Goal: Transaction & Acquisition: Purchase product/service

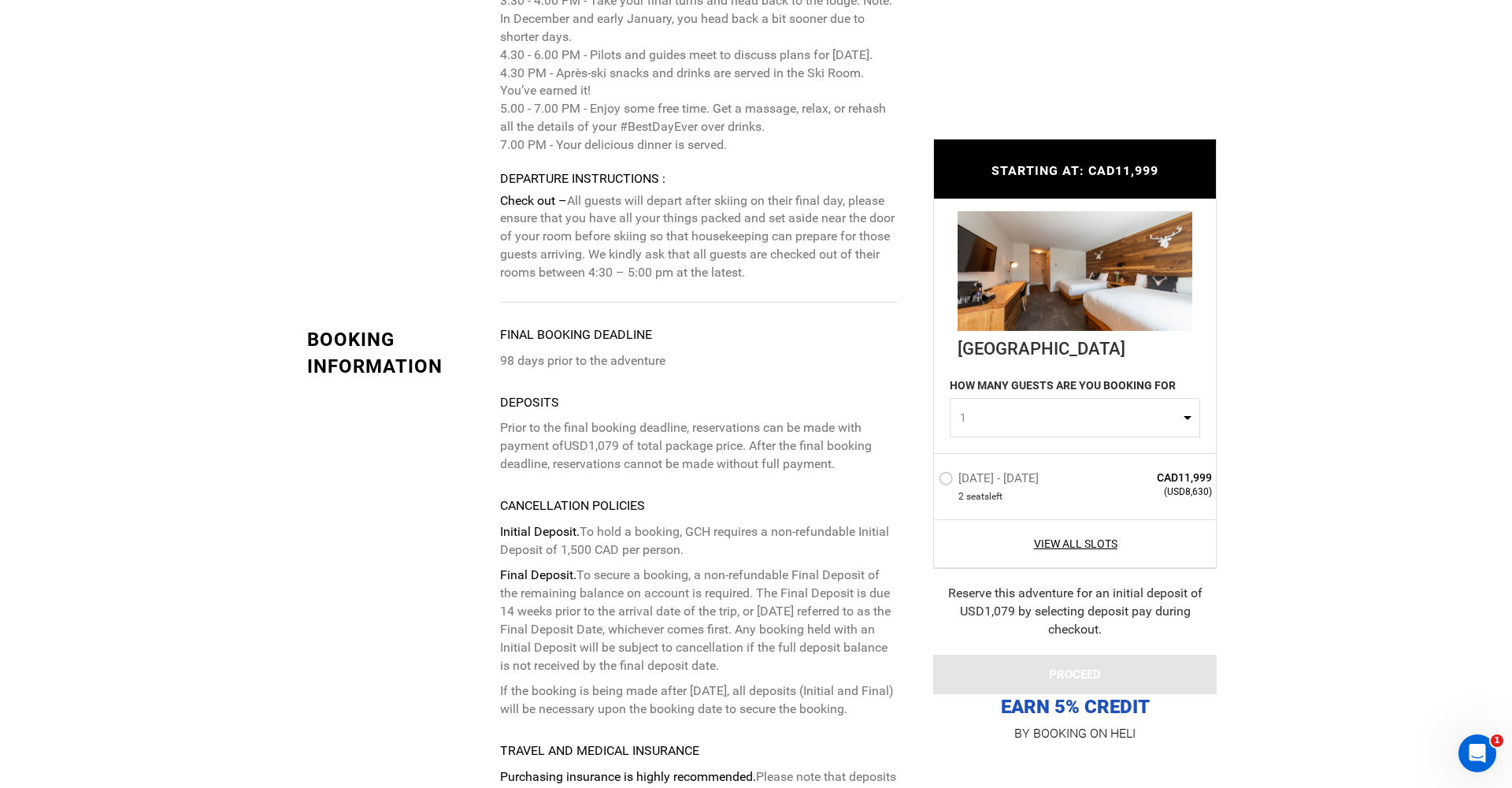
scroll to position [4863, 0]
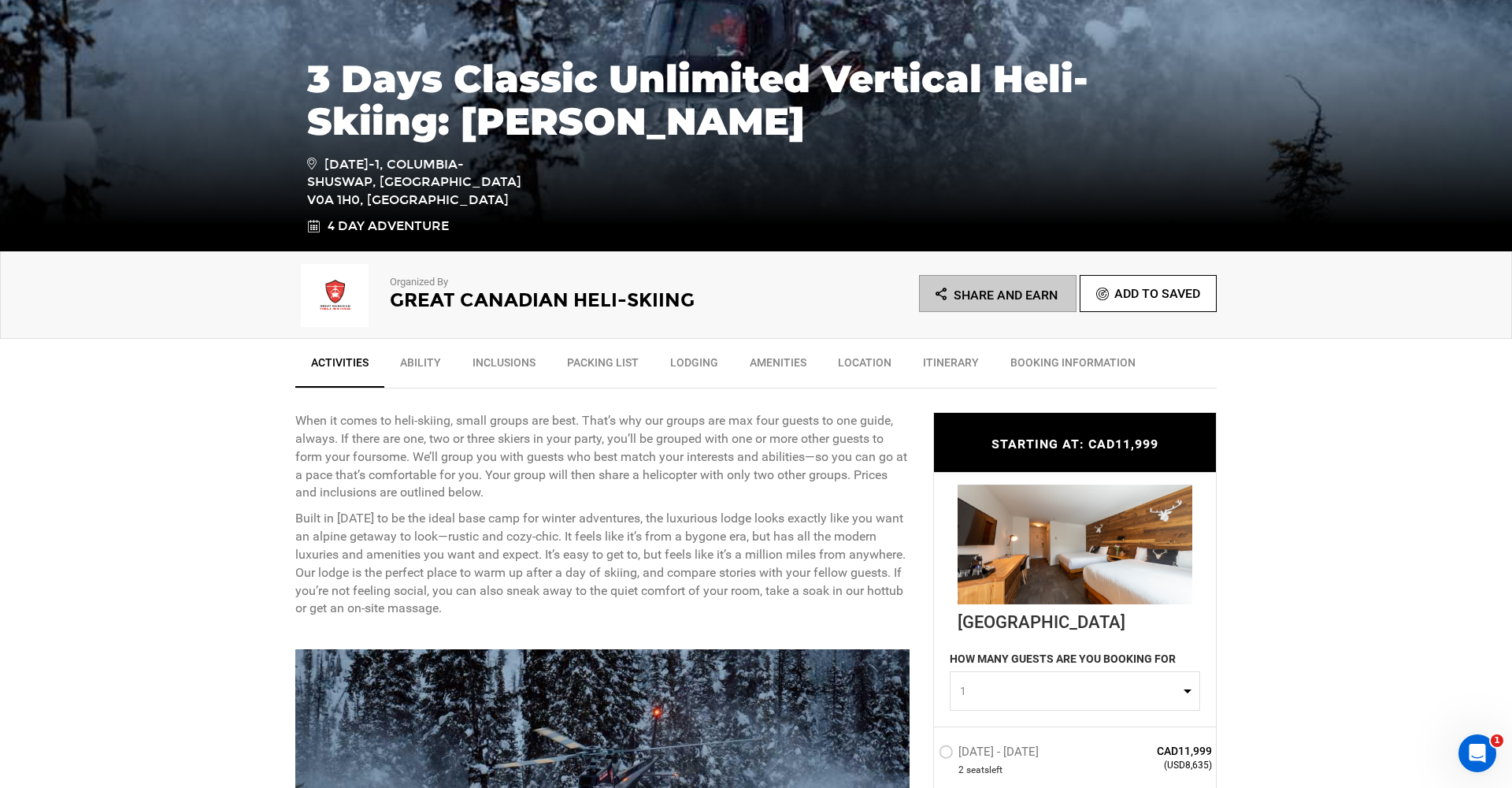
click at [425, 357] on link "Ability" at bounding box center [420, 366] width 72 height 39
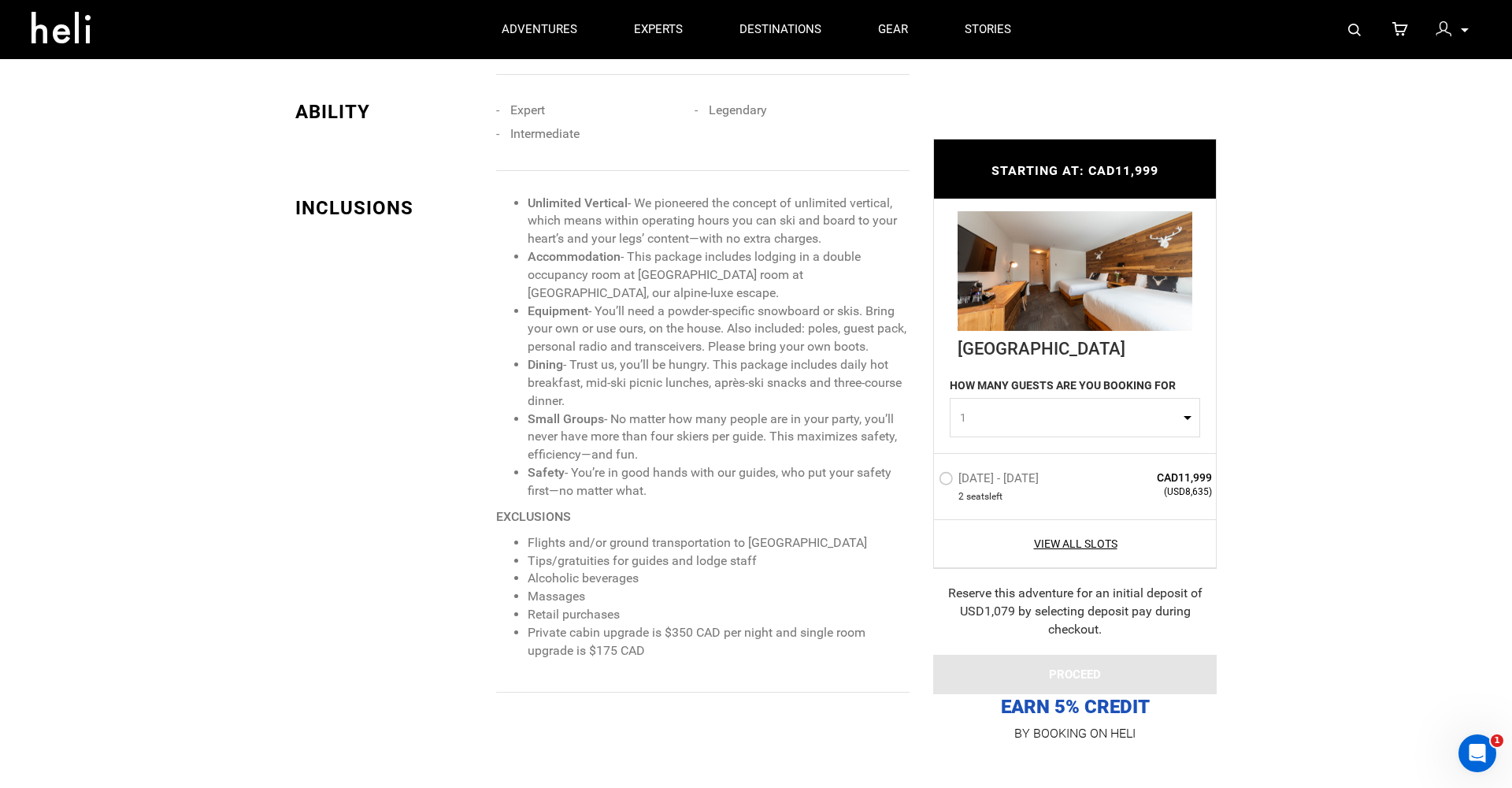
scroll to position [1358, 0]
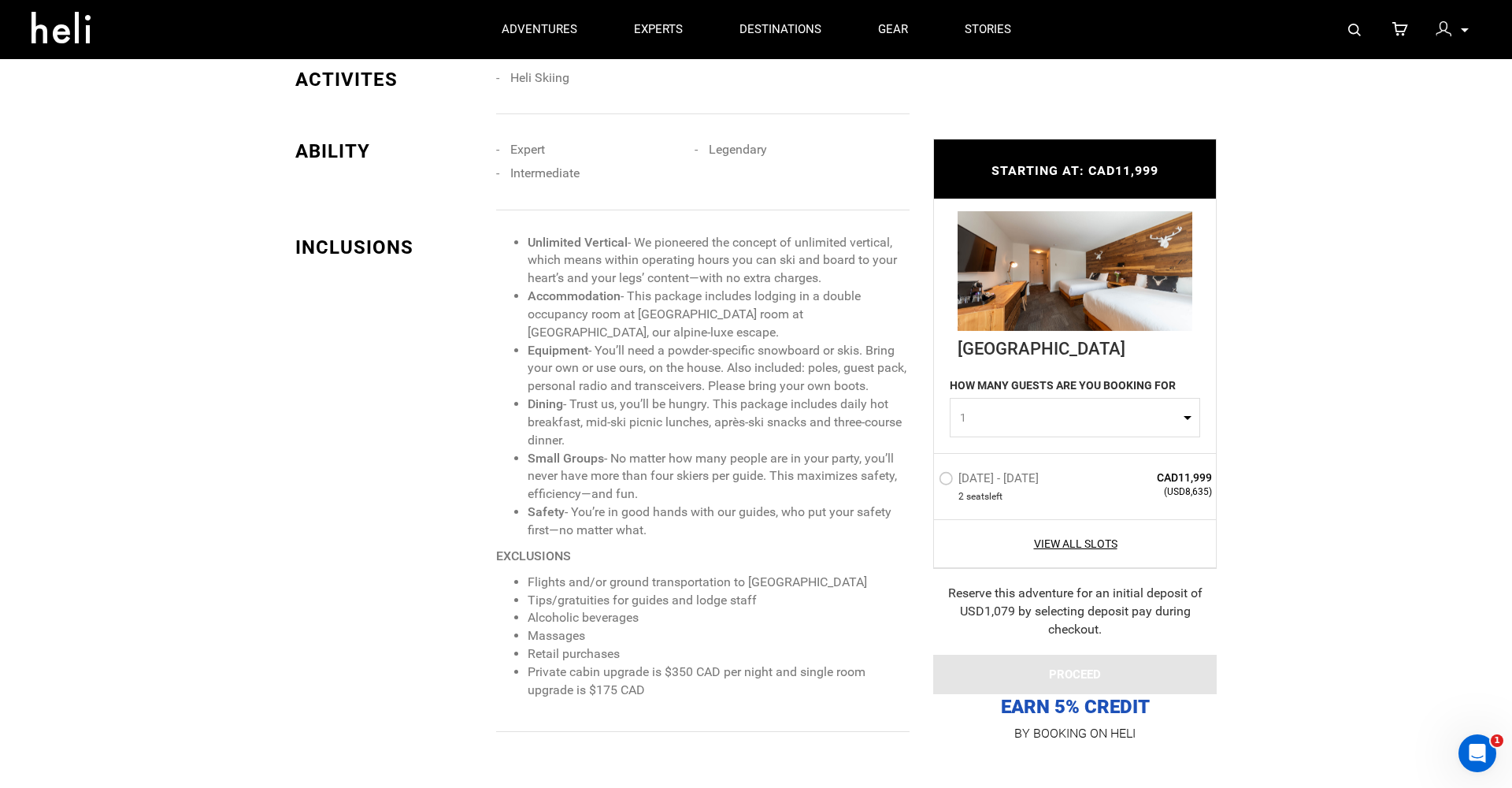
click at [1082, 272] on img at bounding box center [1075, 271] width 234 height 120
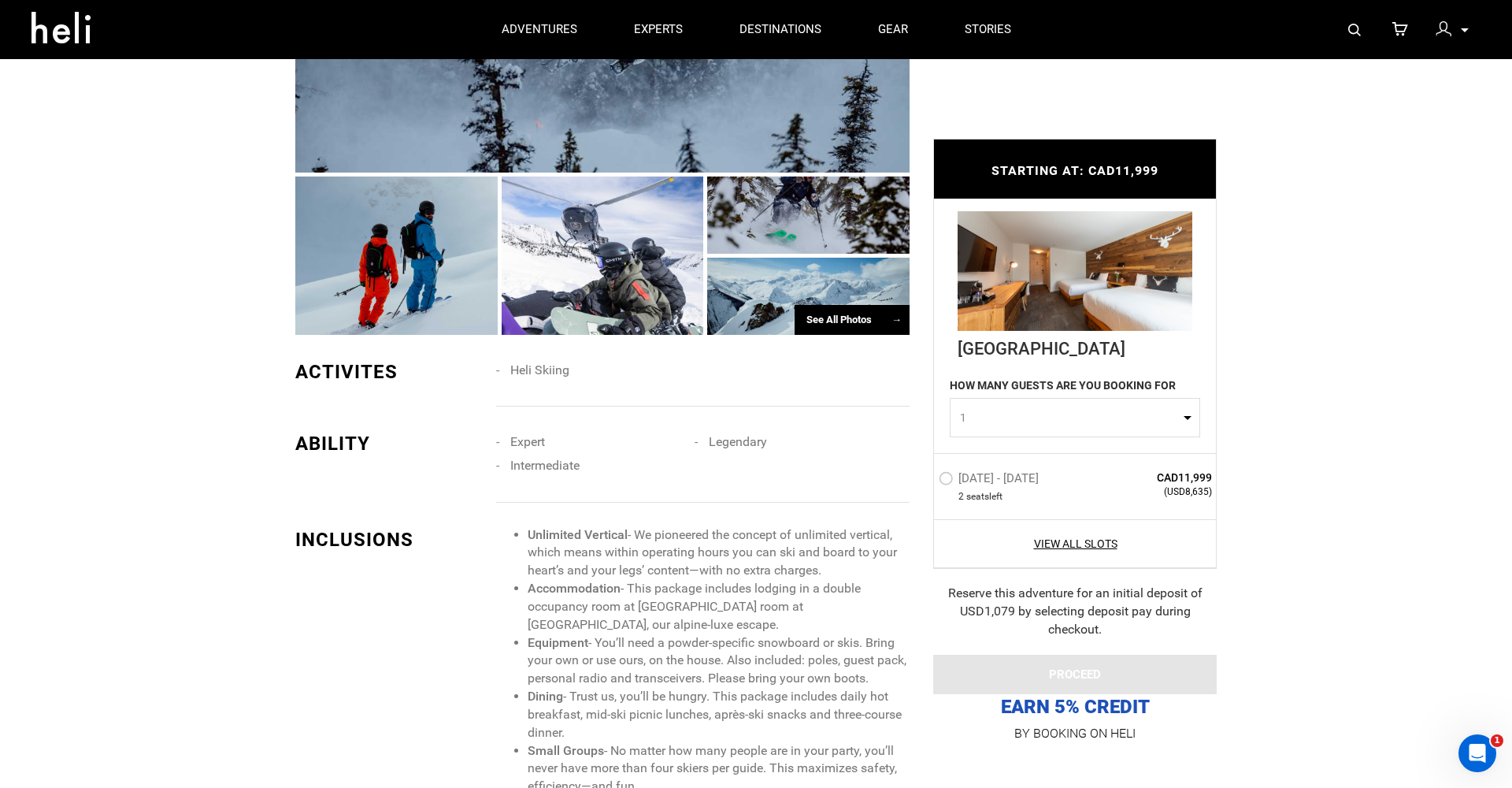
scroll to position [1064, 0]
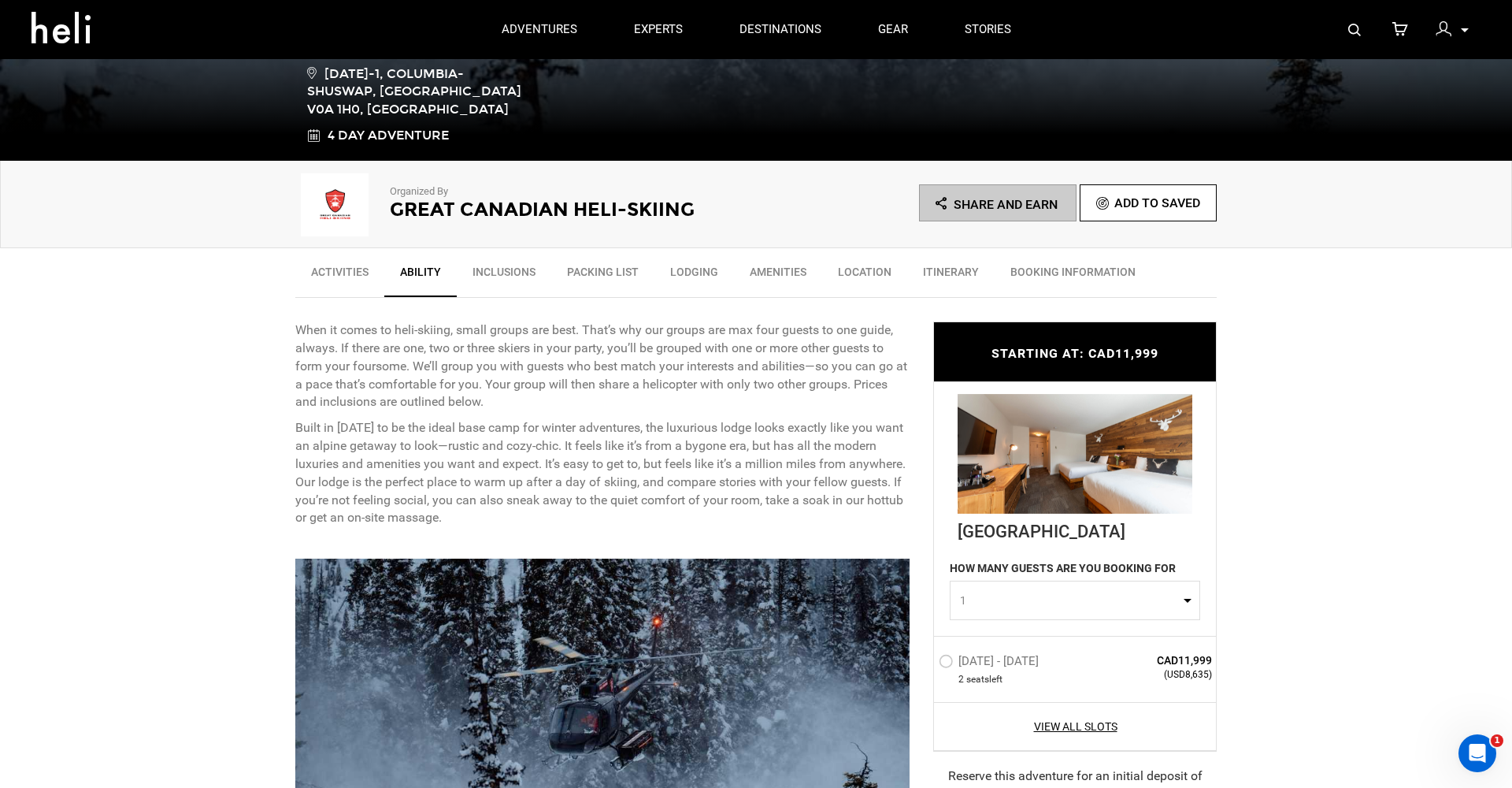
click at [498, 272] on link "Inclusions" at bounding box center [504, 275] width 95 height 39
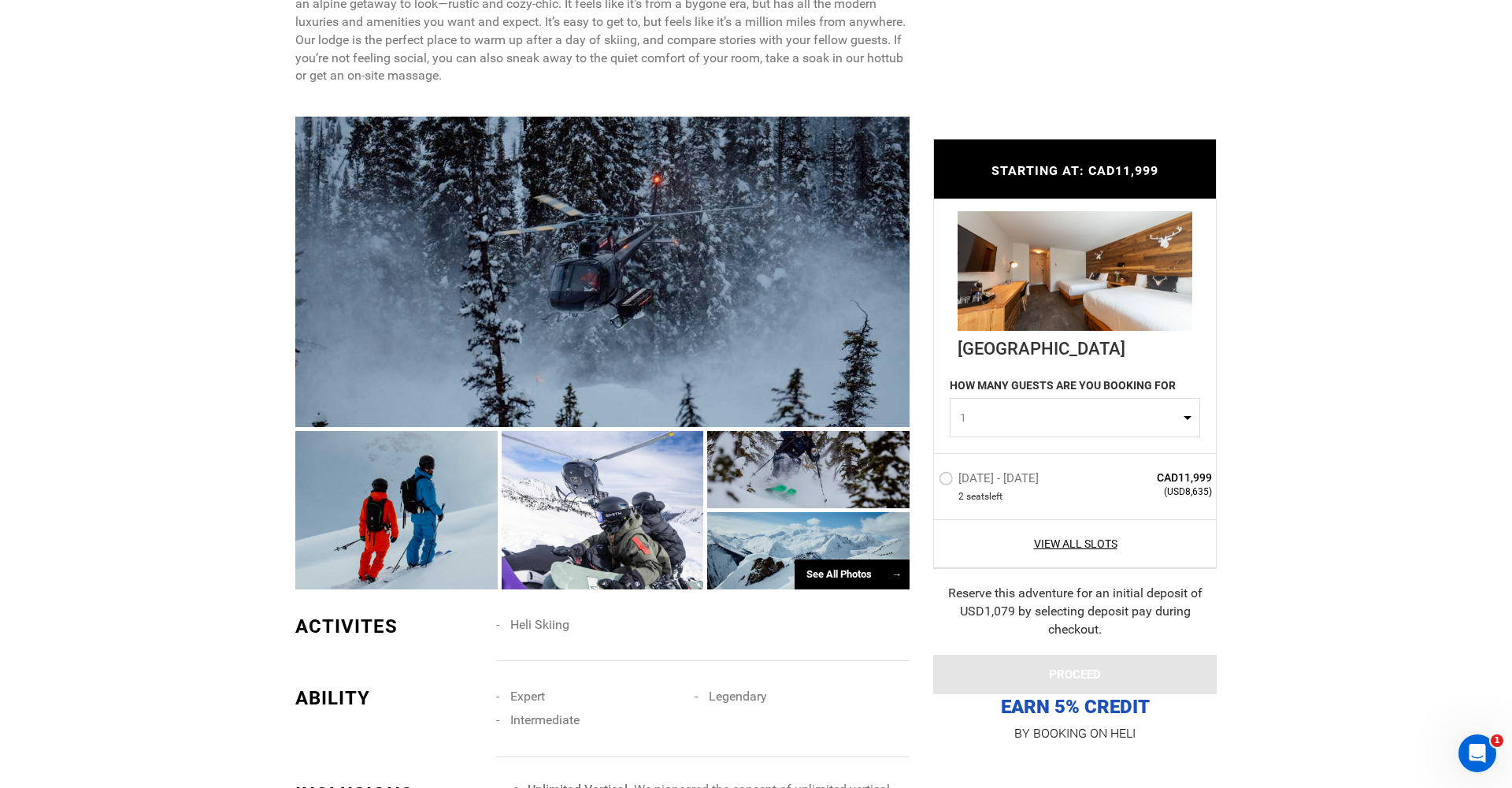
scroll to position [814, 0]
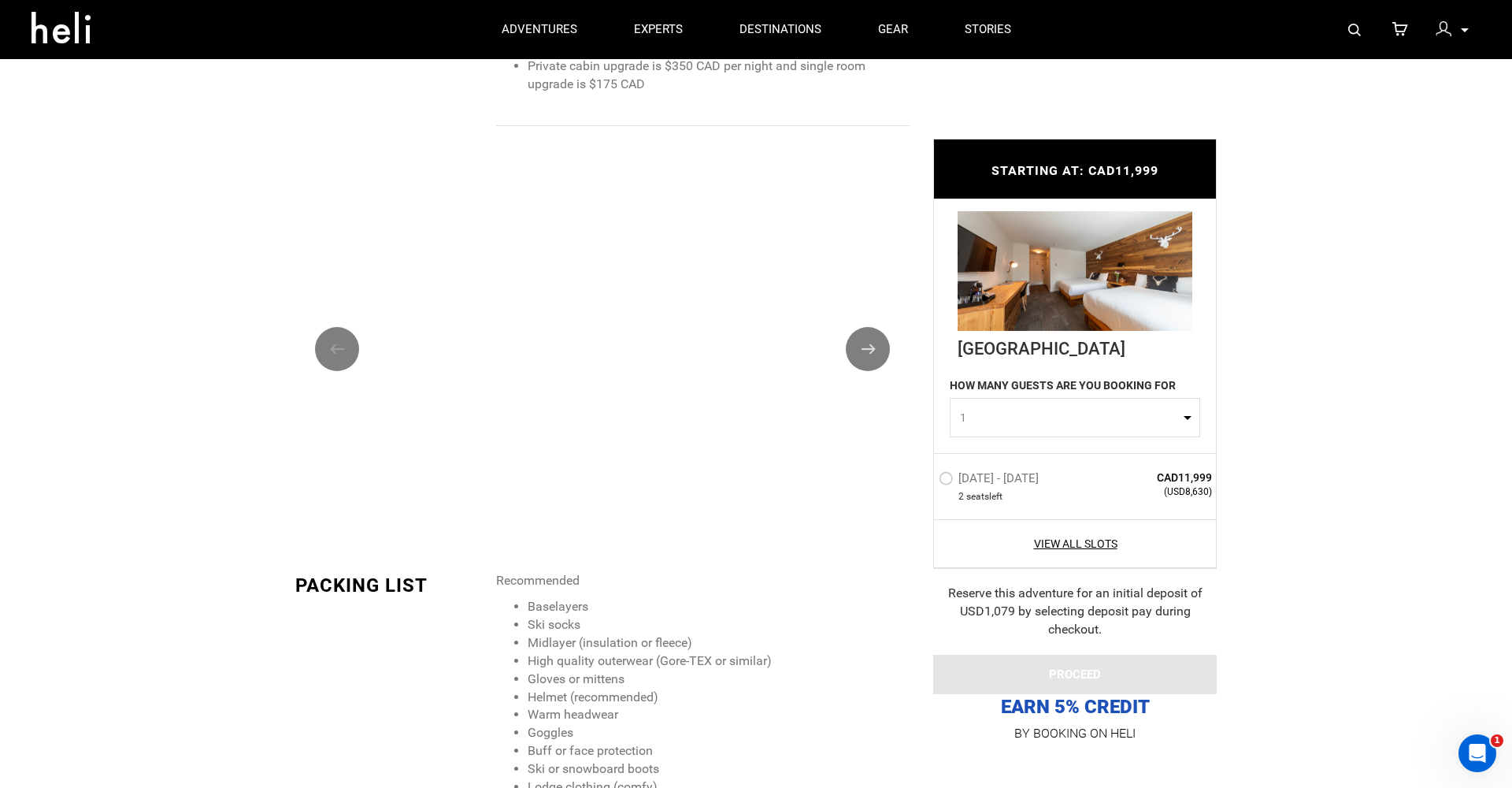
scroll to position [1963, 0]
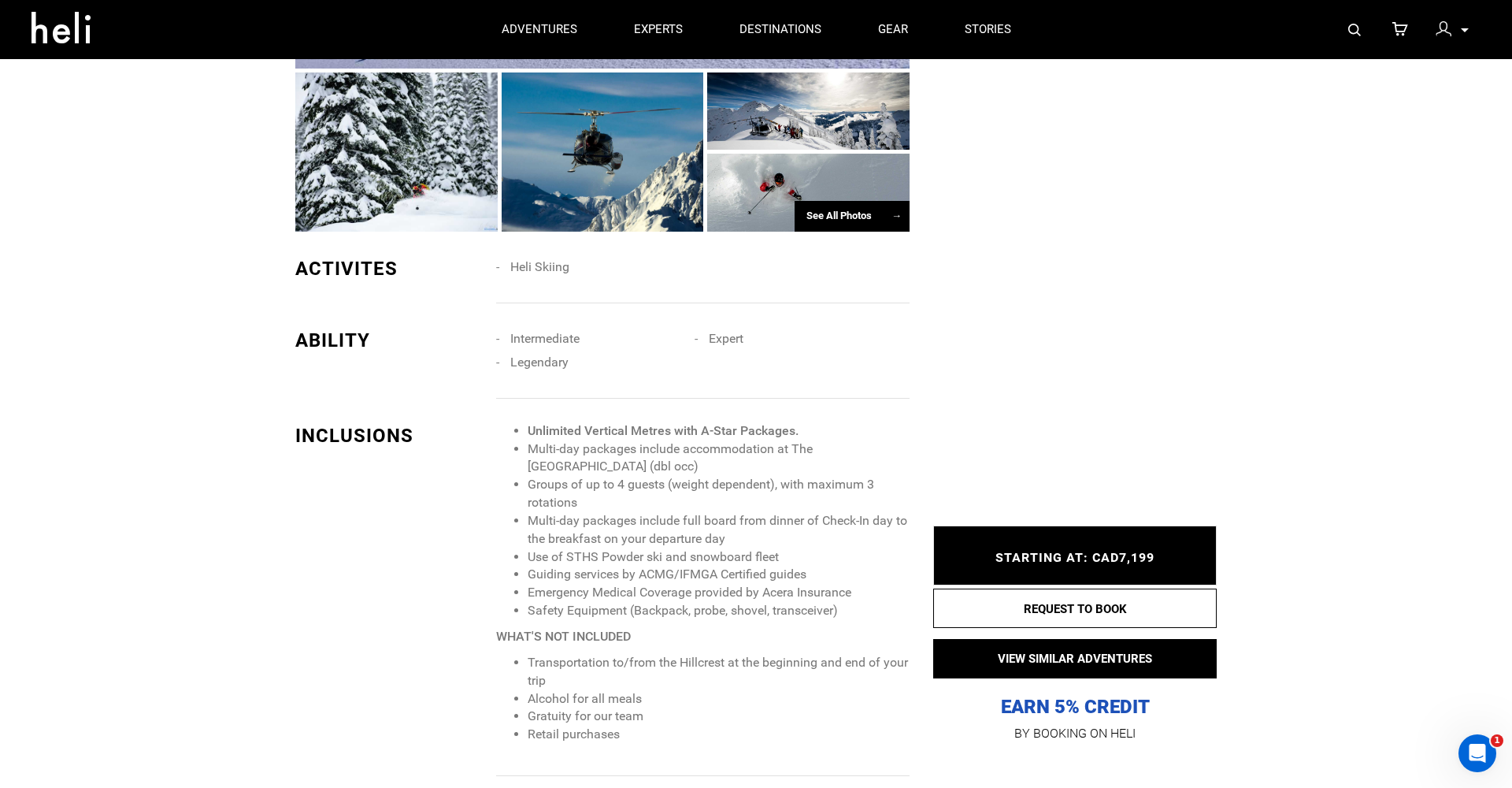
scroll to position [1220, 0]
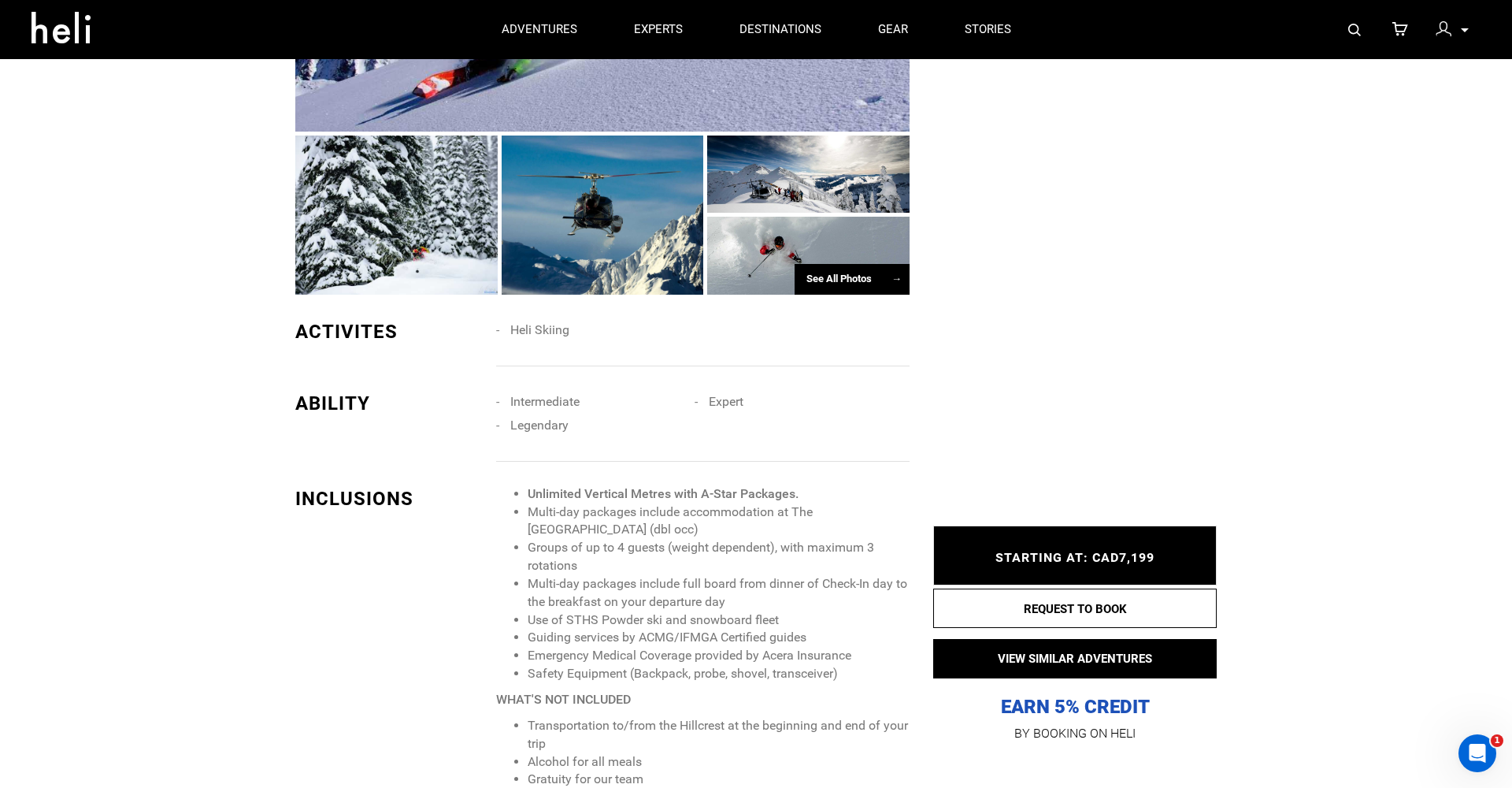
click at [837, 266] on div "See All Photos →" at bounding box center [852, 279] width 115 height 31
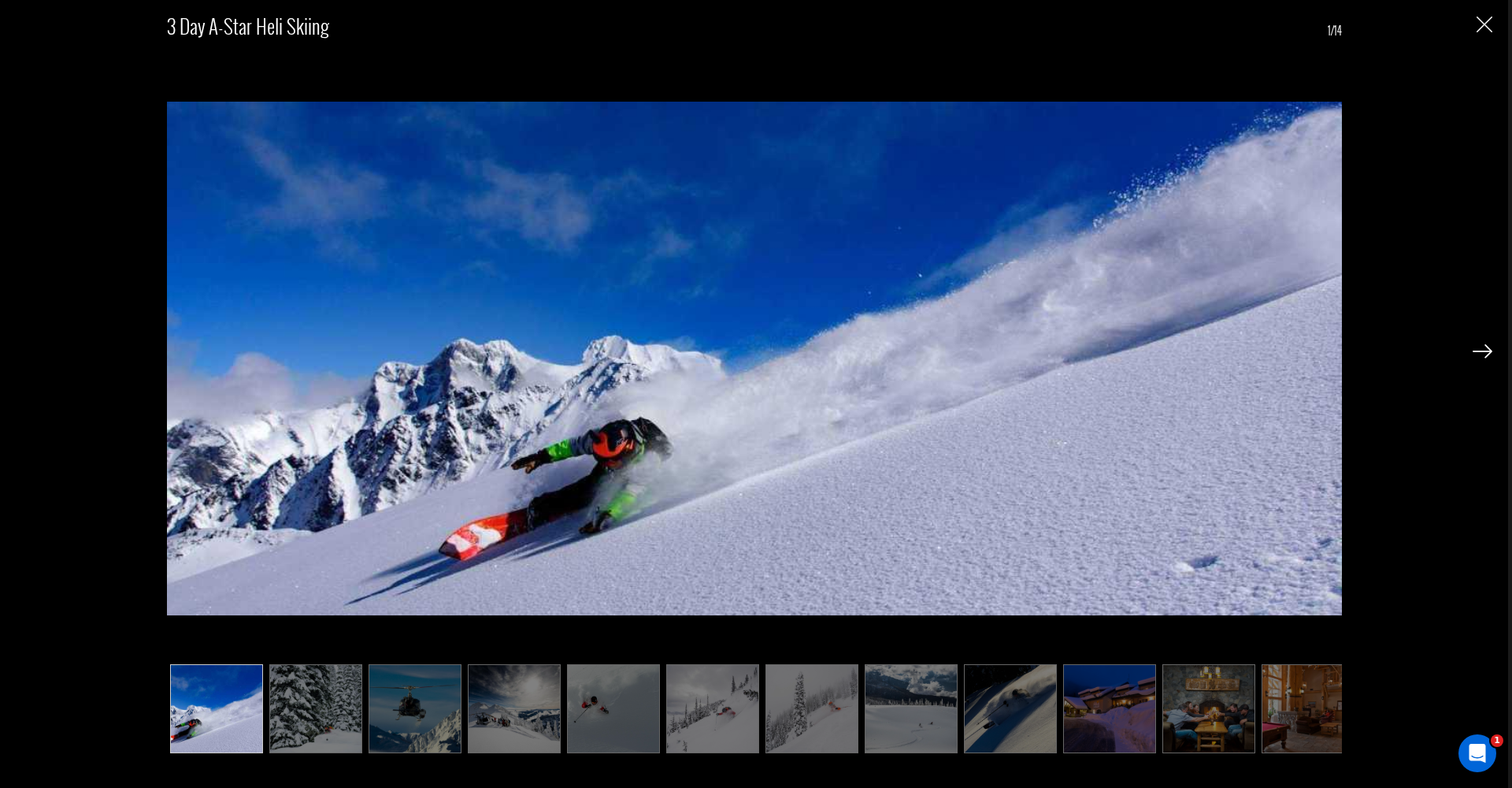
scroll to position [1920, 0]
click at [1483, 351] on img at bounding box center [1482, 351] width 20 height 14
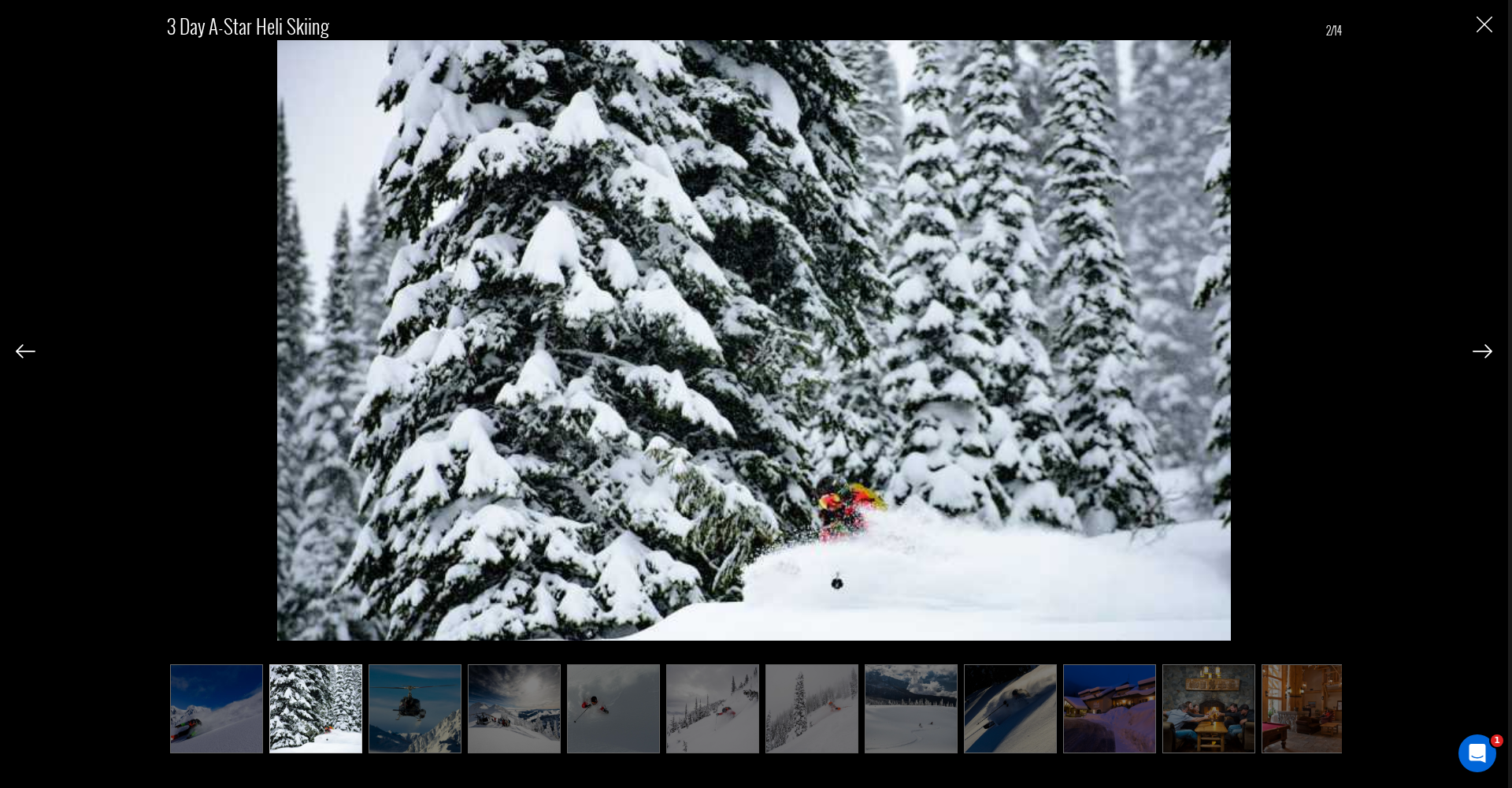
click at [1479, 349] on img at bounding box center [1482, 351] width 20 height 14
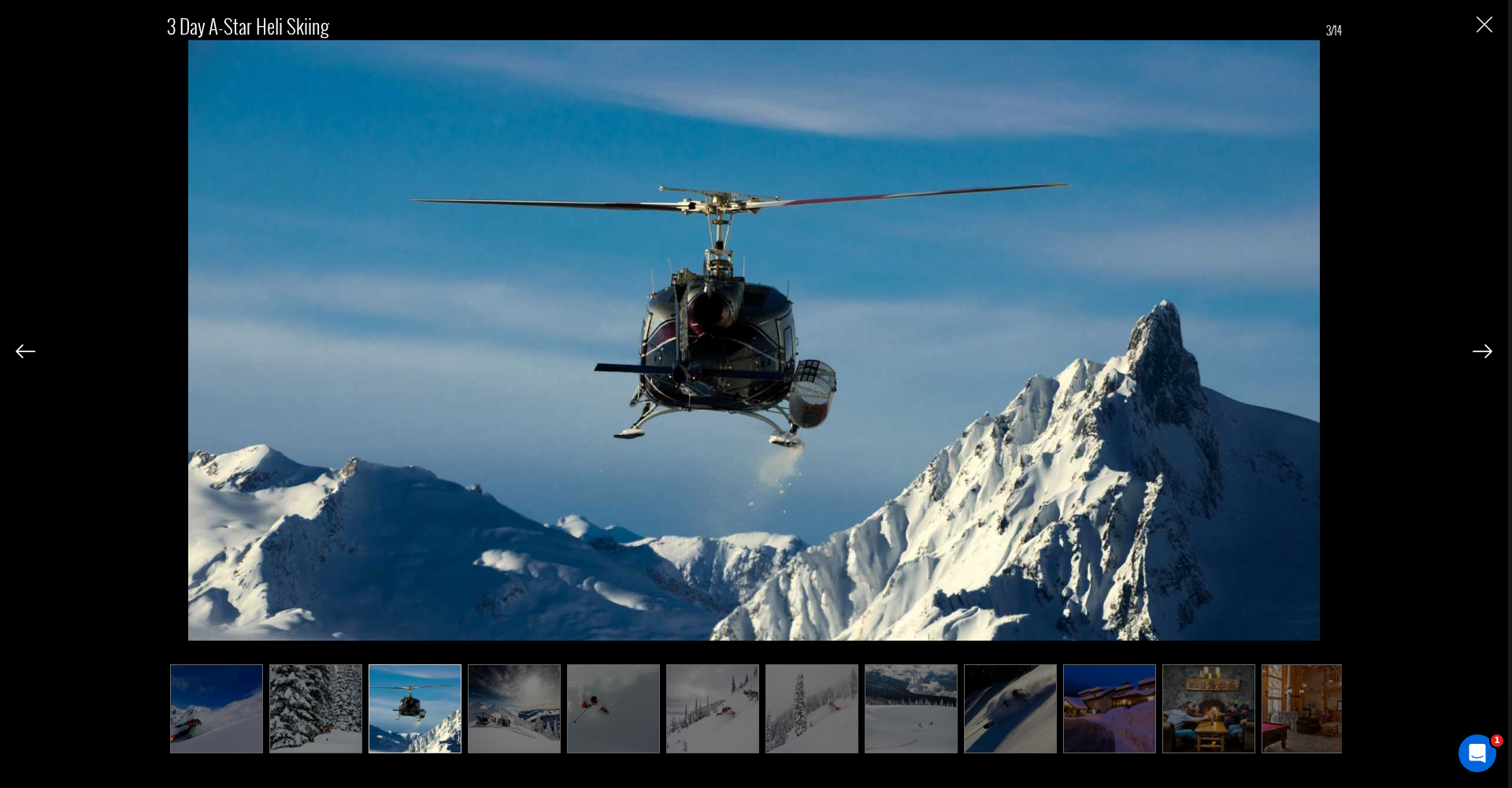
click at [1479, 349] on img at bounding box center [1482, 351] width 20 height 14
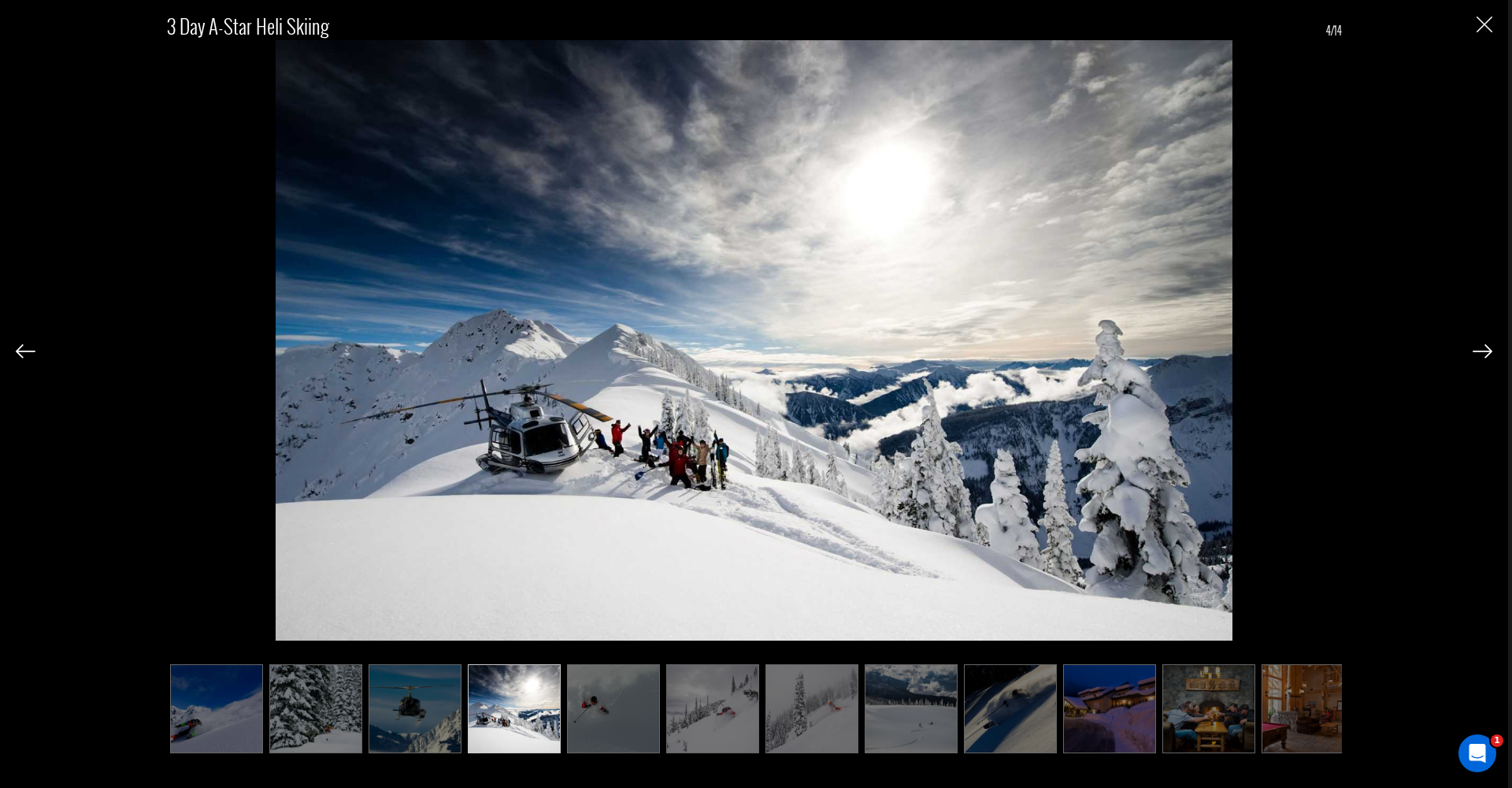
click at [1479, 349] on img at bounding box center [1482, 351] width 20 height 14
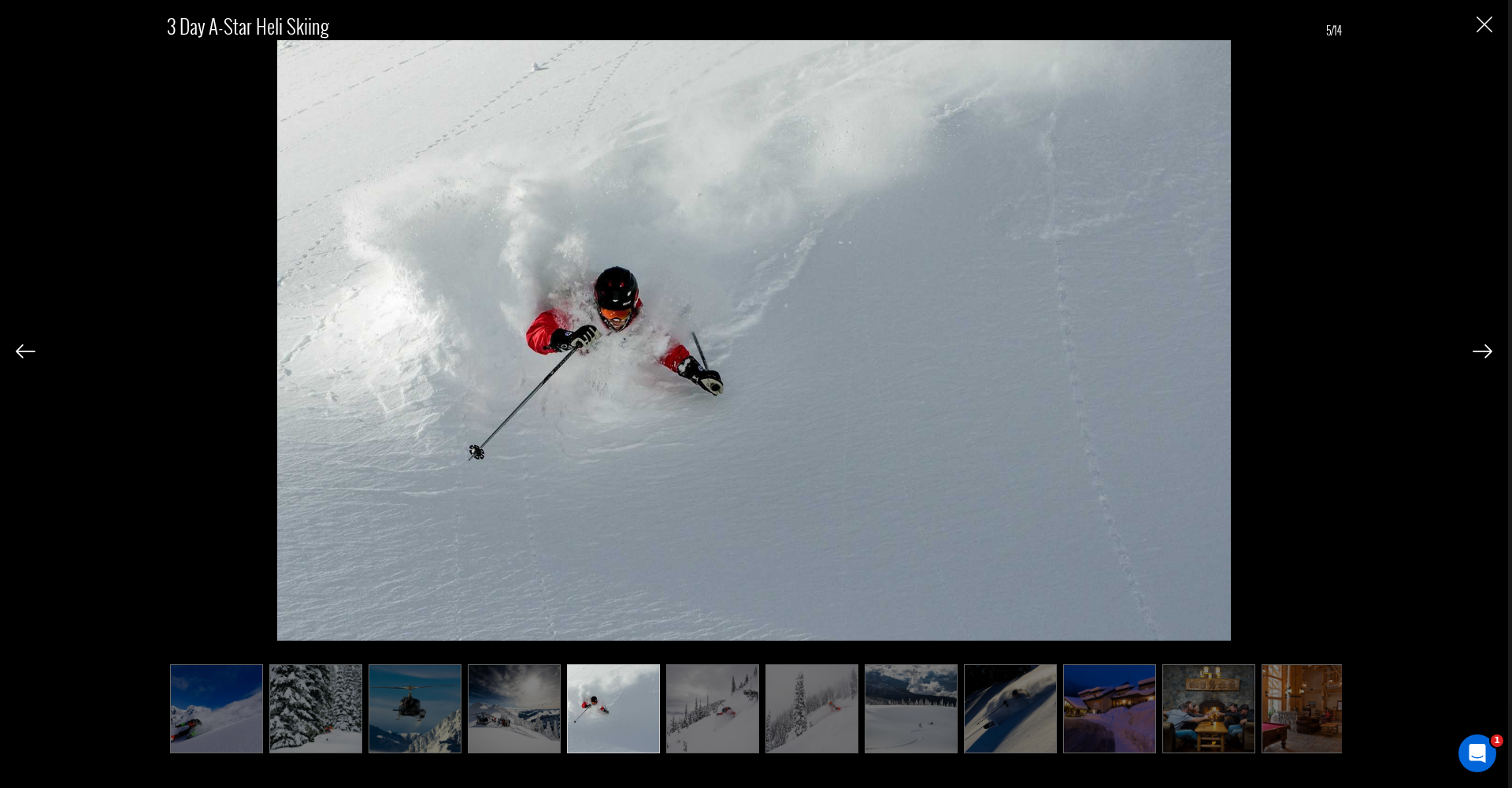
click at [1479, 349] on img at bounding box center [1482, 351] width 20 height 14
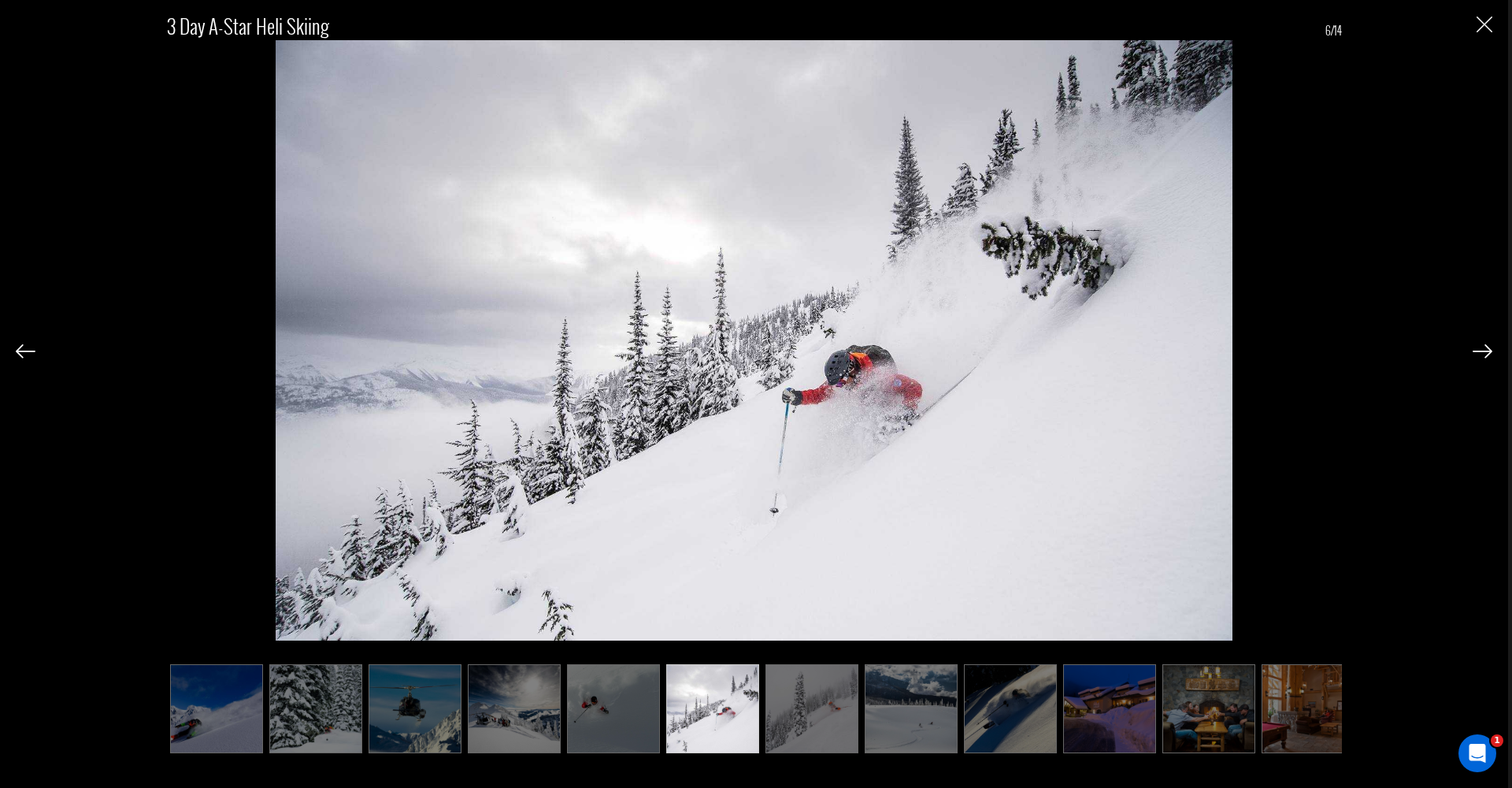
click at [1479, 349] on img at bounding box center [1482, 351] width 20 height 14
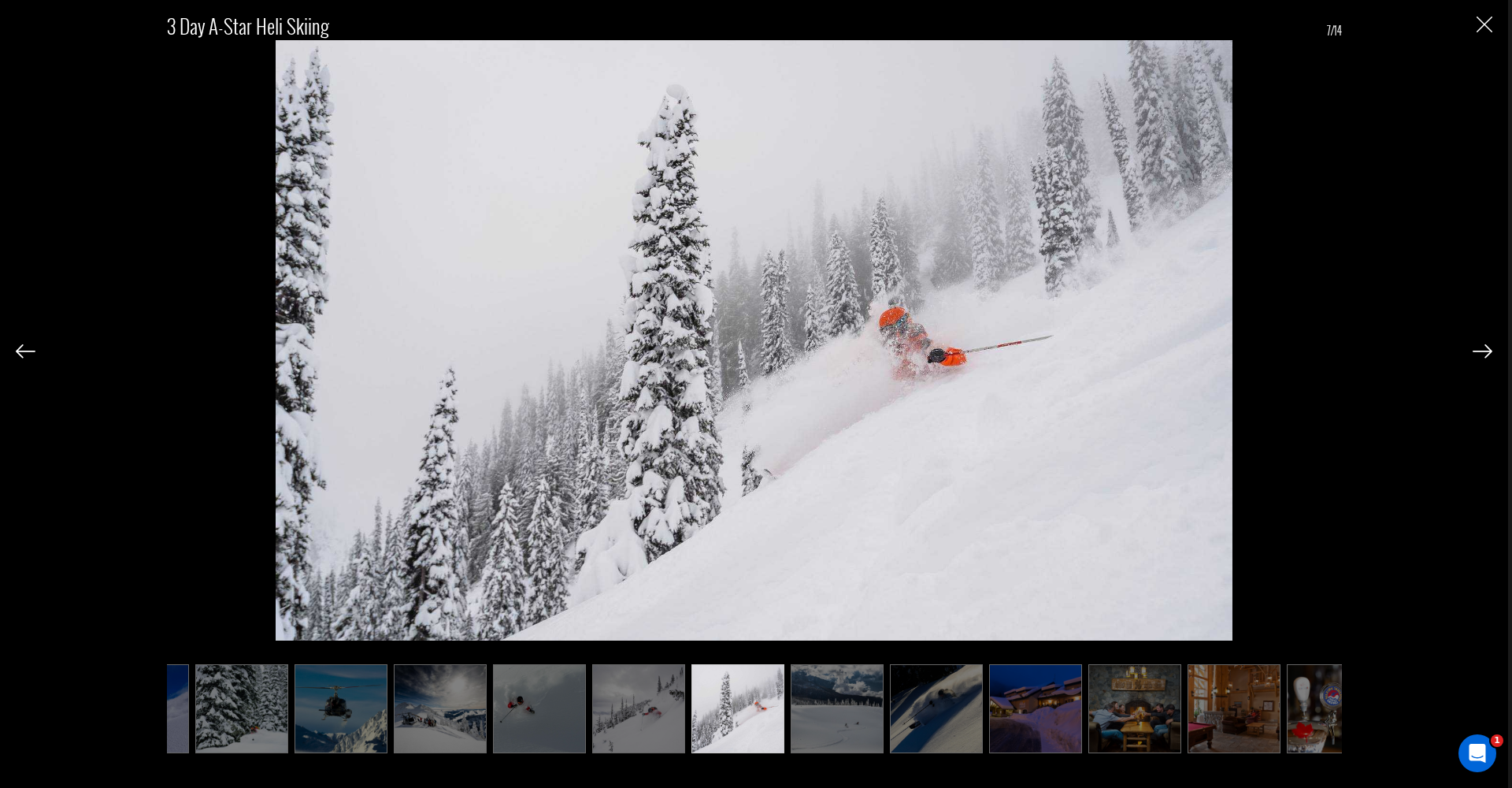
click at [1479, 349] on img at bounding box center [1482, 351] width 20 height 14
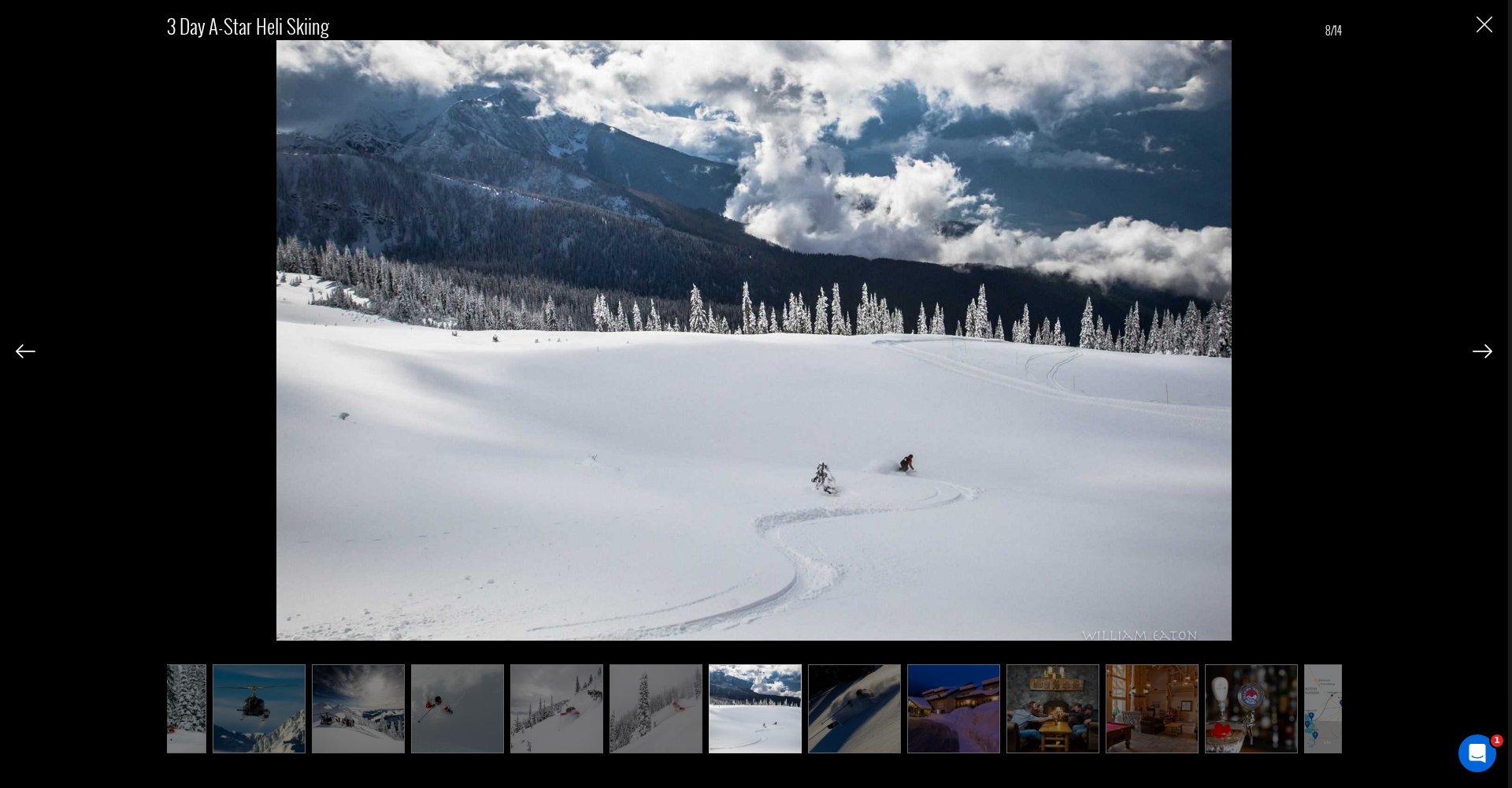
drag, startPoint x: 1486, startPoint y: 22, endPoint x: 1470, endPoint y: 31, distance: 18.4
click at [1486, 22] on img "Close" at bounding box center [1484, 24] width 16 height 16
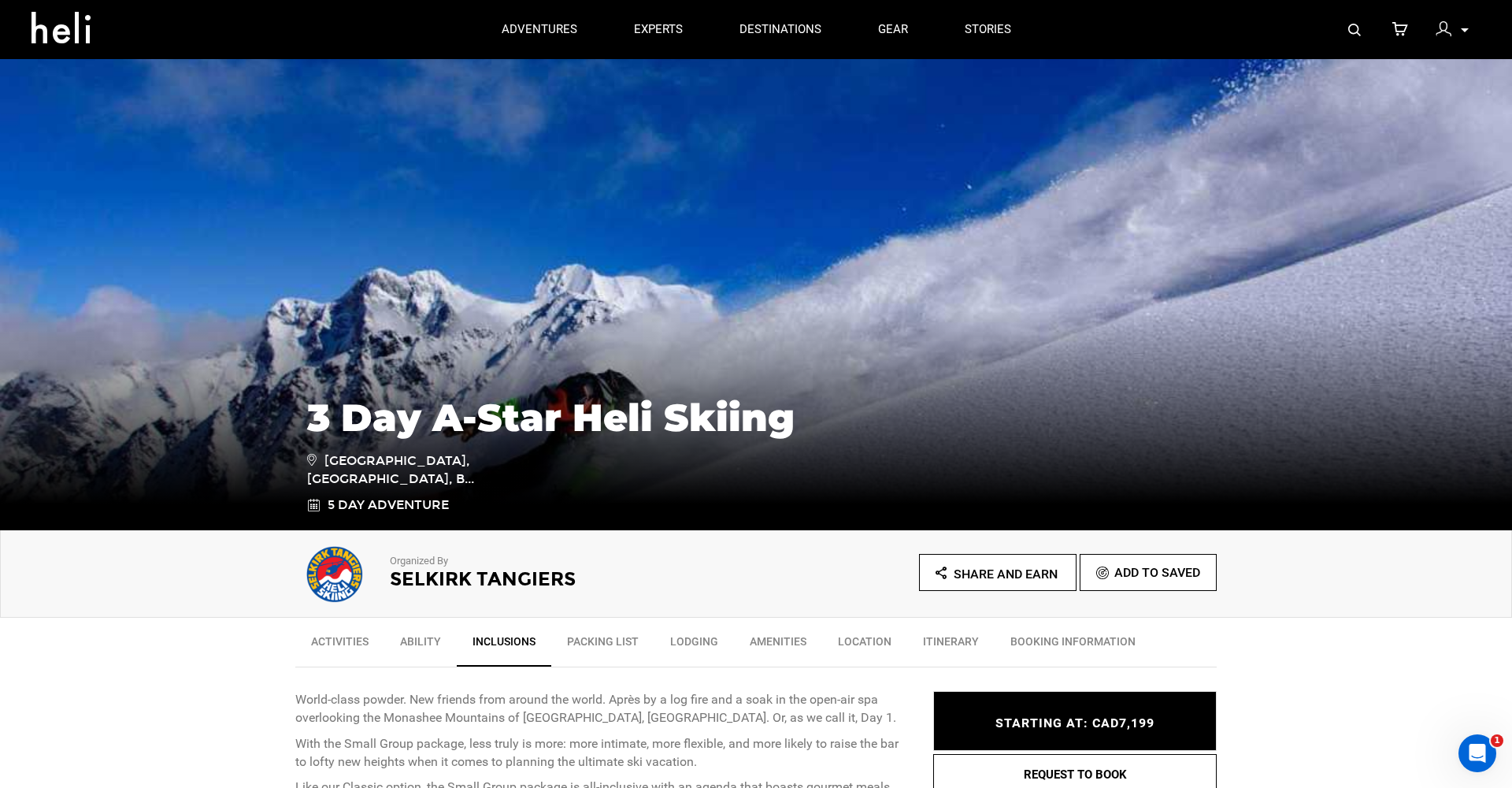
scroll to position [0, 0]
click at [702, 642] on link "Lodging" at bounding box center [695, 645] width 80 height 39
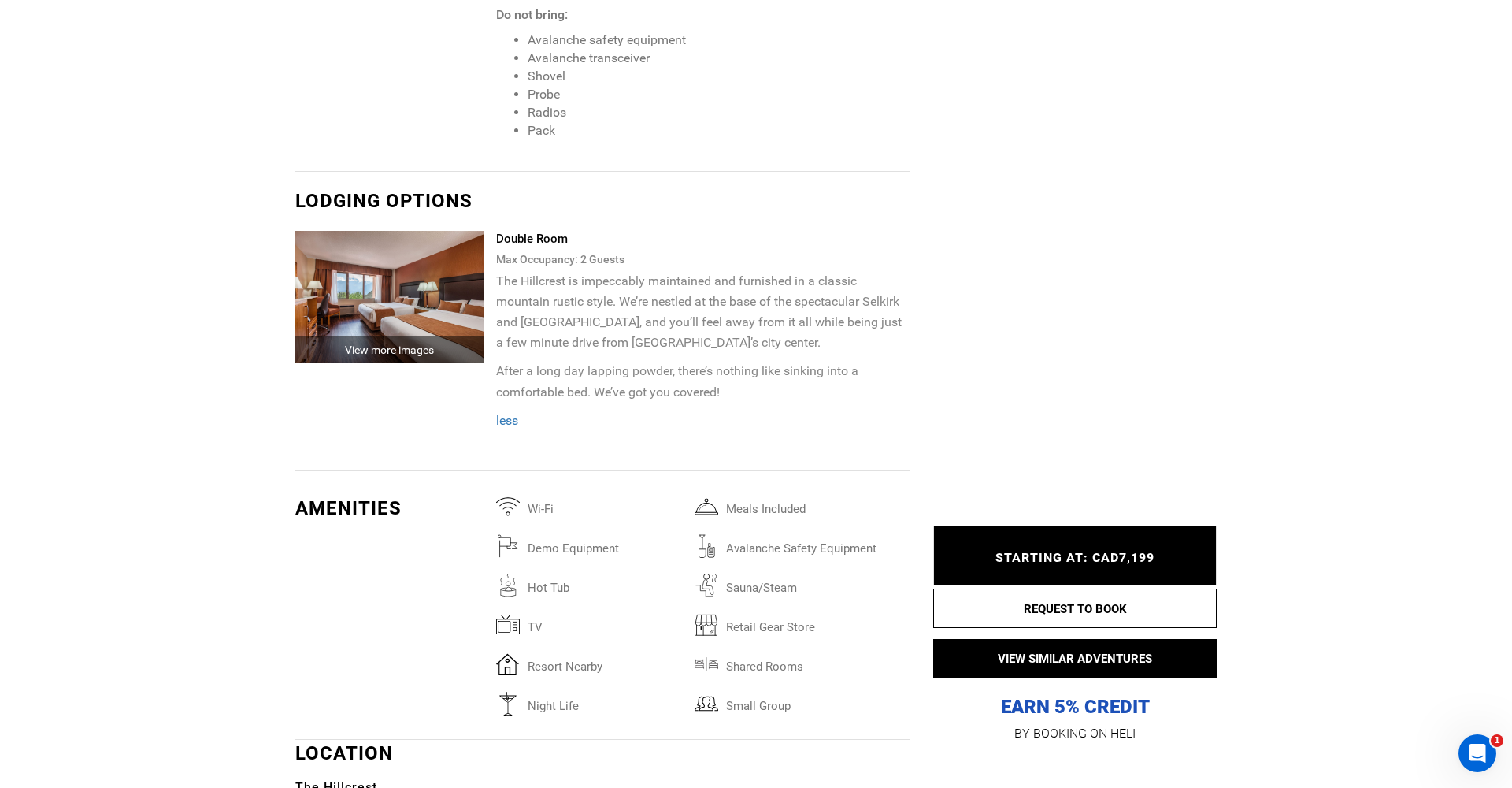
scroll to position [3142, 0]
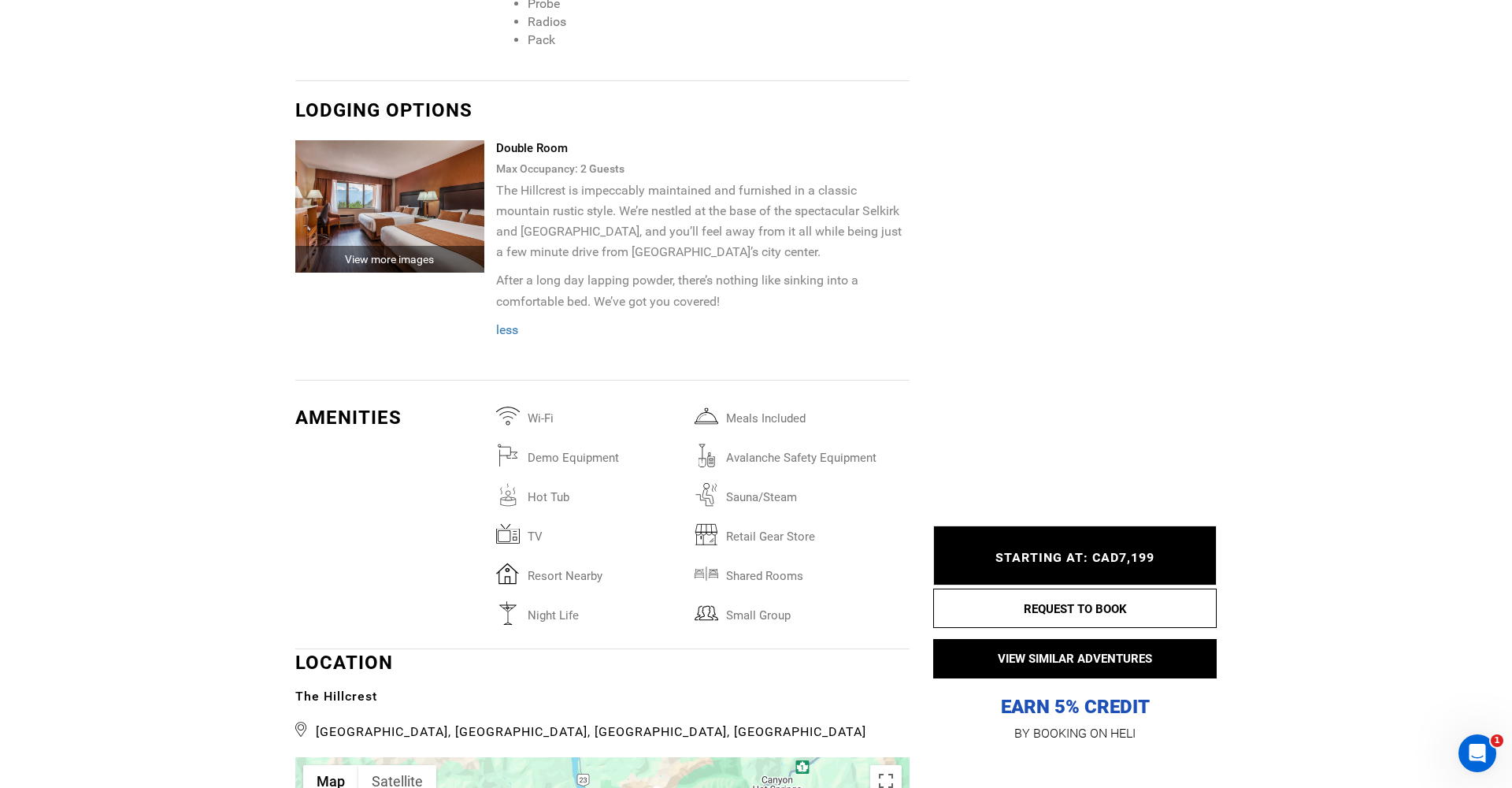
click at [385, 246] on div "View more images" at bounding box center [389, 259] width 189 height 27
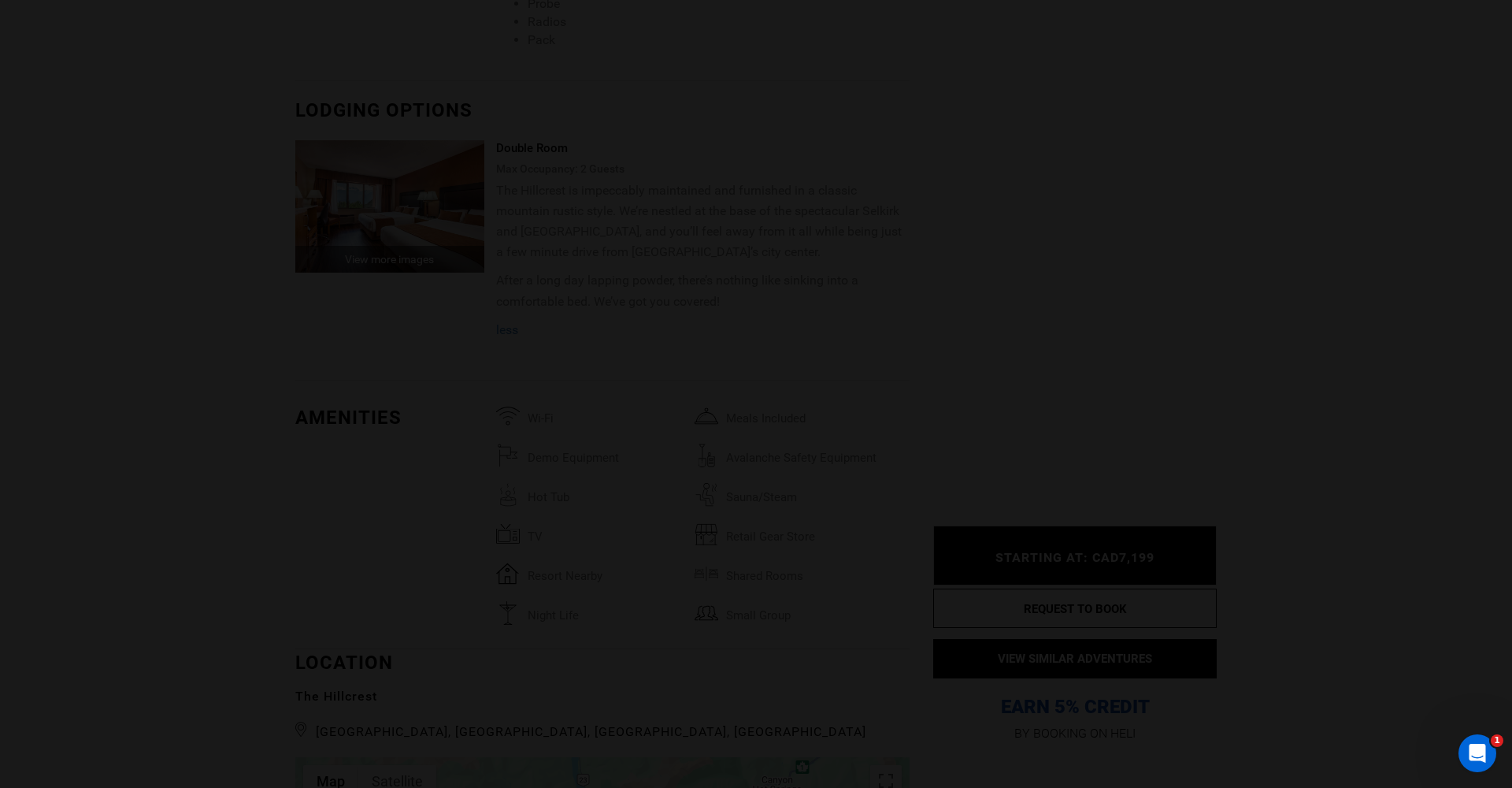
scroll to position [0, 0]
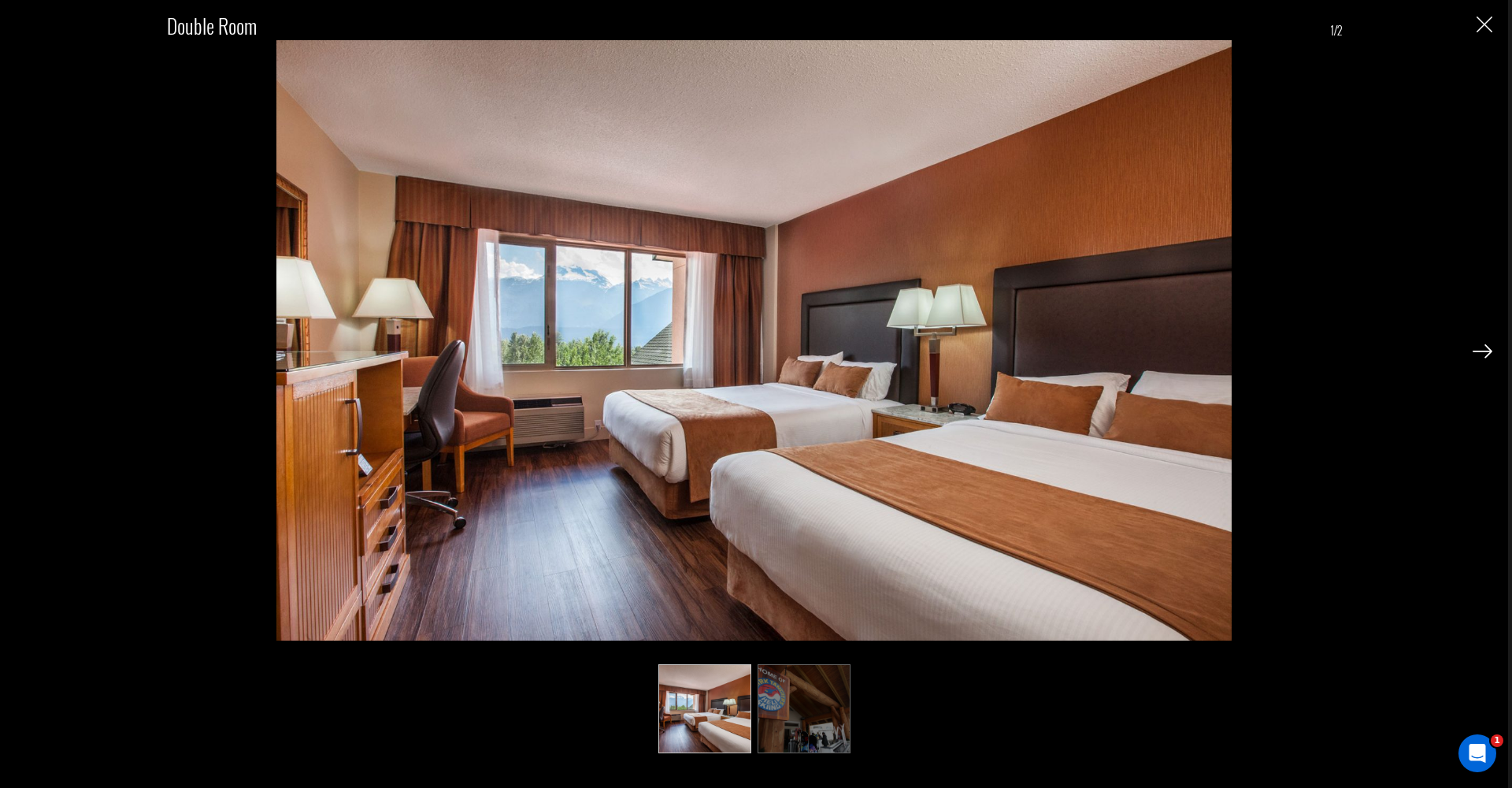
click at [1487, 23] on img "Close" at bounding box center [1484, 24] width 16 height 16
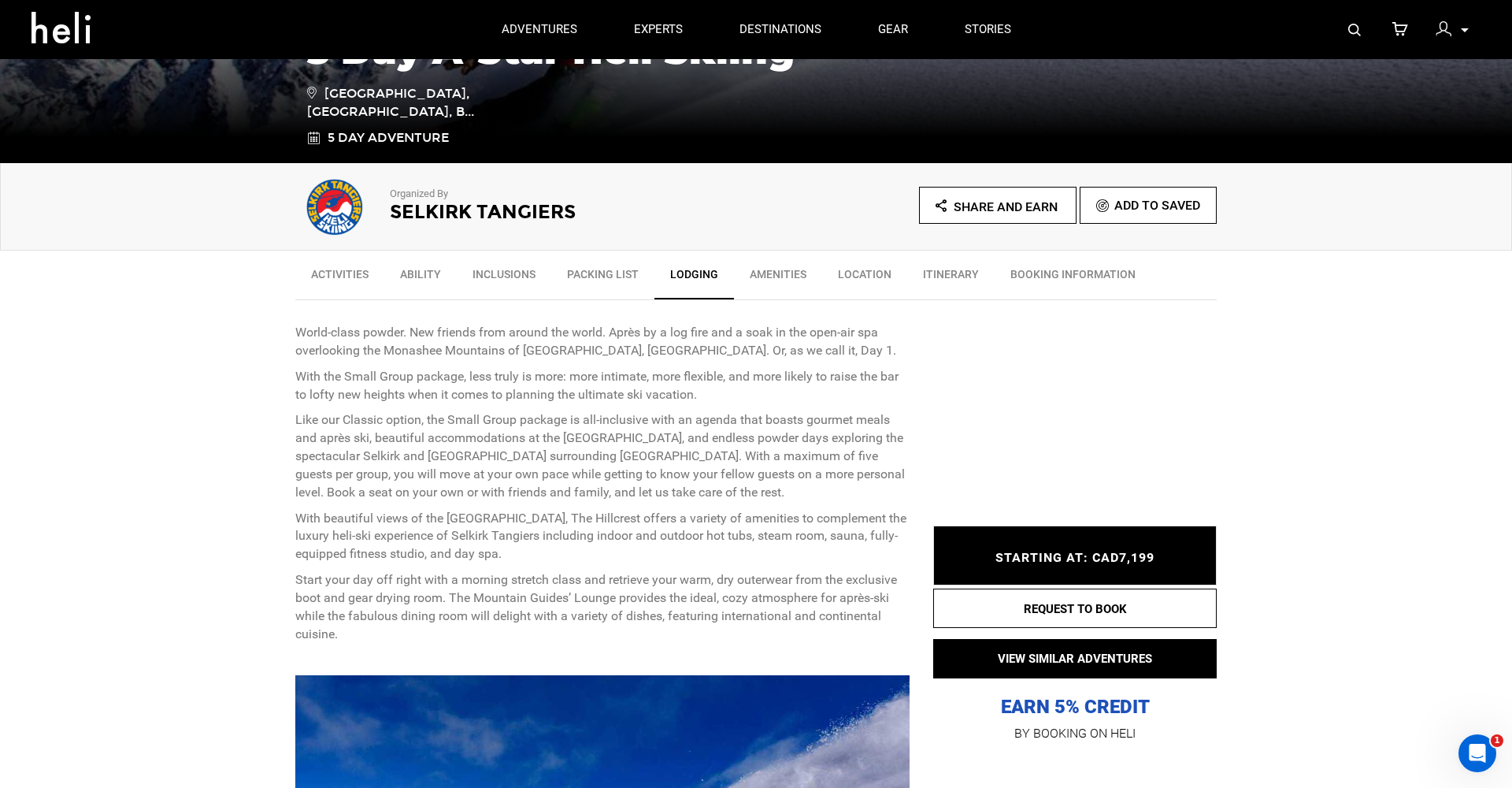
scroll to position [366, 0]
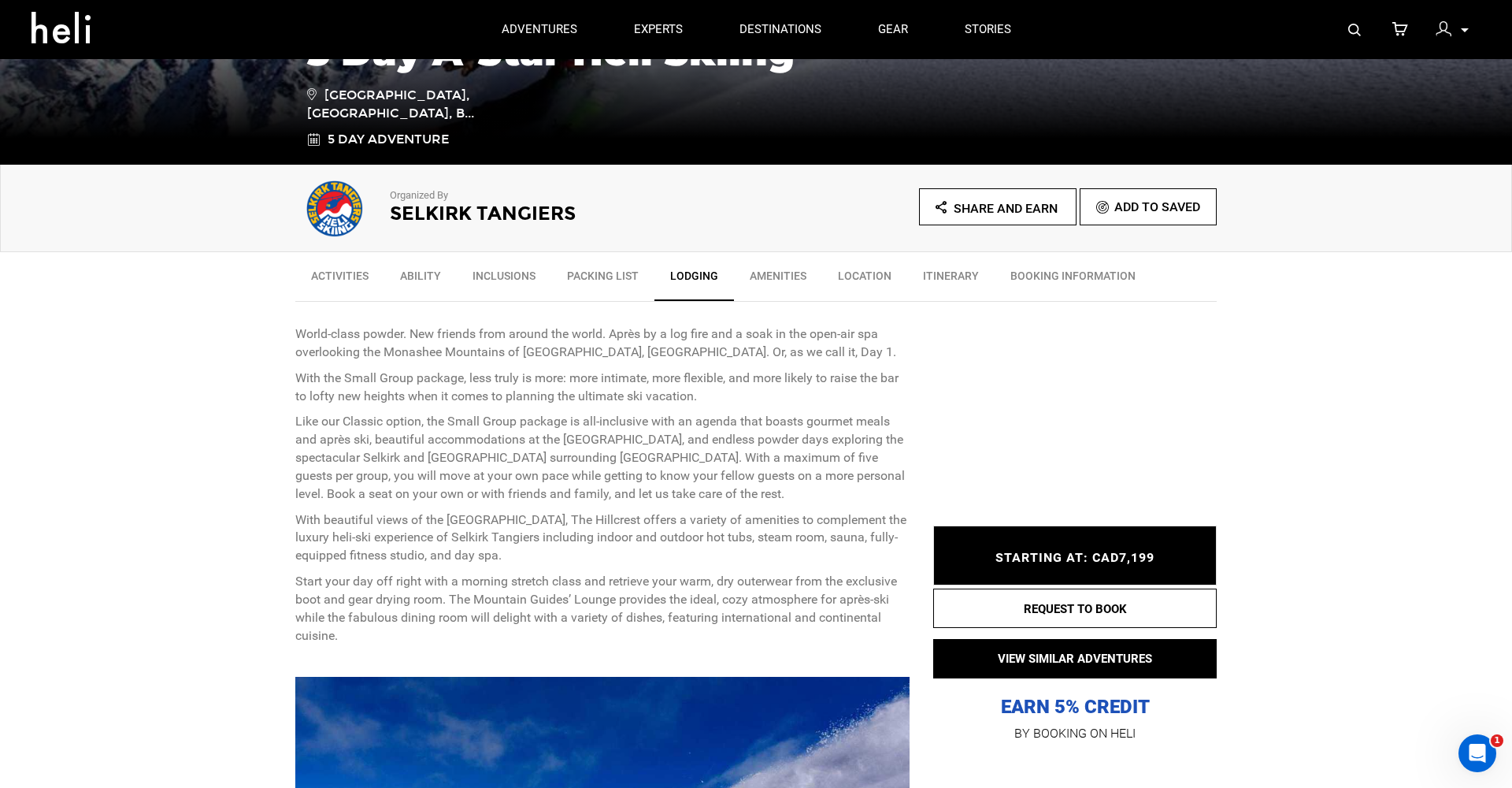
click at [428, 276] on link "Ability" at bounding box center [420, 279] width 72 height 39
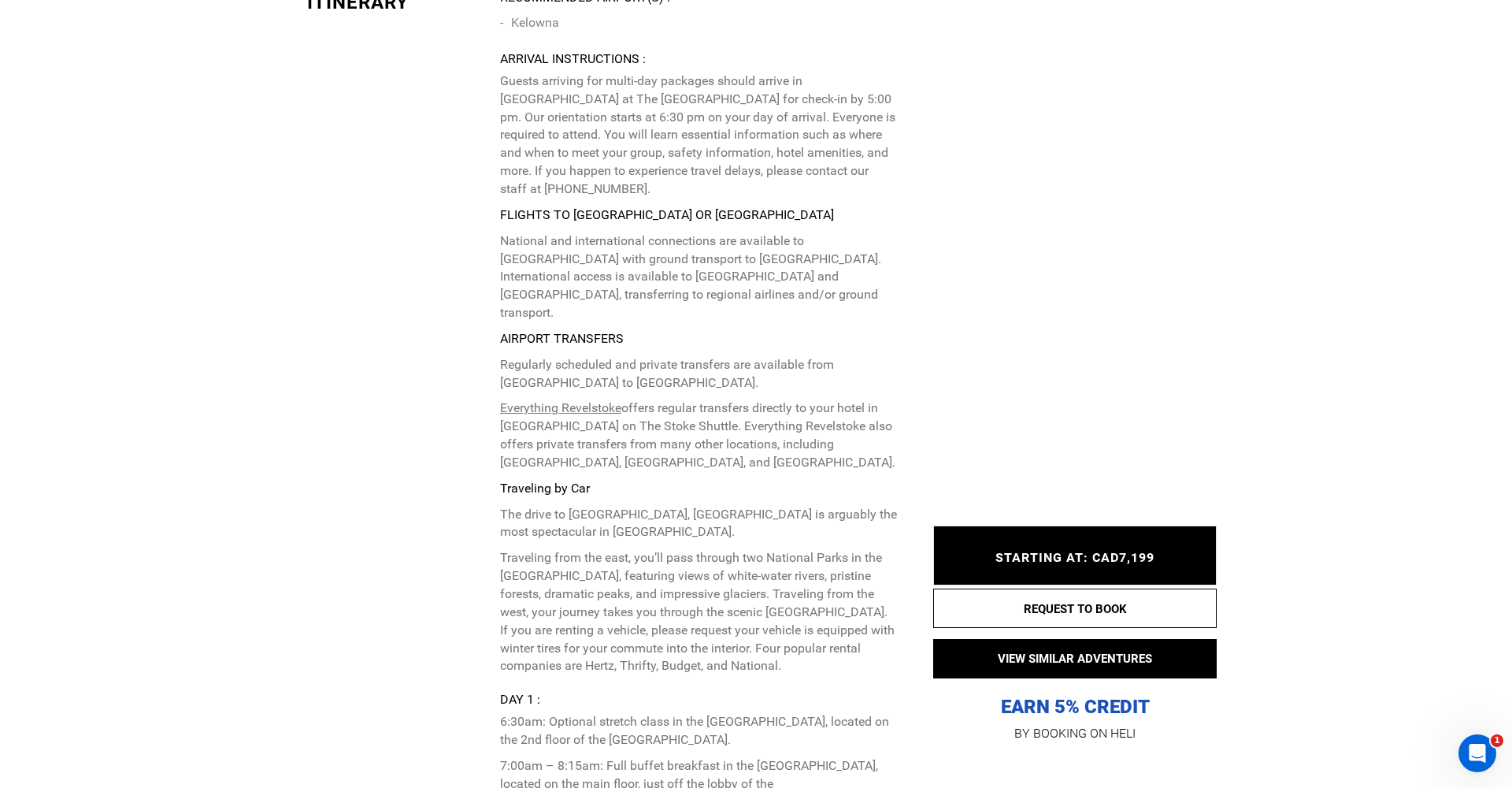
scroll to position [4266, 0]
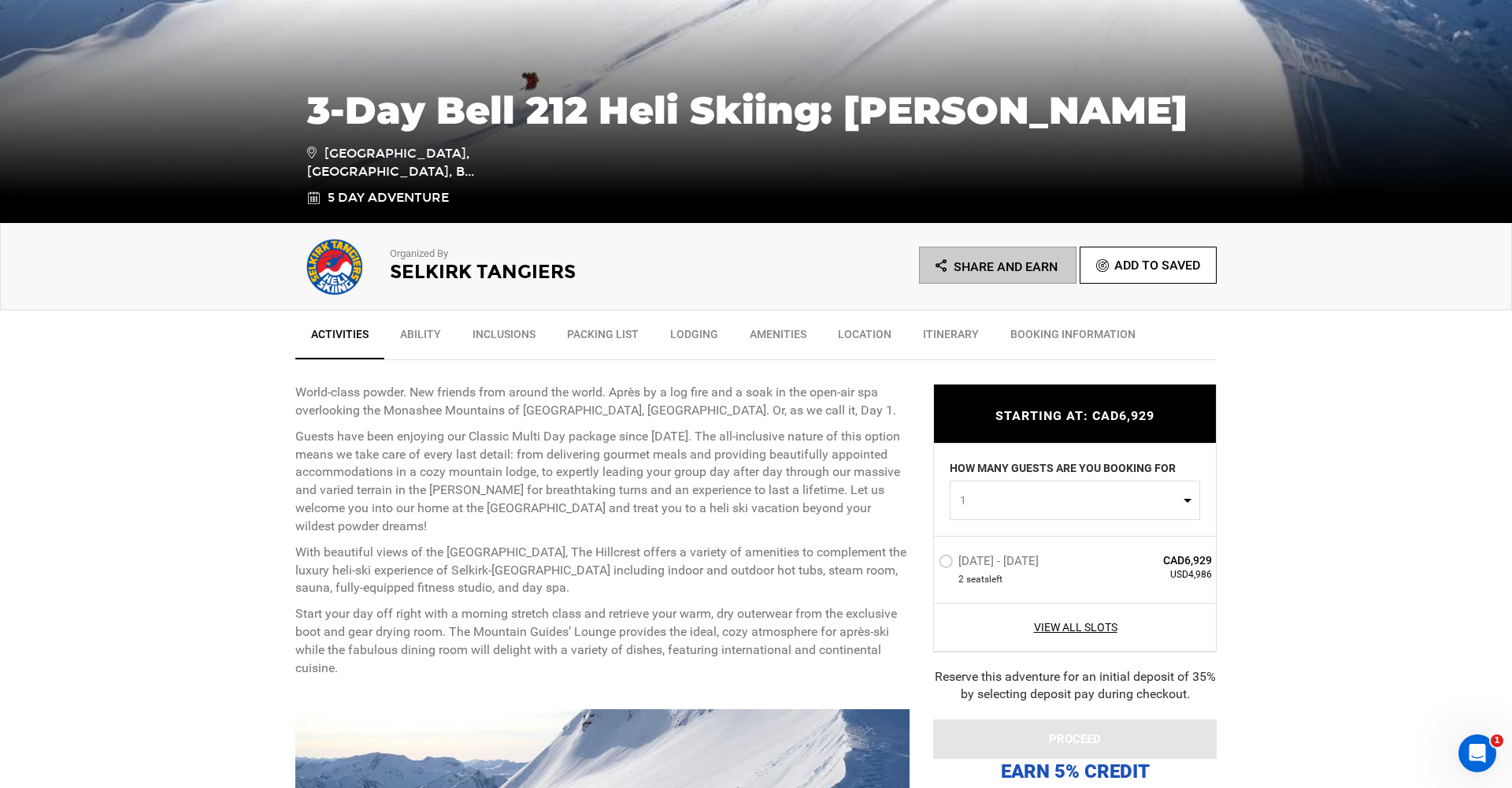
scroll to position [308, 0]
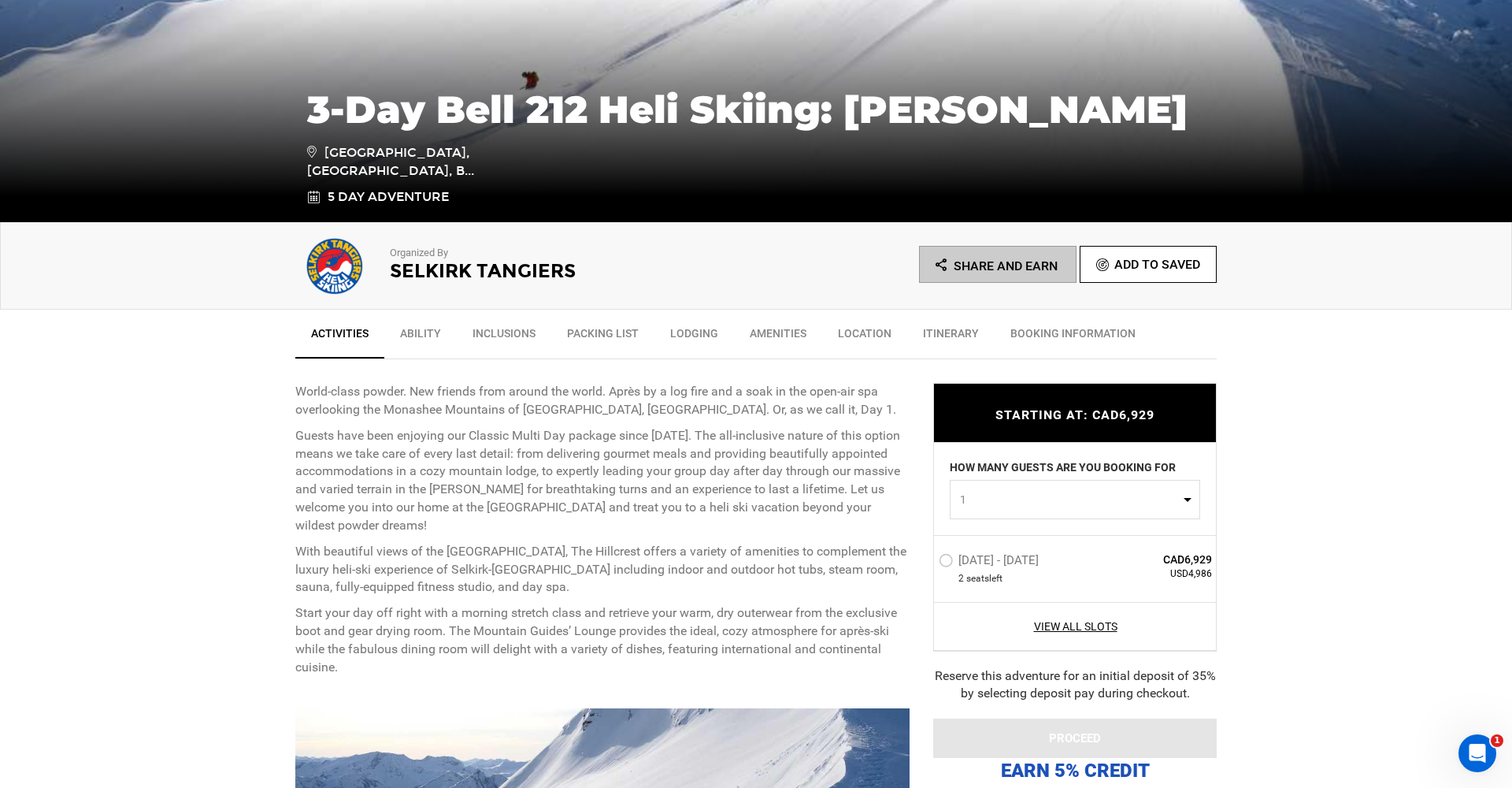
click at [945, 559] on label "[DATE] - [DATE]" at bounding box center [990, 562] width 104 height 19
click at [928, 559] on input "[DATE] - [DATE]" at bounding box center [928, 567] width 0 height 34
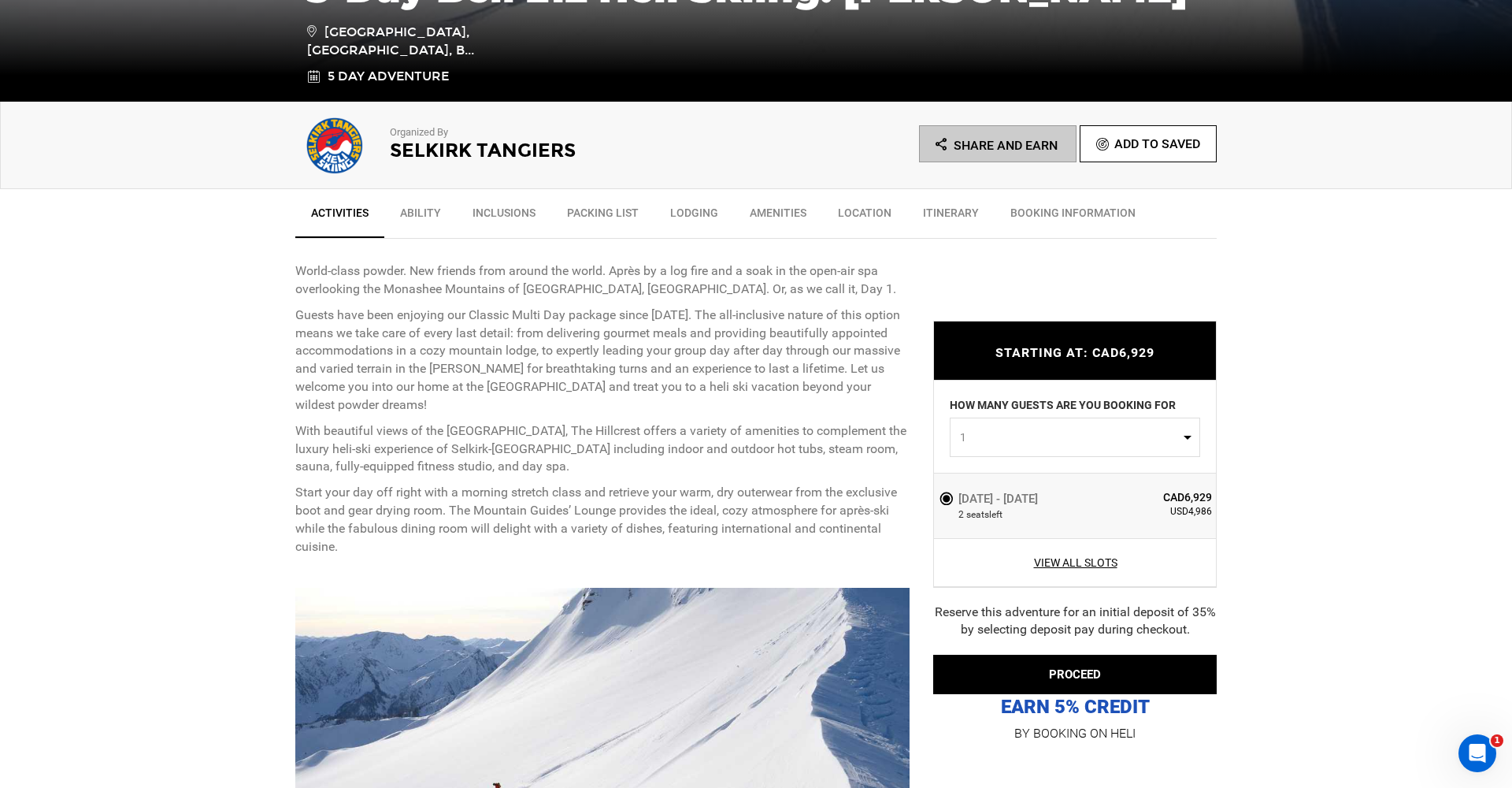
scroll to position [434, 0]
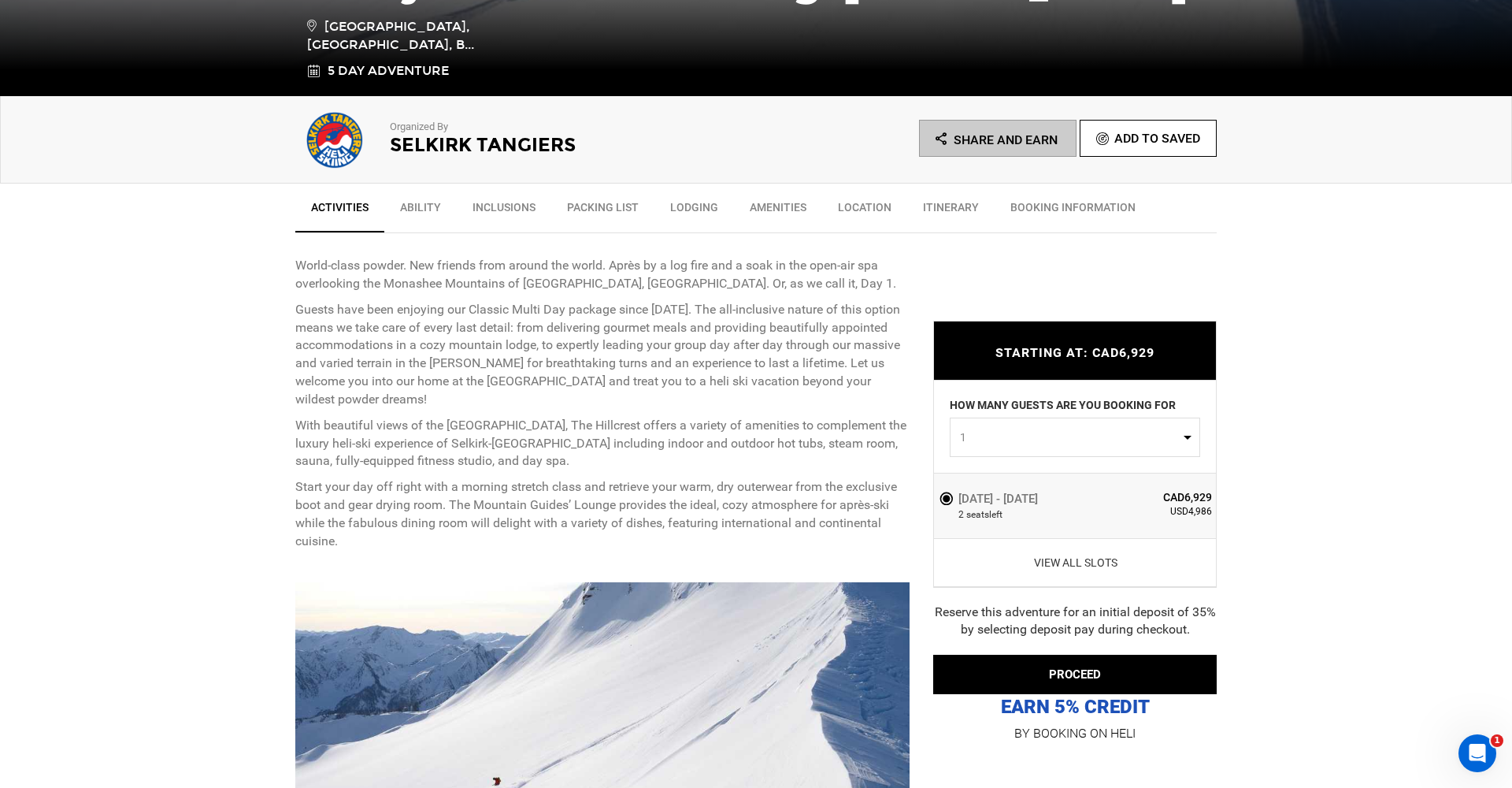
click at [1102, 564] on link "View All Slots" at bounding box center [1075, 561] width 273 height 16
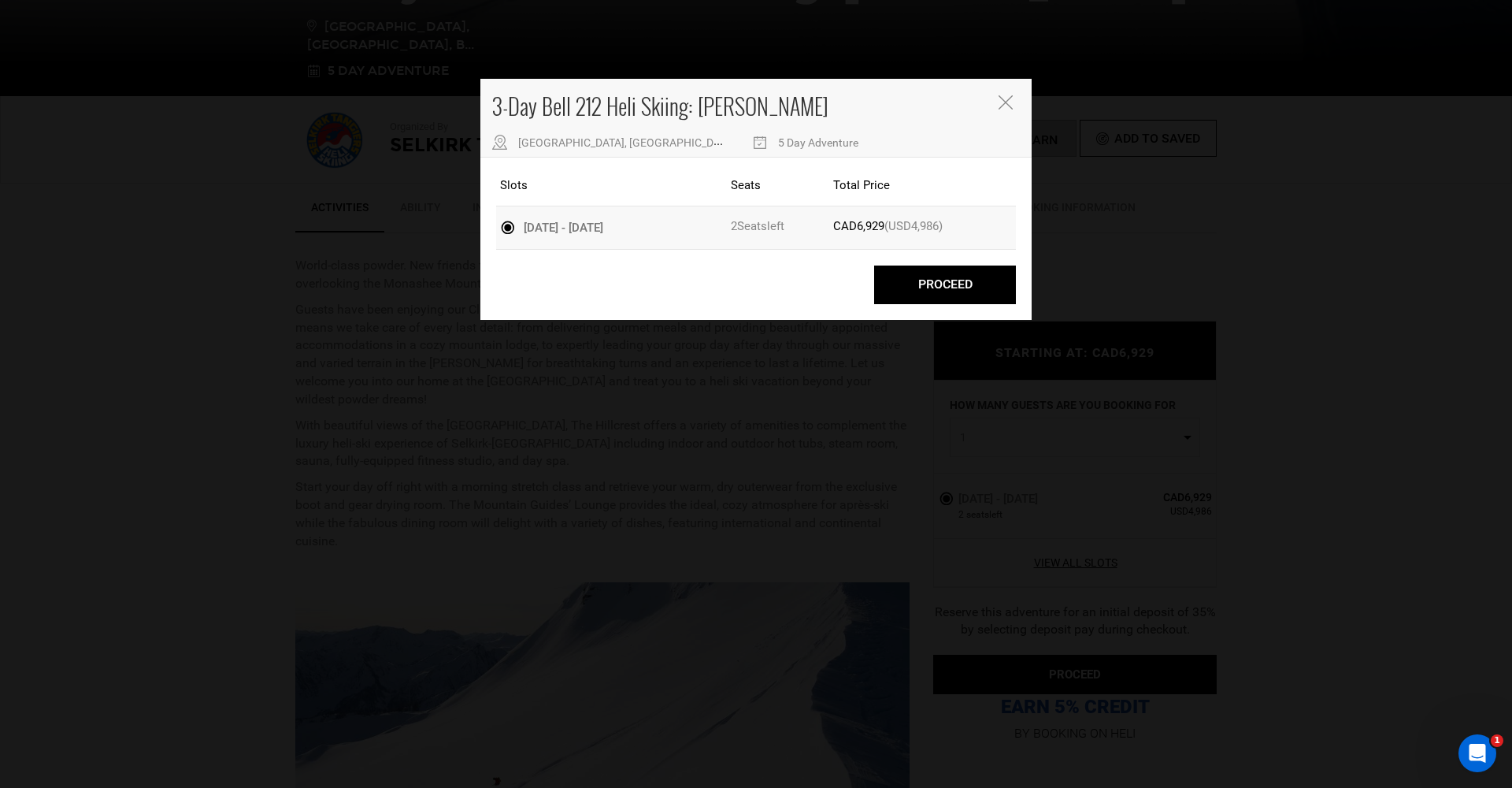
click at [1009, 101] on icon "Close" at bounding box center [1005, 102] width 14 height 14
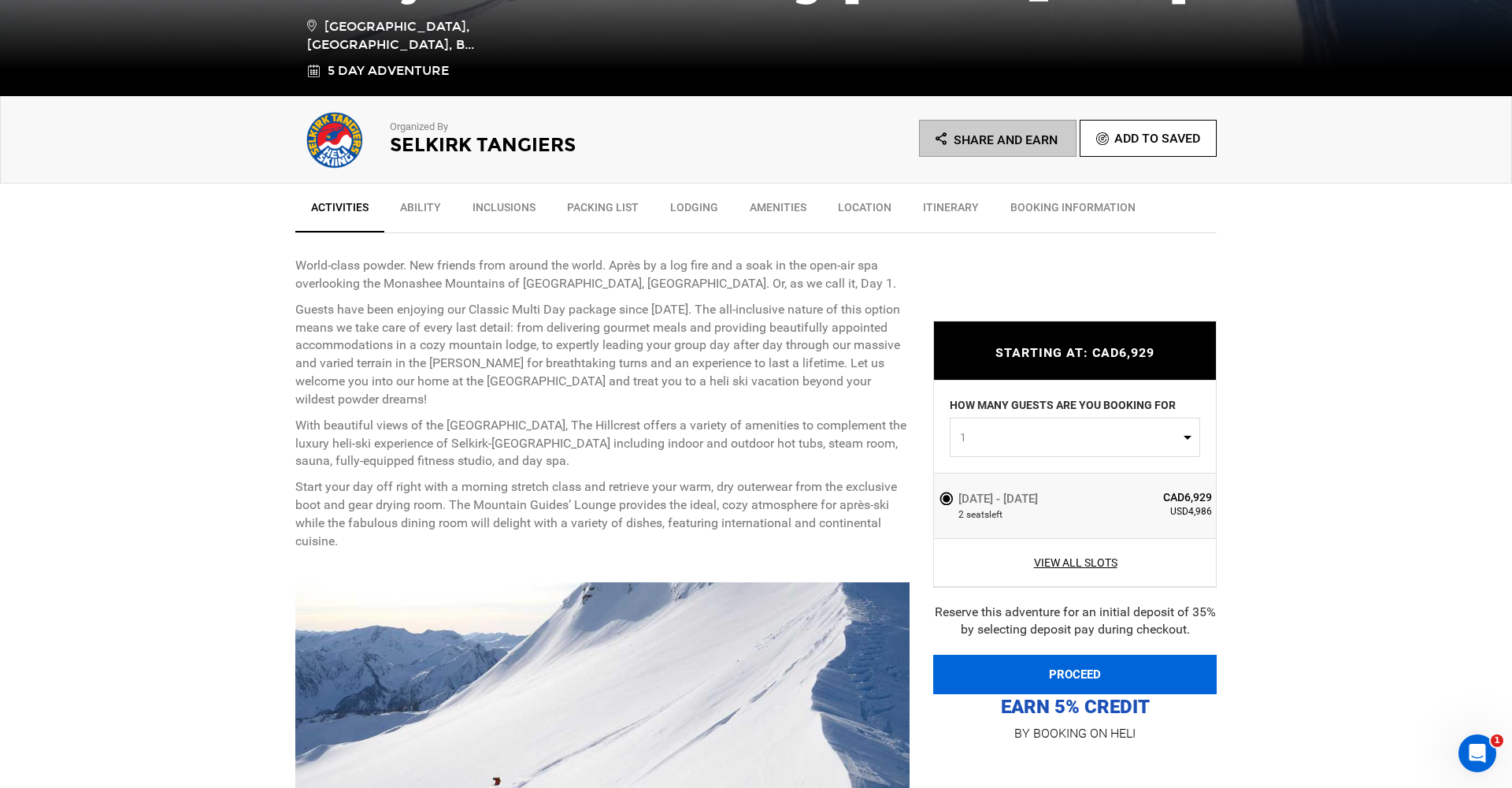
click at [1097, 680] on button "PROCEED" at bounding box center [1074, 674] width 283 height 39
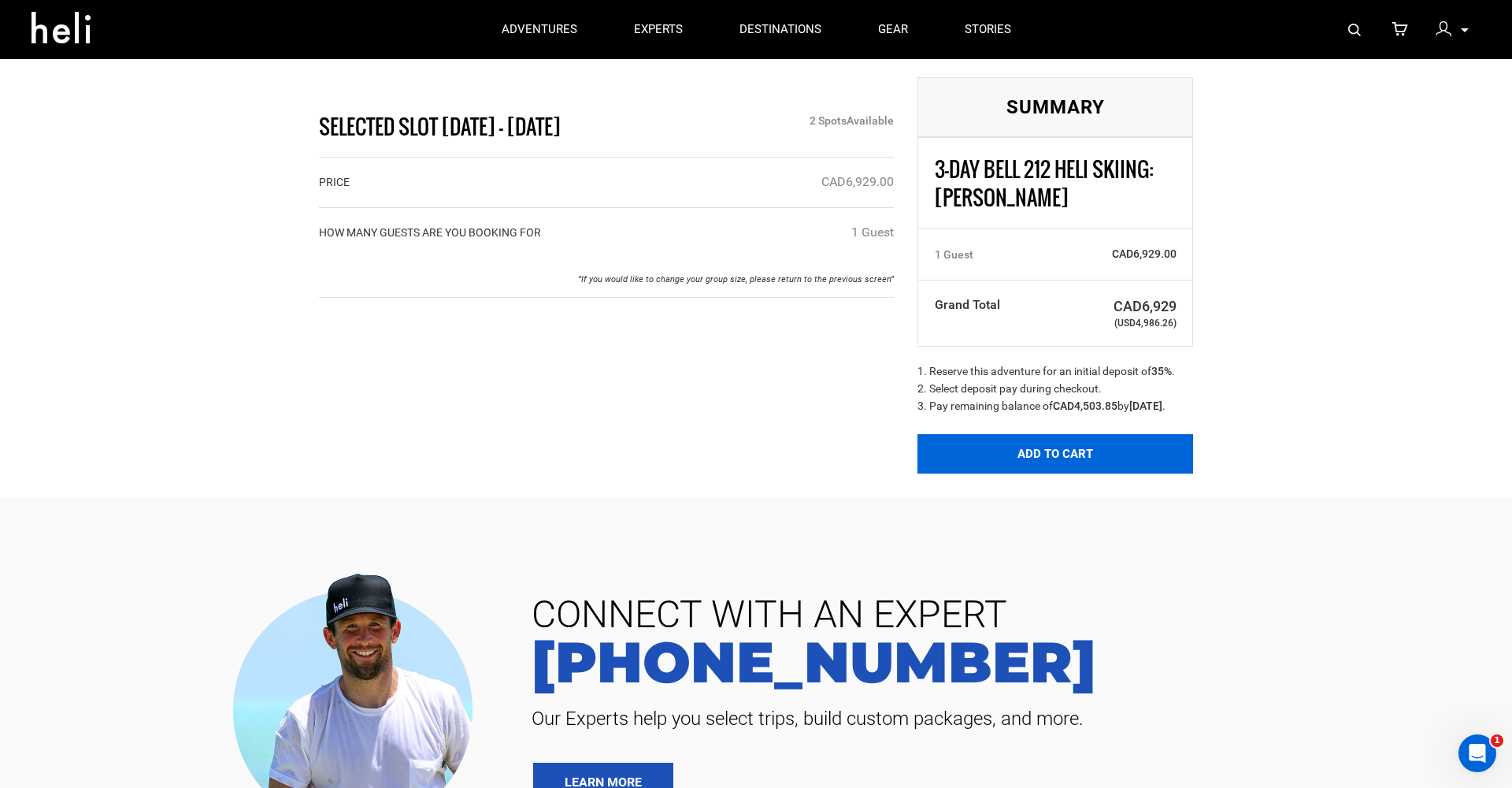
click at [1063, 471] on button "Add to Cart" at bounding box center [1055, 453] width 276 height 39
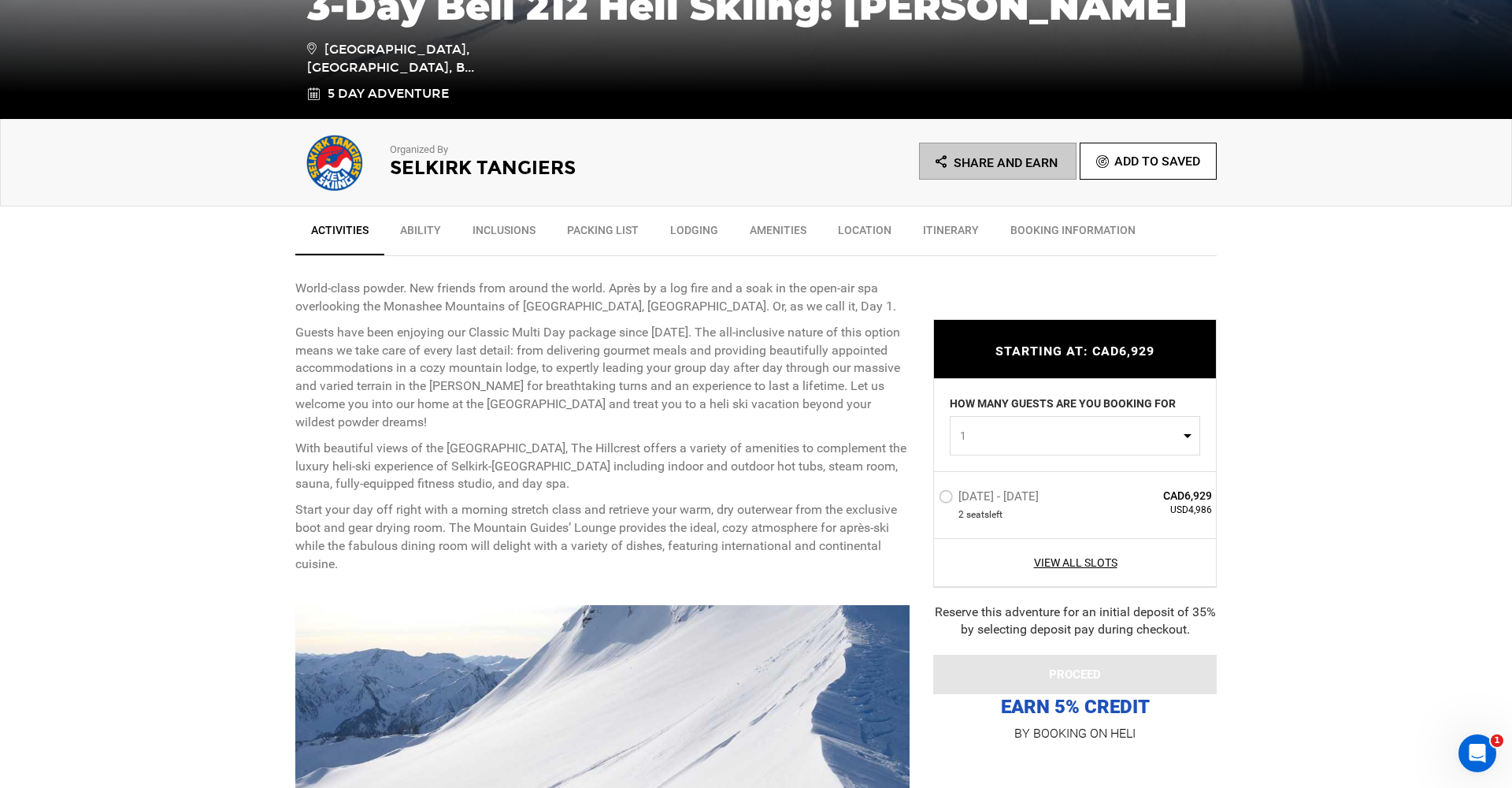
scroll to position [412, 0]
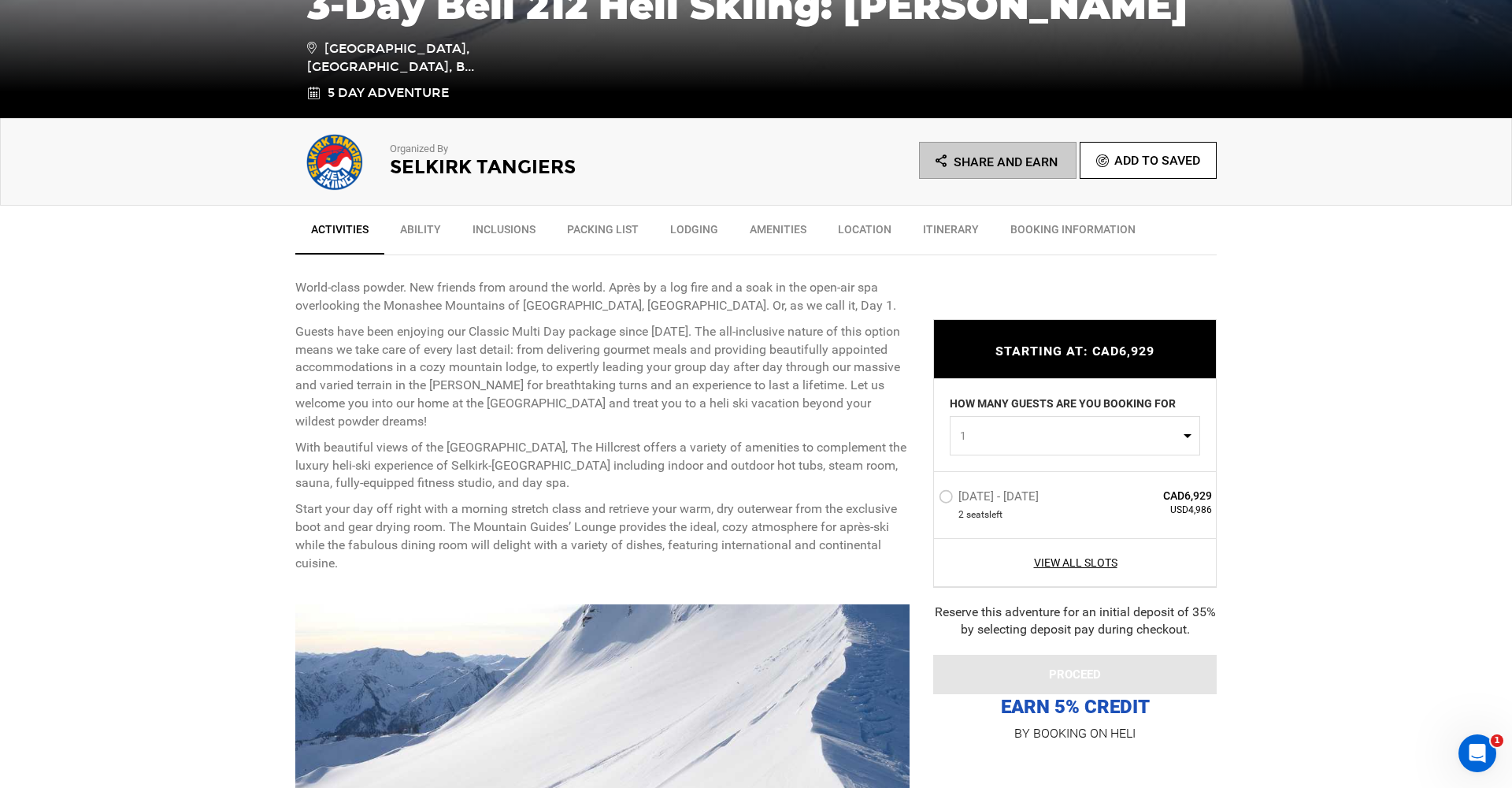
click at [1132, 436] on span "1" at bounding box center [1069, 436] width 219 height 16
click at [999, 504] on link "2" at bounding box center [1075, 503] width 249 height 28
select select "2"
click at [945, 502] on label "[DATE] - [DATE]" at bounding box center [990, 499] width 104 height 19
click at [928, 502] on input "[DATE] - [DATE]" at bounding box center [928, 503] width 0 height 34
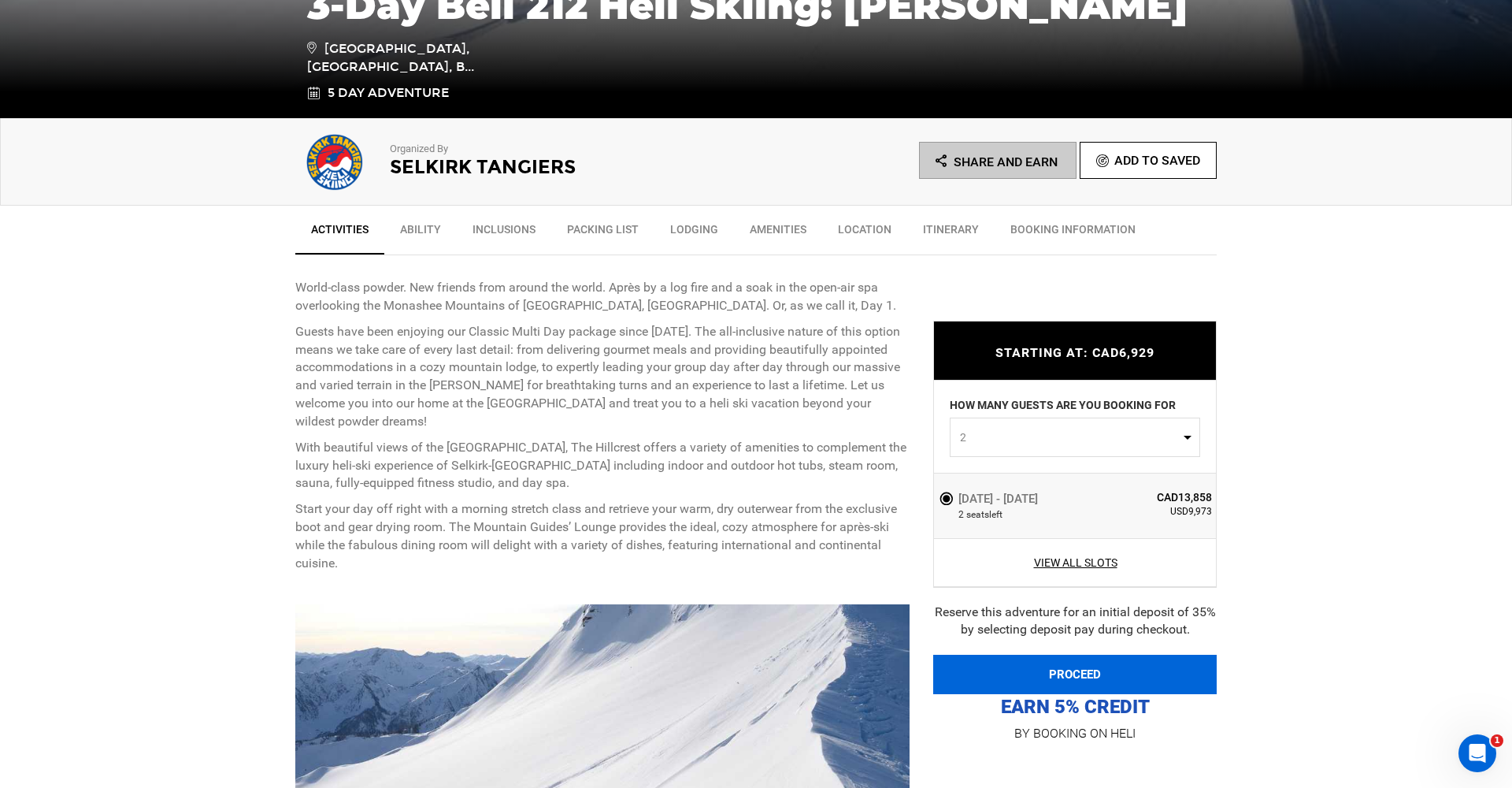
click at [1156, 677] on button "PROCEED" at bounding box center [1074, 674] width 283 height 39
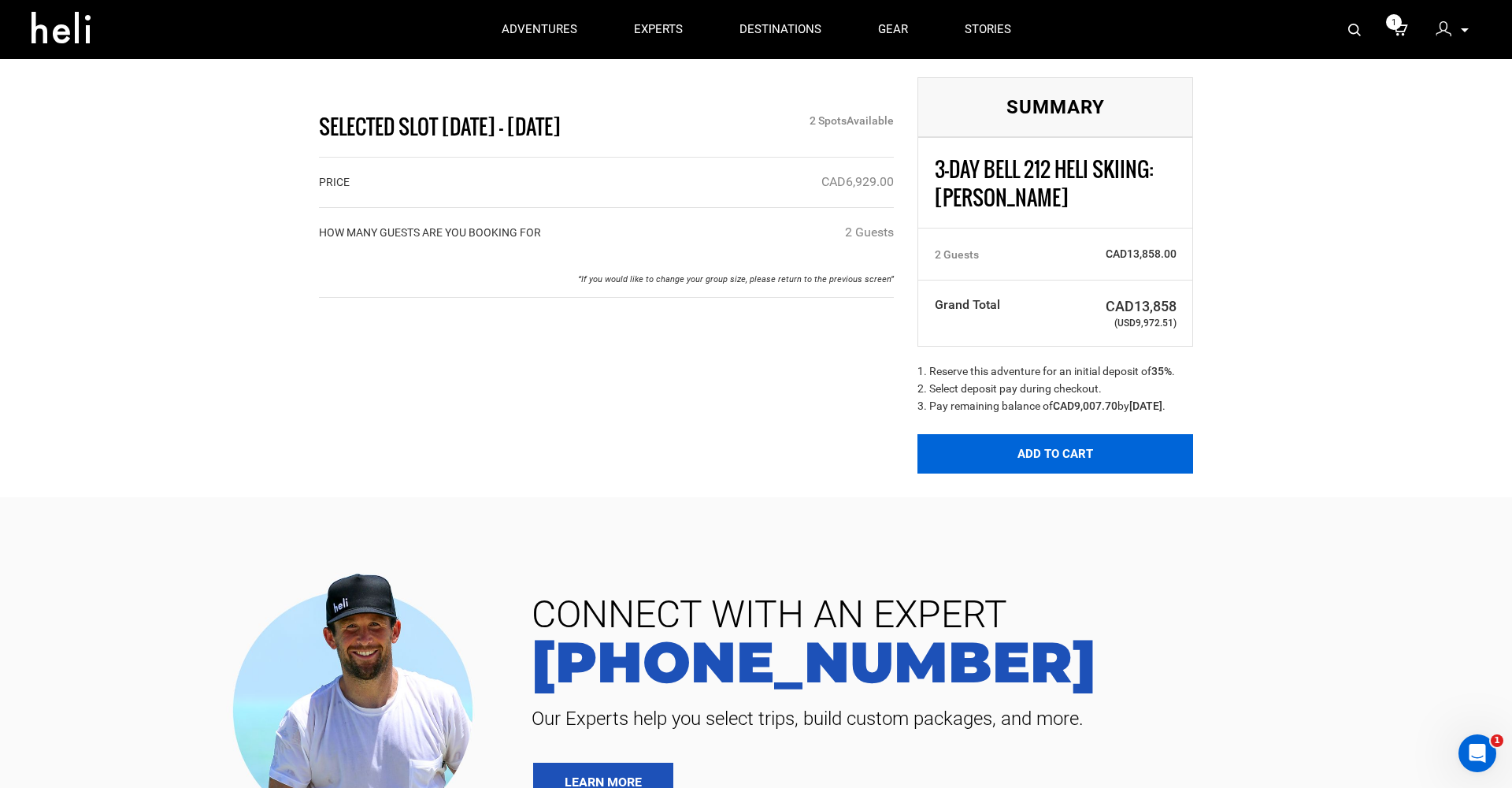
click at [1097, 474] on button "Add to Cart" at bounding box center [1055, 453] width 276 height 39
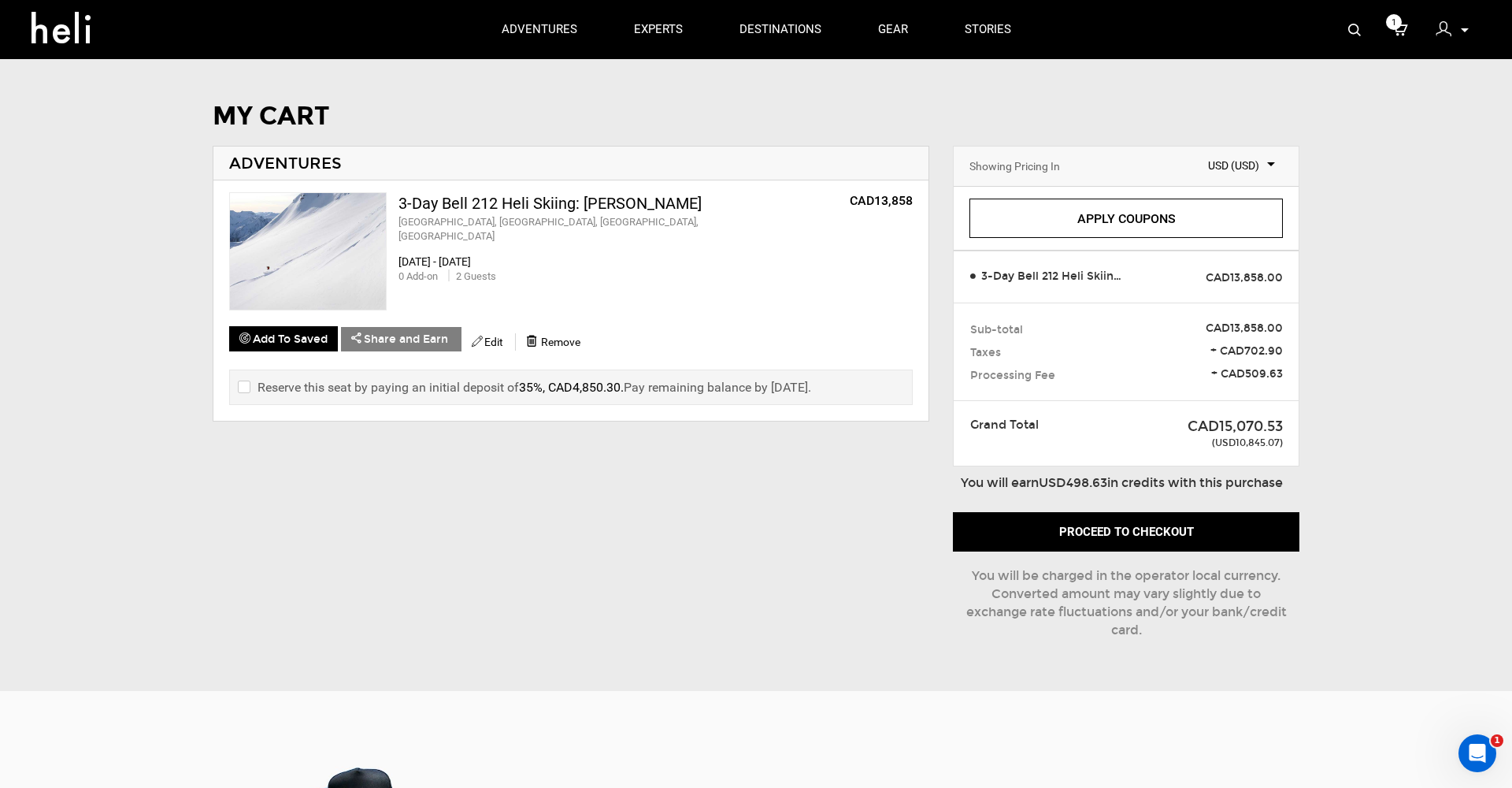
click at [243, 382] on input "checkbox" at bounding box center [243, 387] width 10 height 19
checkbox input "true"
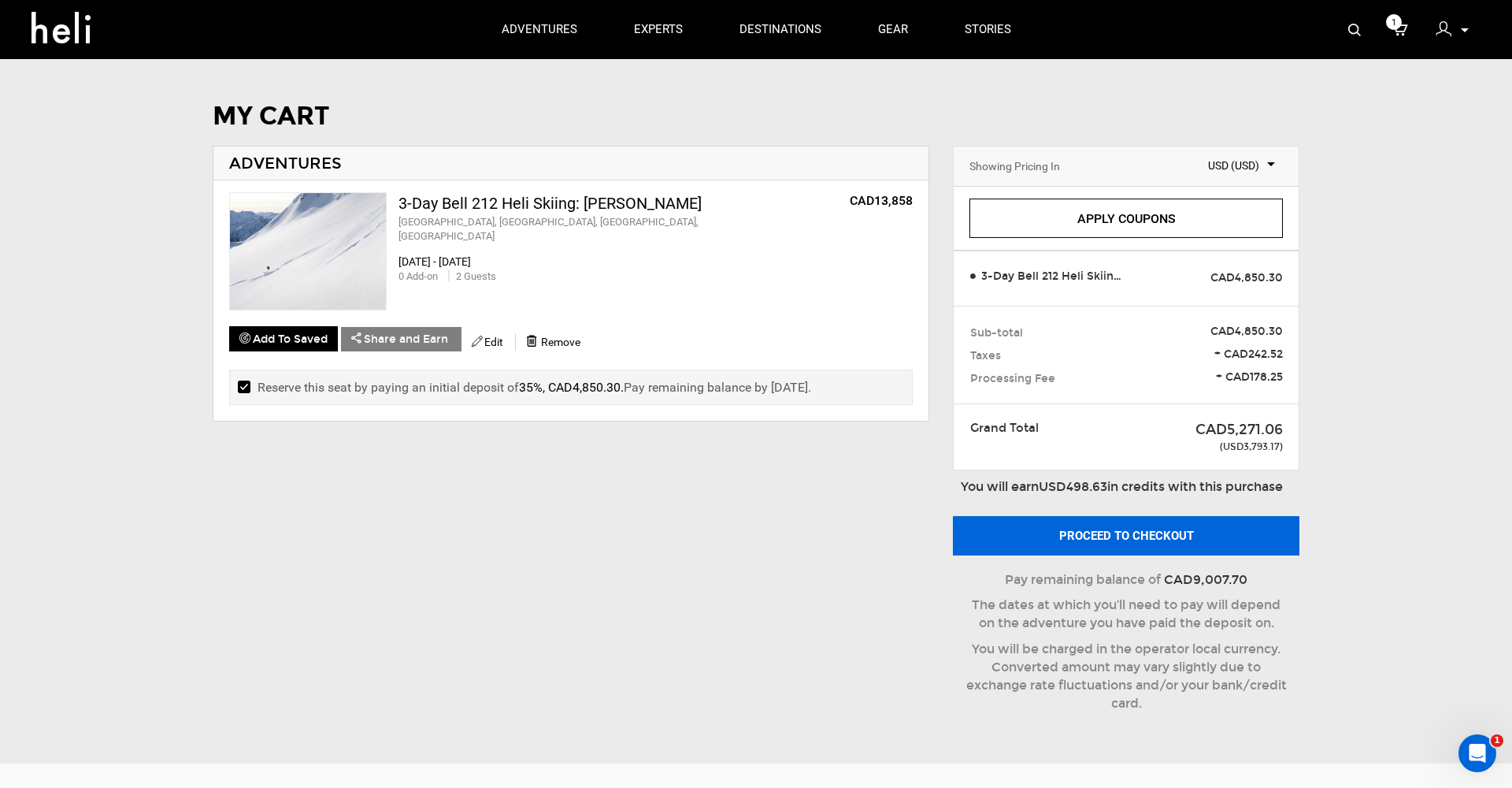
click at [1140, 529] on button "Proceed to checkout" at bounding box center [1126, 535] width 346 height 39
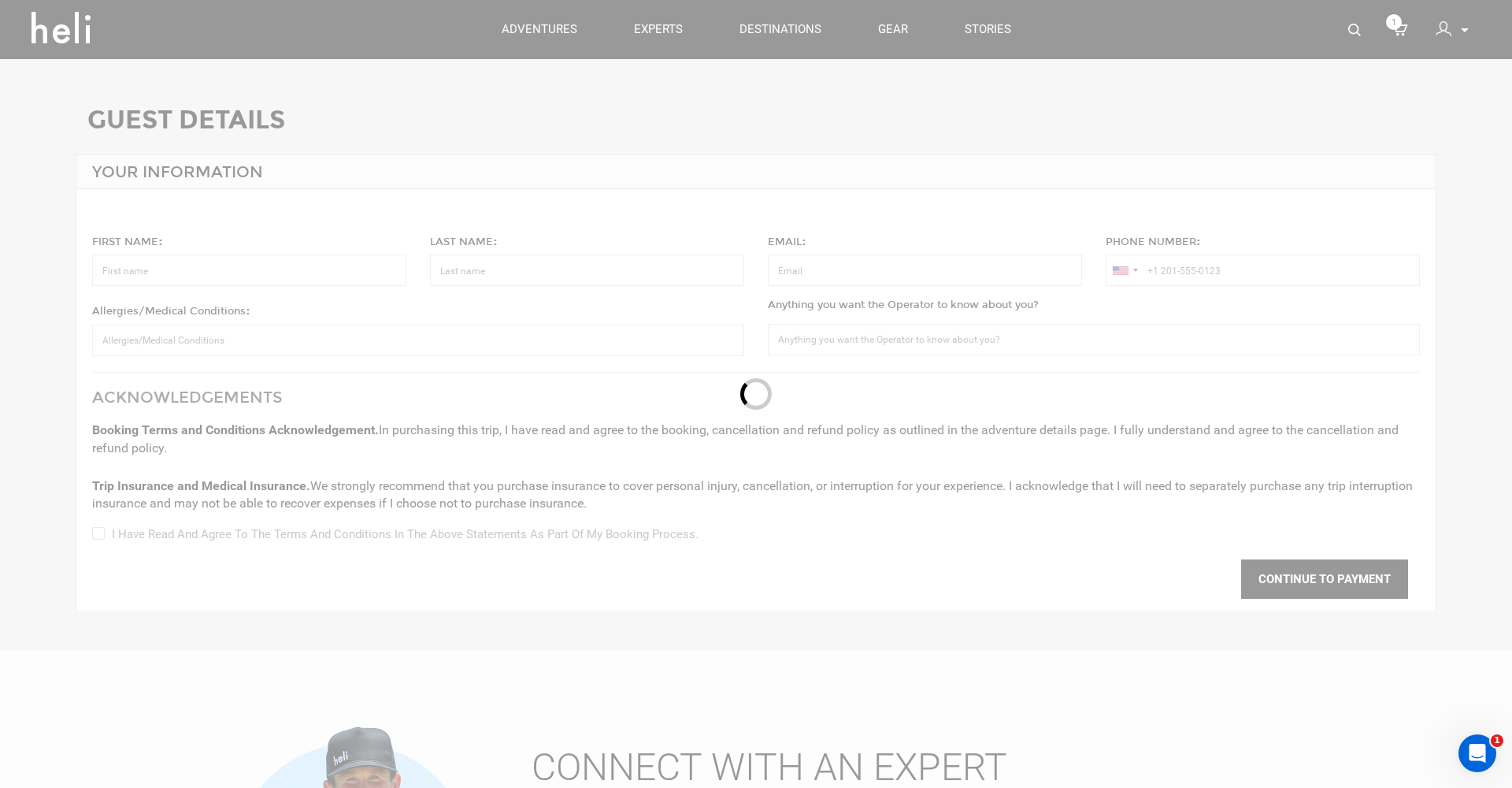
type input "Laurentiu"
type input "[PERSON_NAME]"
type input "[EMAIL_ADDRESS][DOMAIN_NAME]"
type input "[PHONE_NUMBER]"
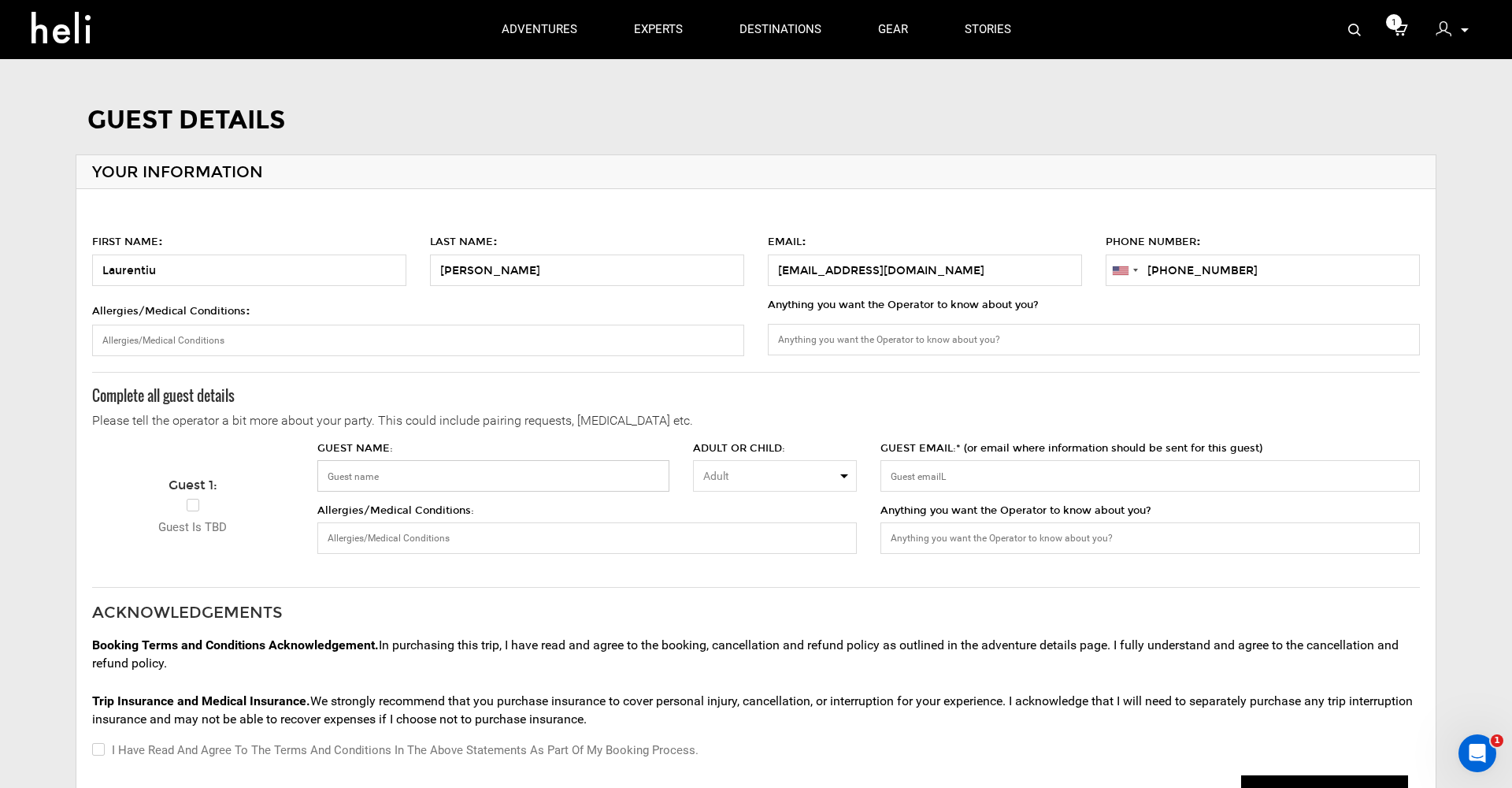
click at [368, 470] on input "GUEST NAME:" at bounding box center [493, 476] width 352 height 32
type input "[PERSON_NAME]"
click at [936, 475] on input "GUEST EMAIL:* (or email where information should be sent for this guest)" at bounding box center [1150, 476] width 539 height 32
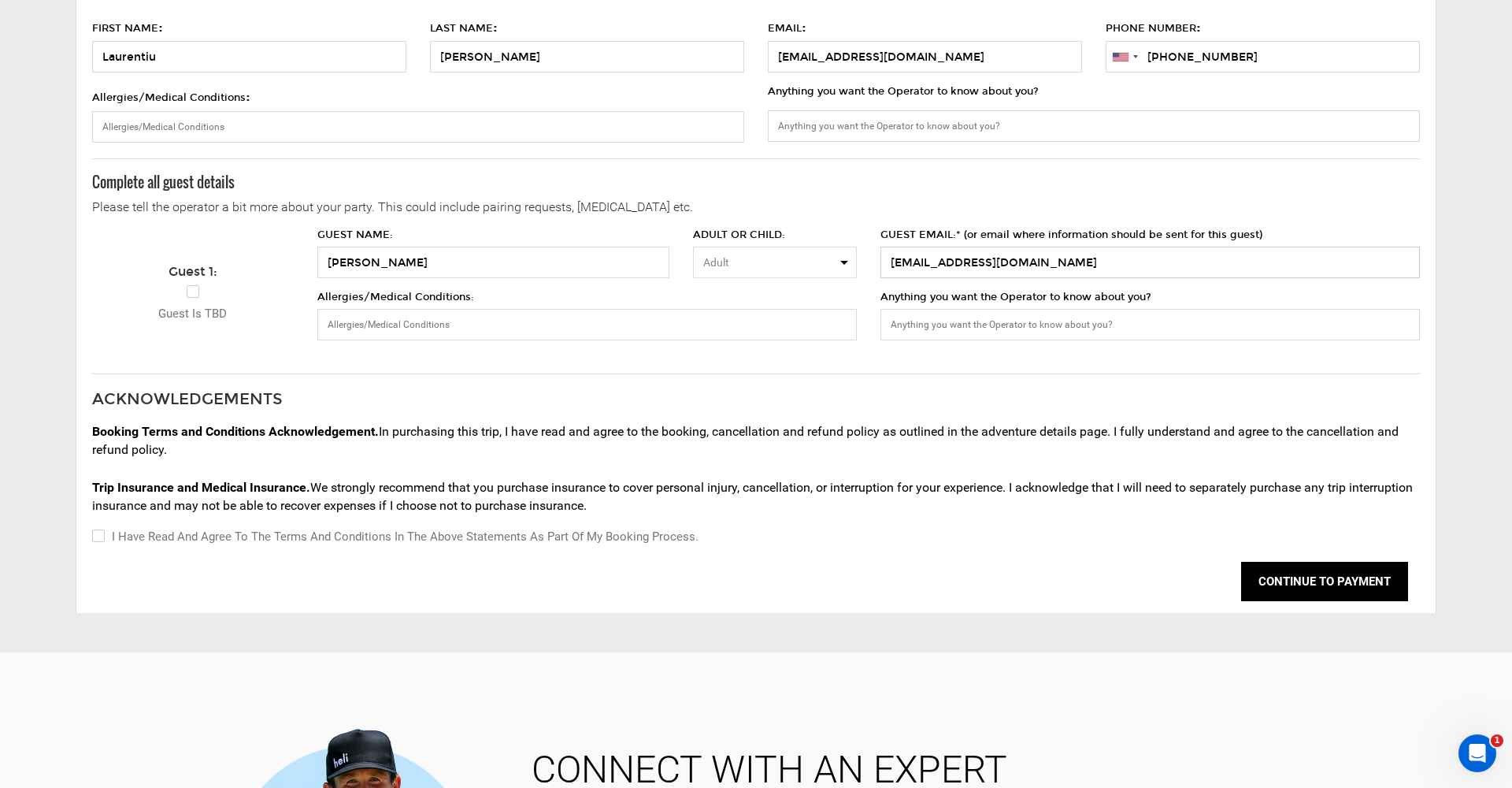
scroll to position [230, 0]
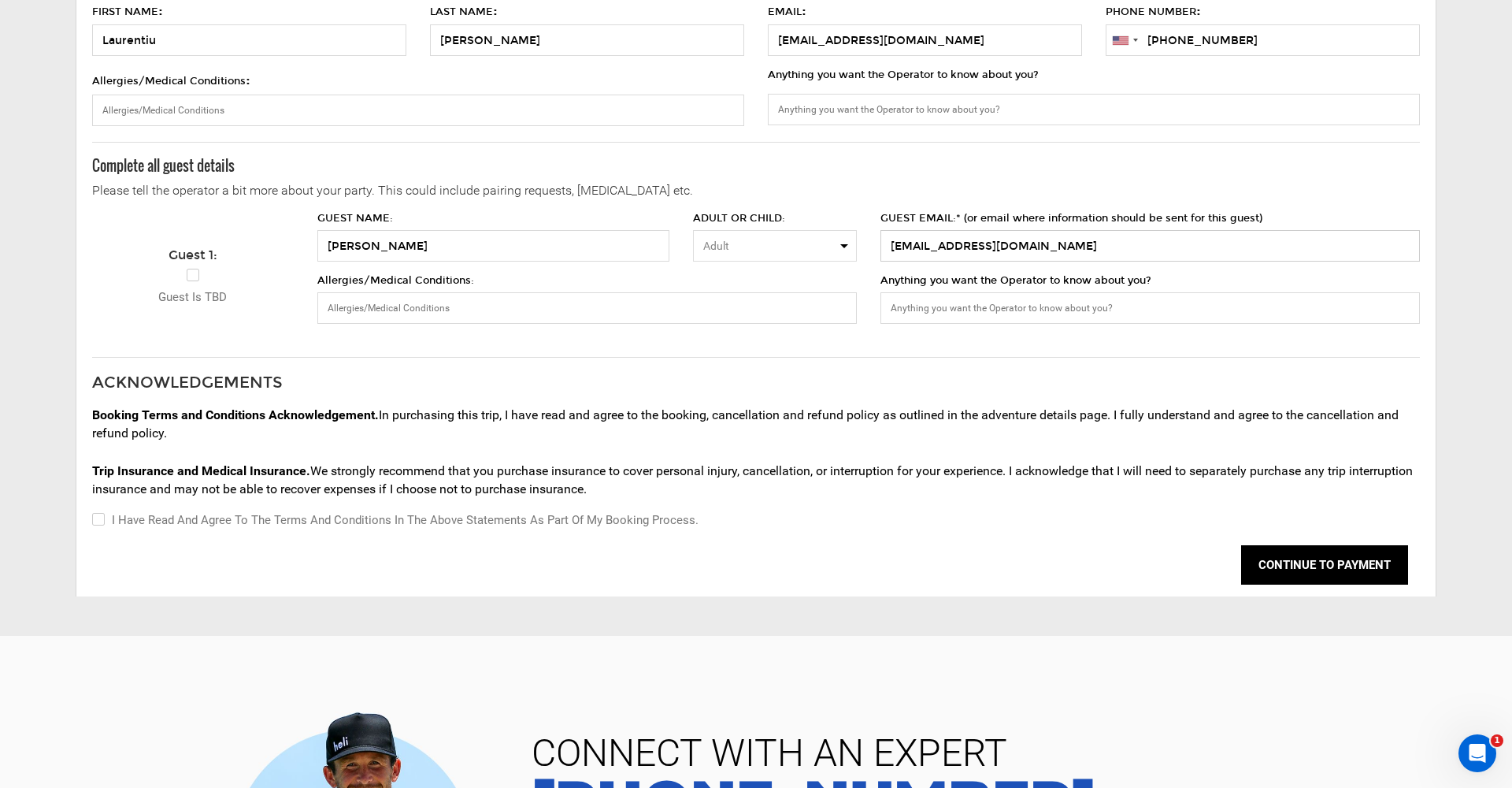
type input "[EMAIL_ADDRESS][DOMAIN_NAME]"
click at [100, 516] on input "I have read and agree to the terms and conditions in the above statements as pa…" at bounding box center [97, 520] width 10 height 19
checkbox input "true"
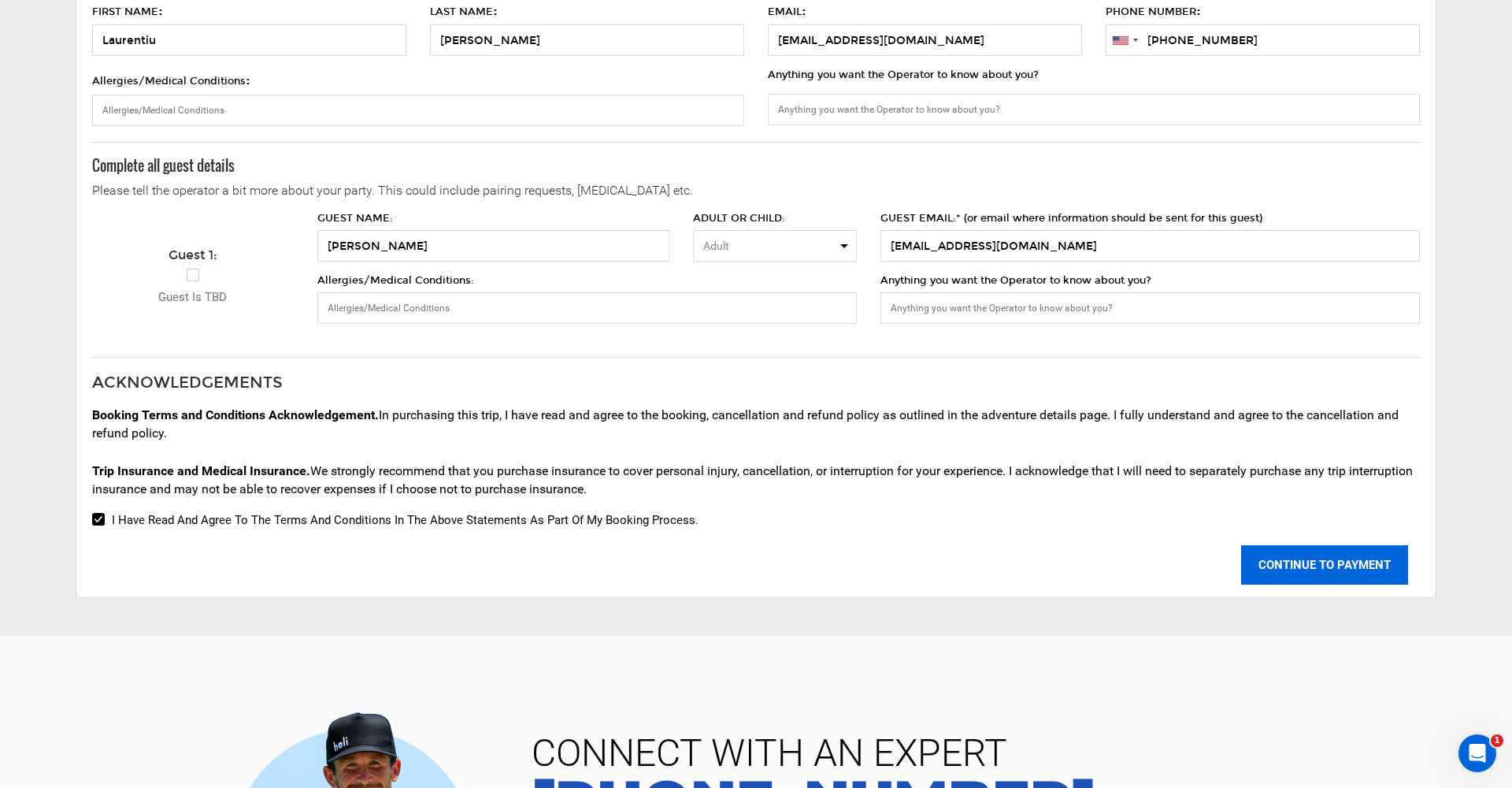
click at [1315, 564] on button "CONTINUE TO PAYMENT" at bounding box center [1324, 564] width 167 height 39
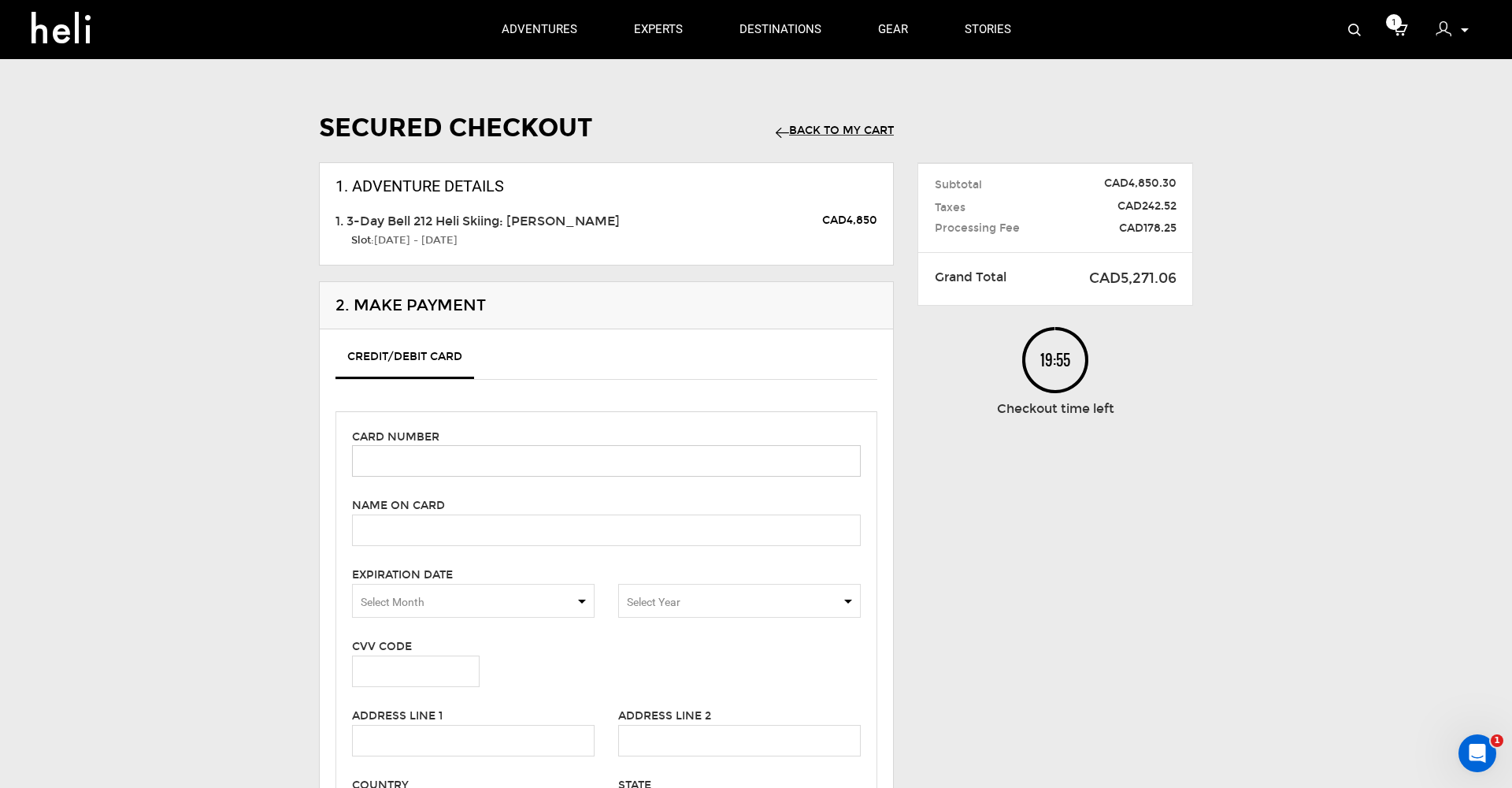
click at [519, 460] on input "text" at bounding box center [606, 461] width 508 height 32
type input "[CREDIT_CARD_NUMBER]"
type input "[PERSON_NAME]"
type input "2259"
click at [581, 596] on span "Select Month" at bounding box center [474, 600] width 243 height 34
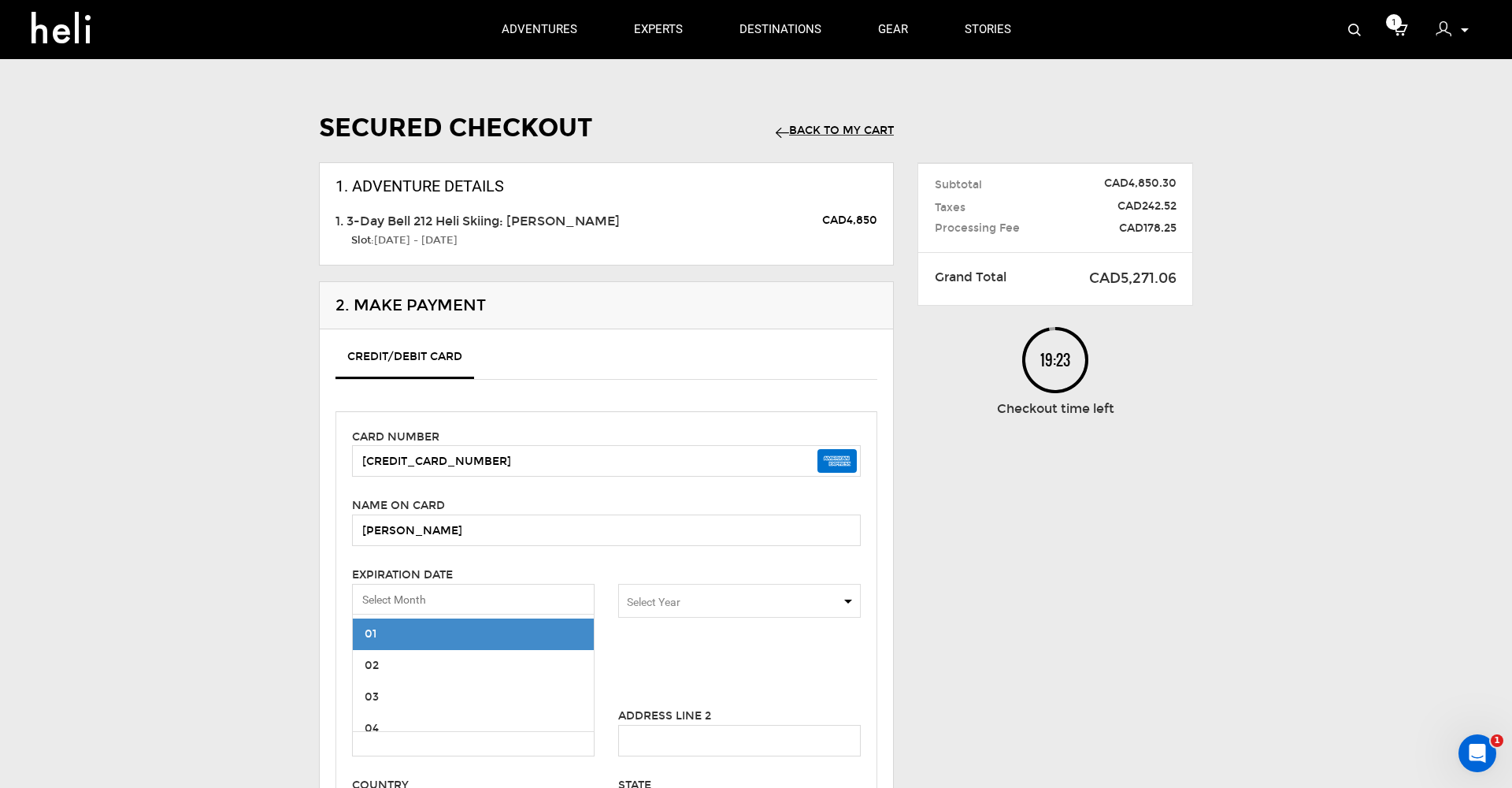
click at [562, 632] on span "01" at bounding box center [474, 634] width 241 height 32
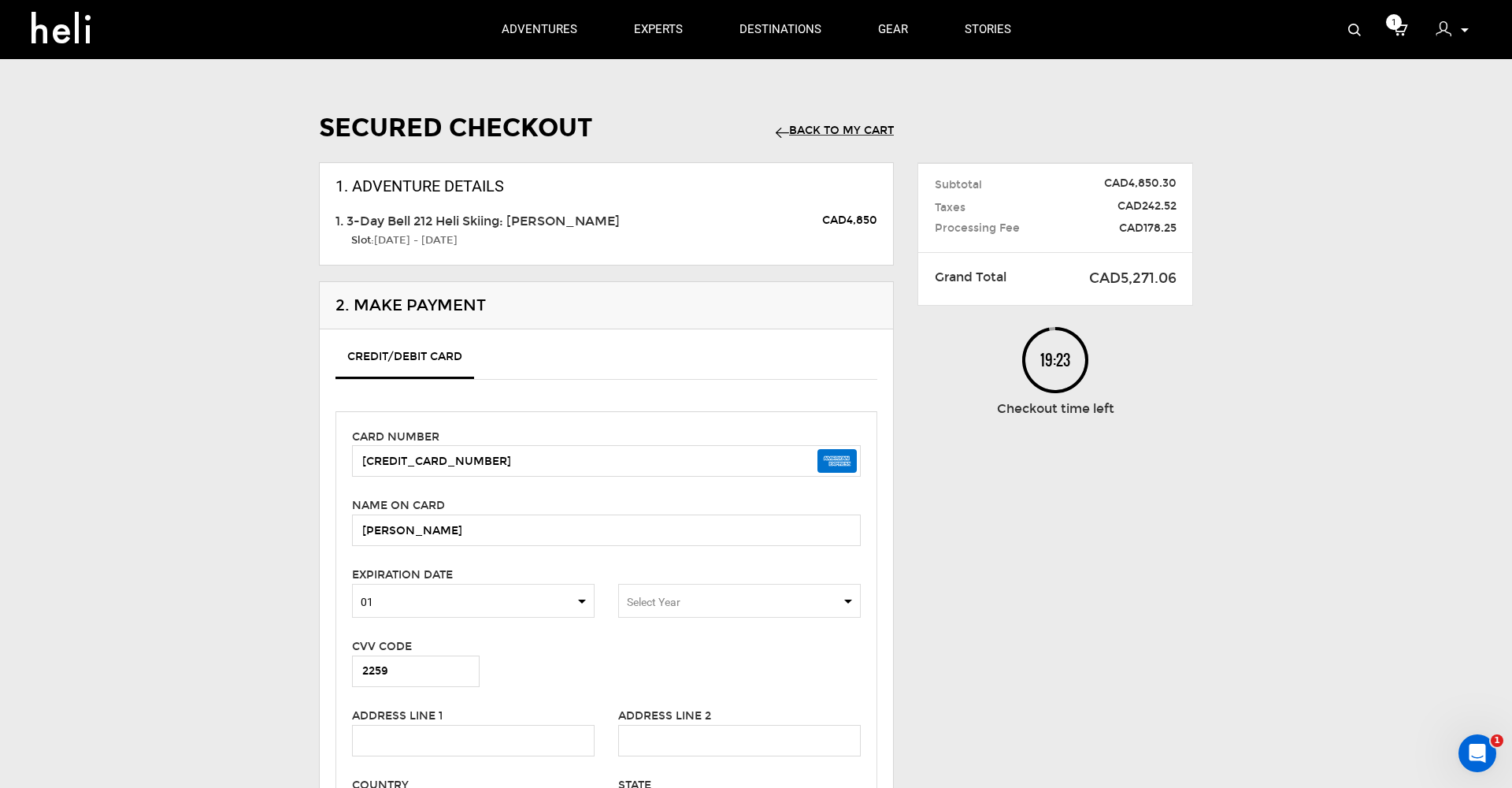
click at [722, 597] on span "Select Year" at bounding box center [739, 600] width 243 height 34
click at [680, 717] on span "2028" at bounding box center [739, 732] width 241 height 32
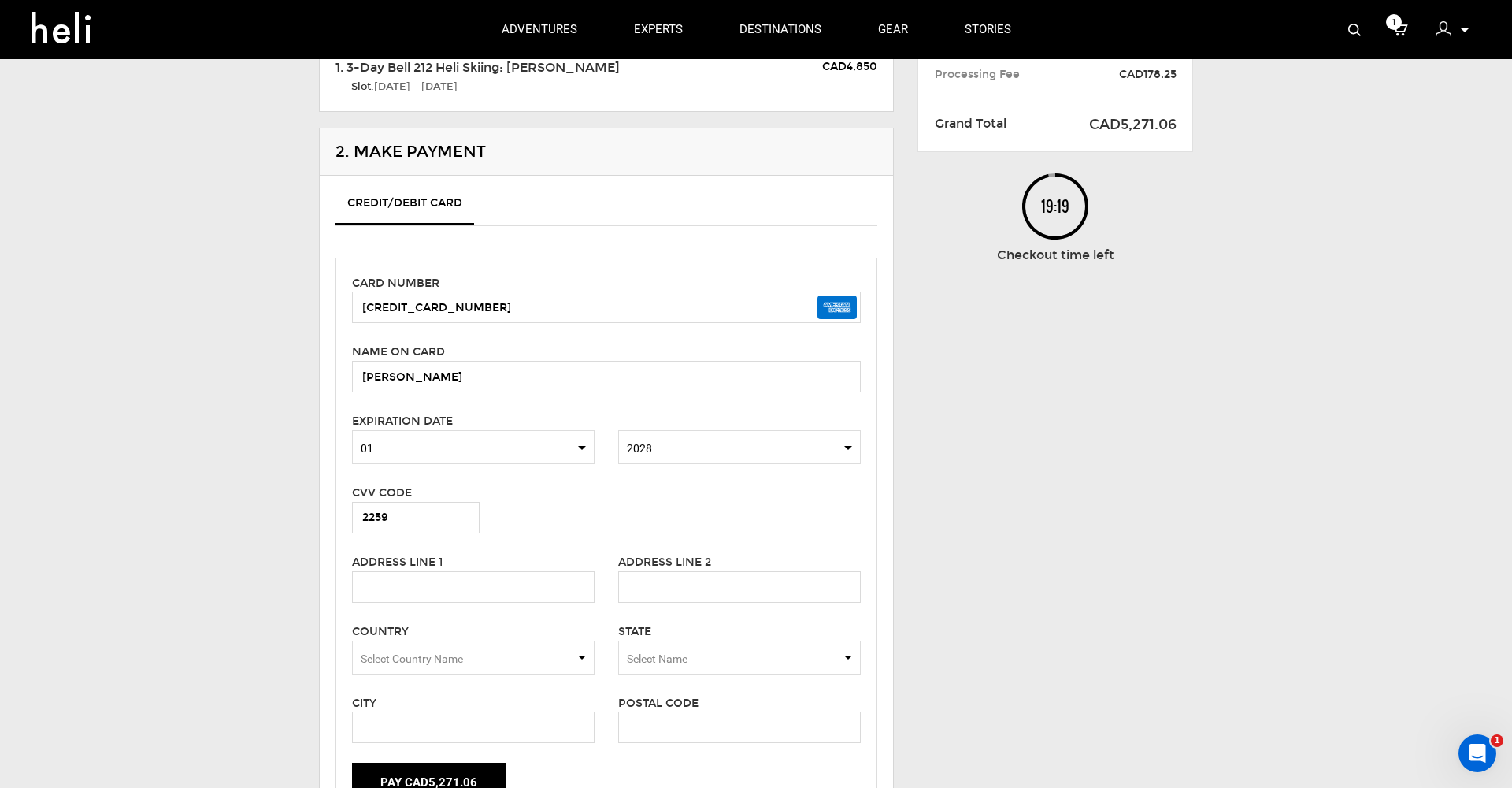
scroll to position [174, 0]
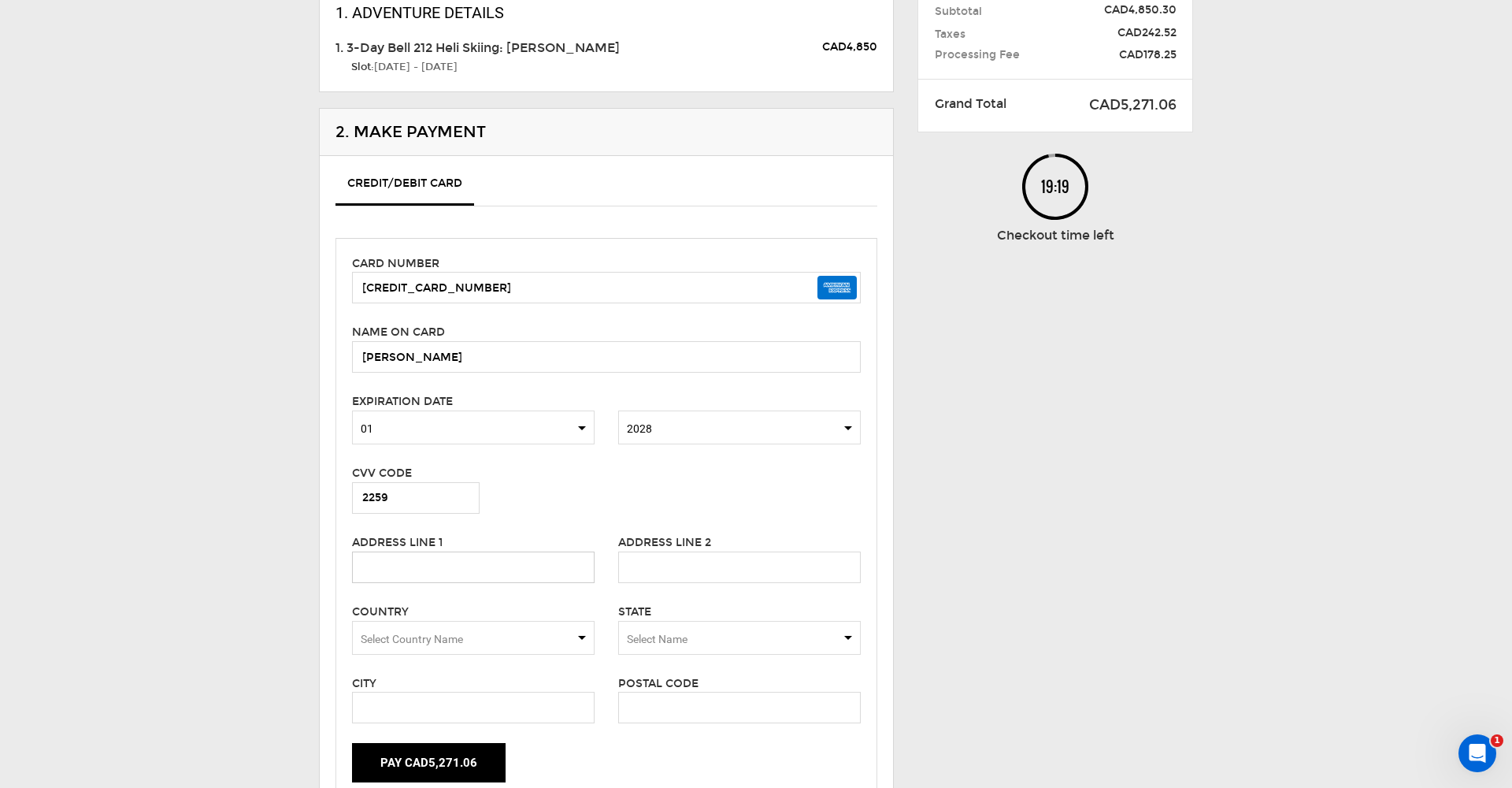
click at [461, 565] on input "text" at bounding box center [474, 567] width 243 height 32
type input "[STREET_ADDRESS][PERSON_NAME]"
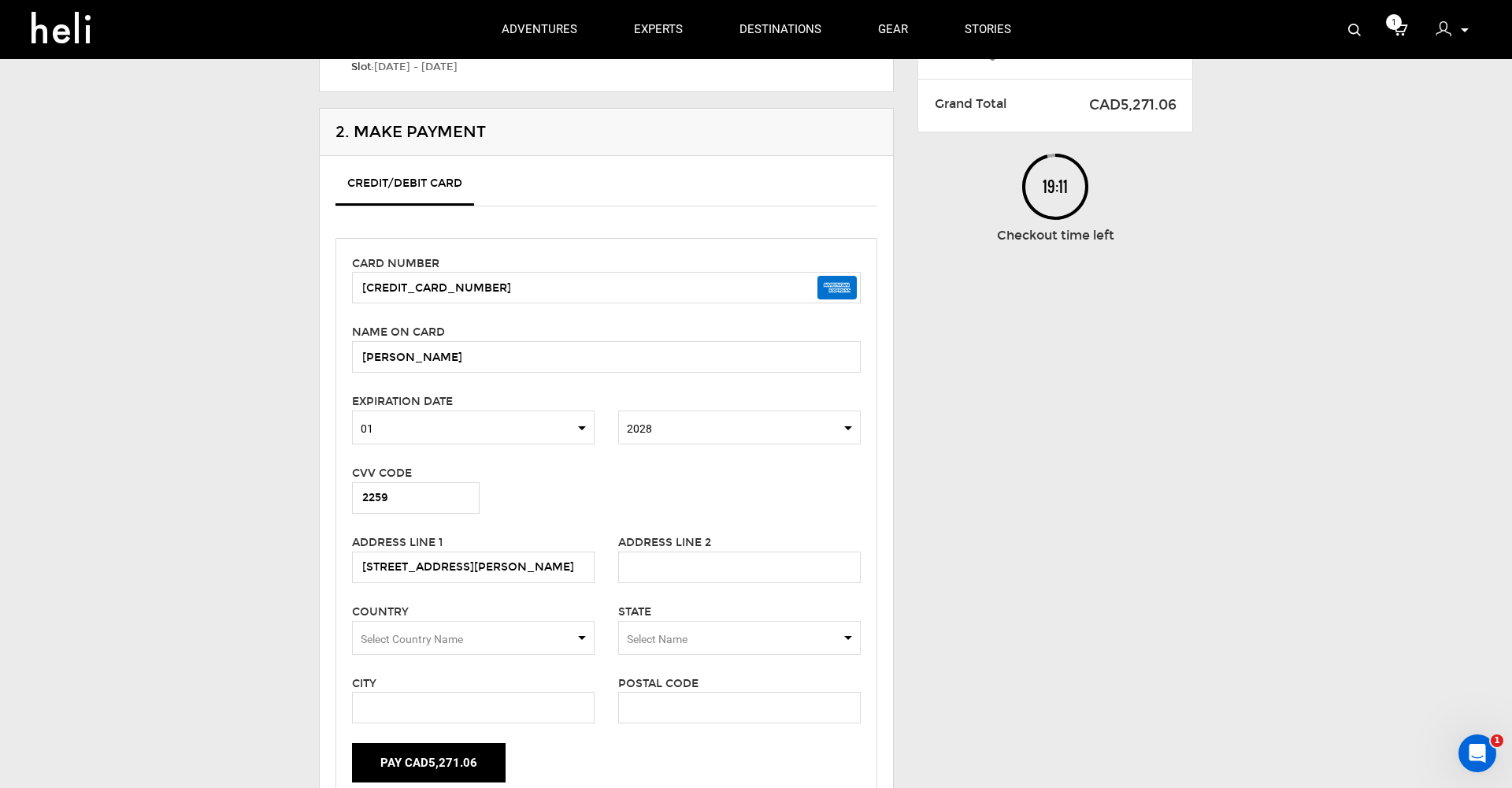
scroll to position [176, 0]
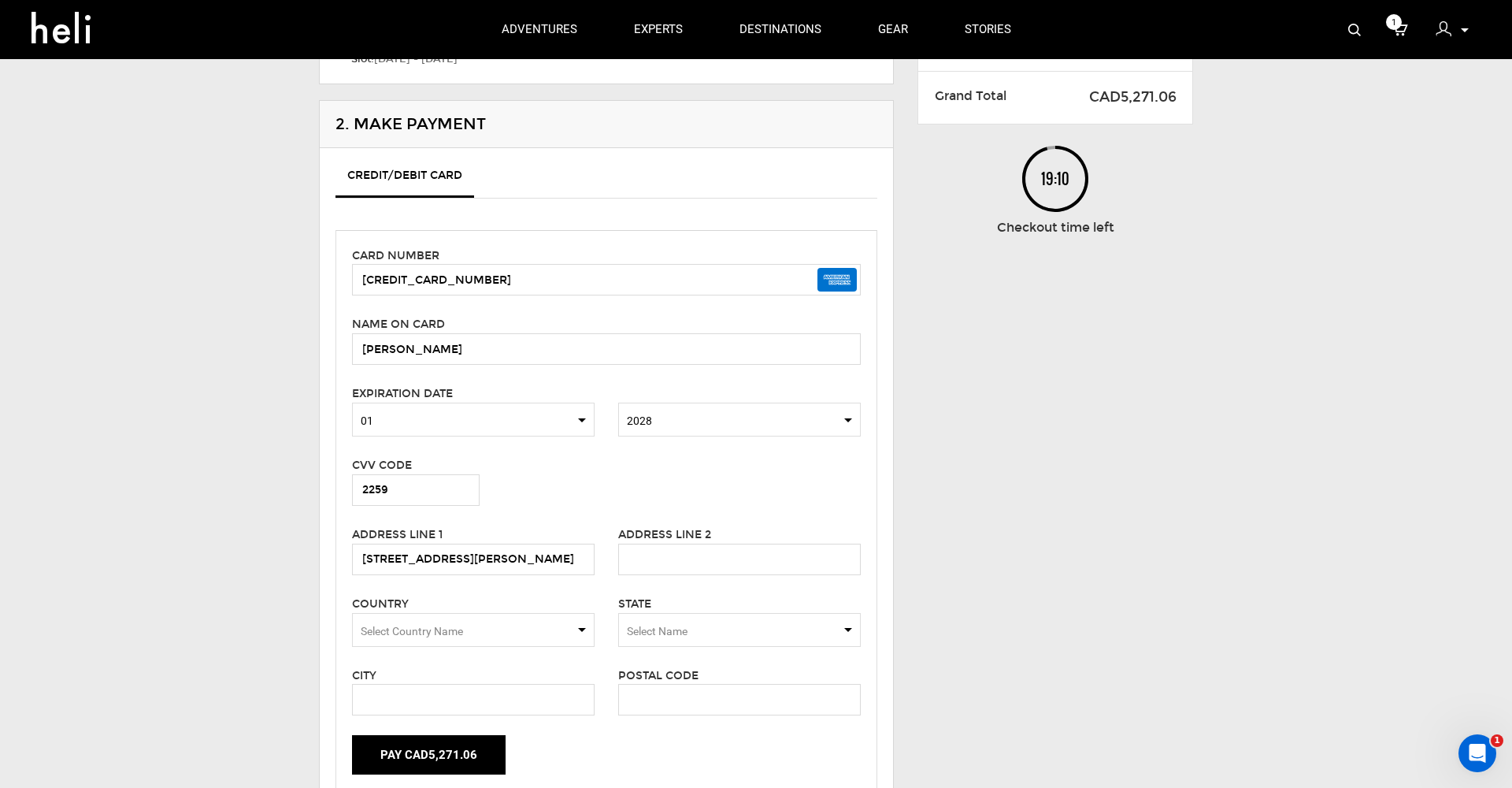
click at [454, 625] on span "Select Country Name" at bounding box center [411, 631] width 102 height 12
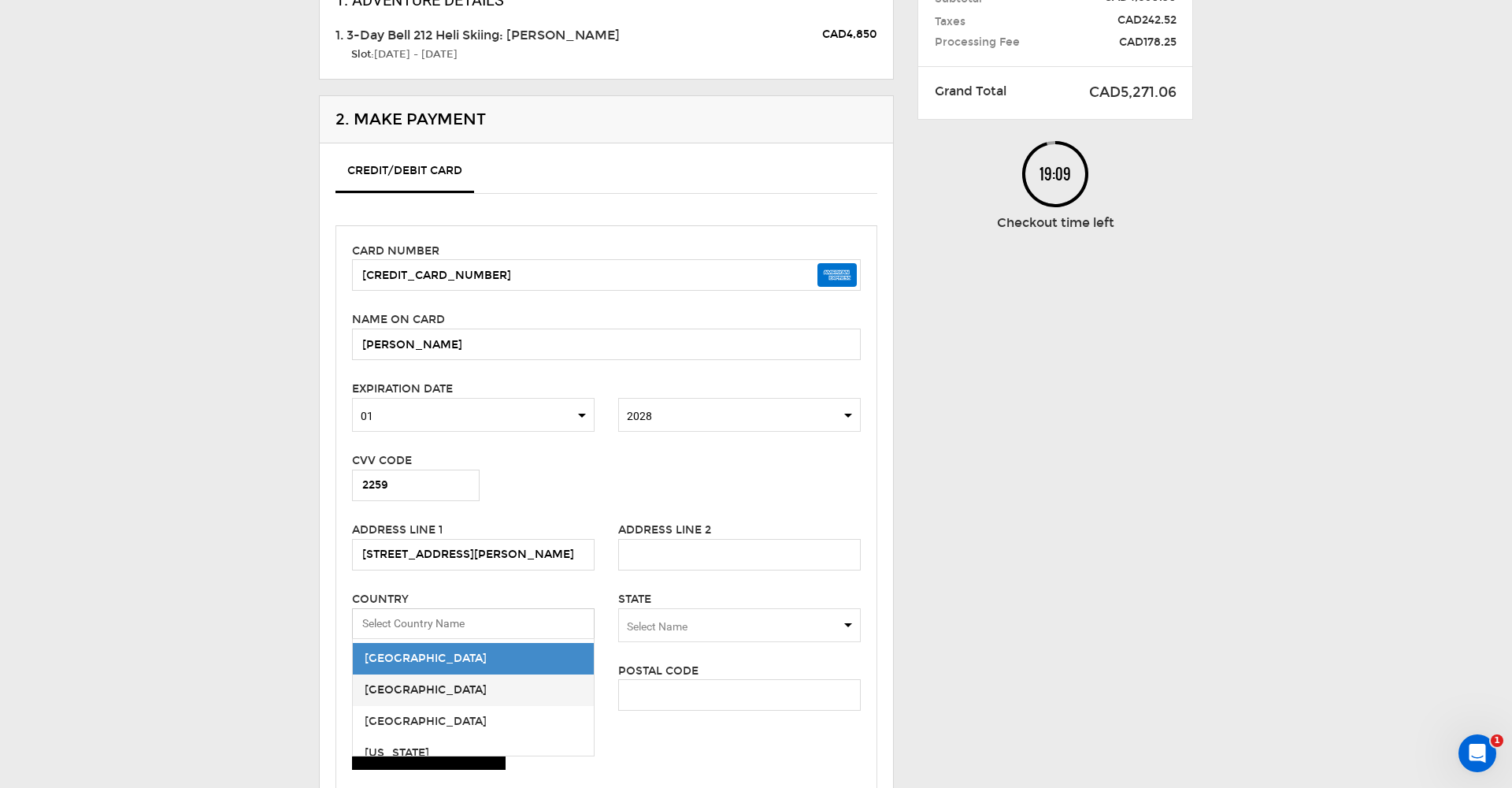
type input "u"
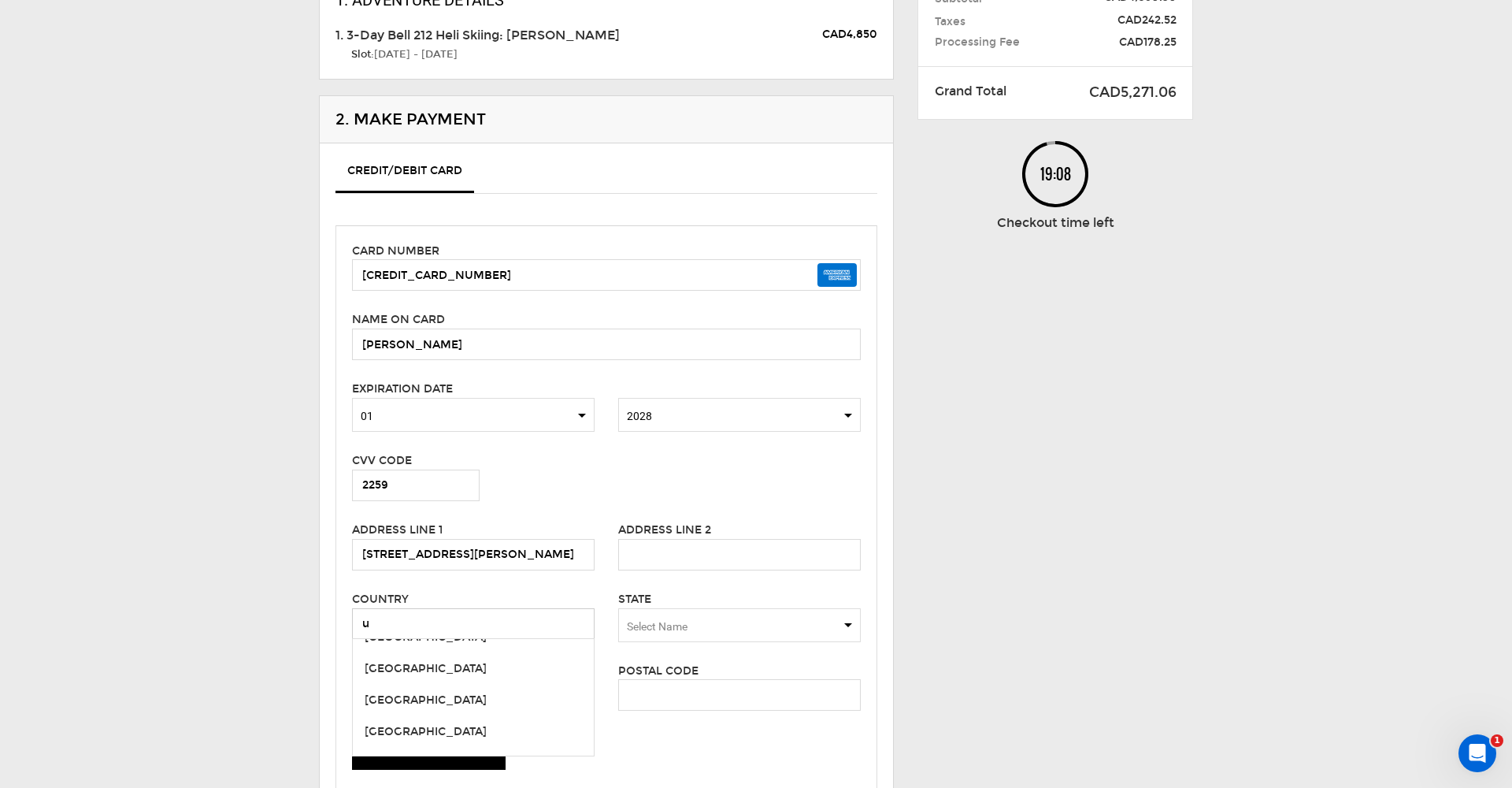
scroll to position [177, 0]
type input "[GEOGRAPHIC_DATA]"
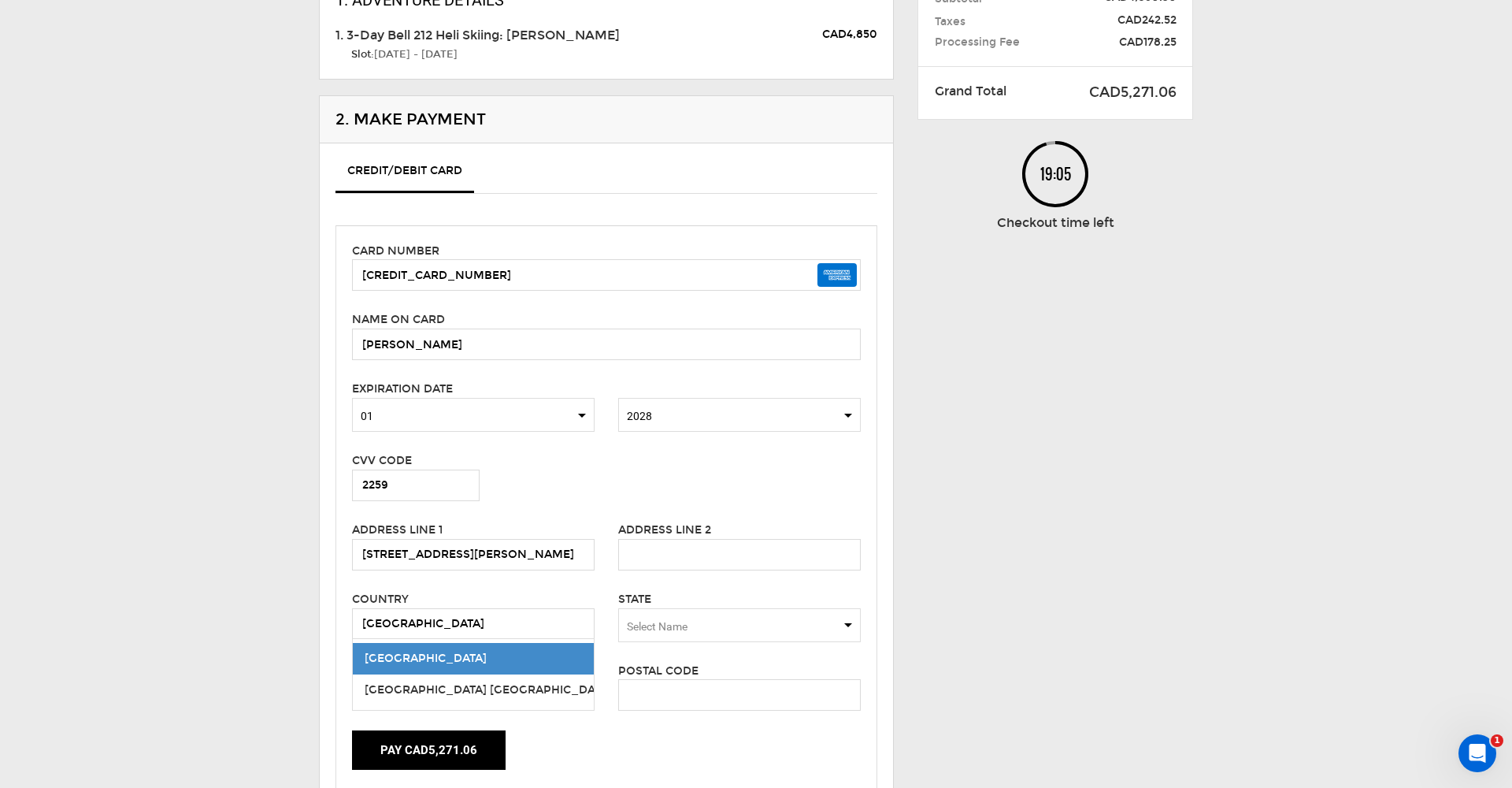
click at [503, 652] on span "[GEOGRAPHIC_DATA]" at bounding box center [474, 658] width 241 height 32
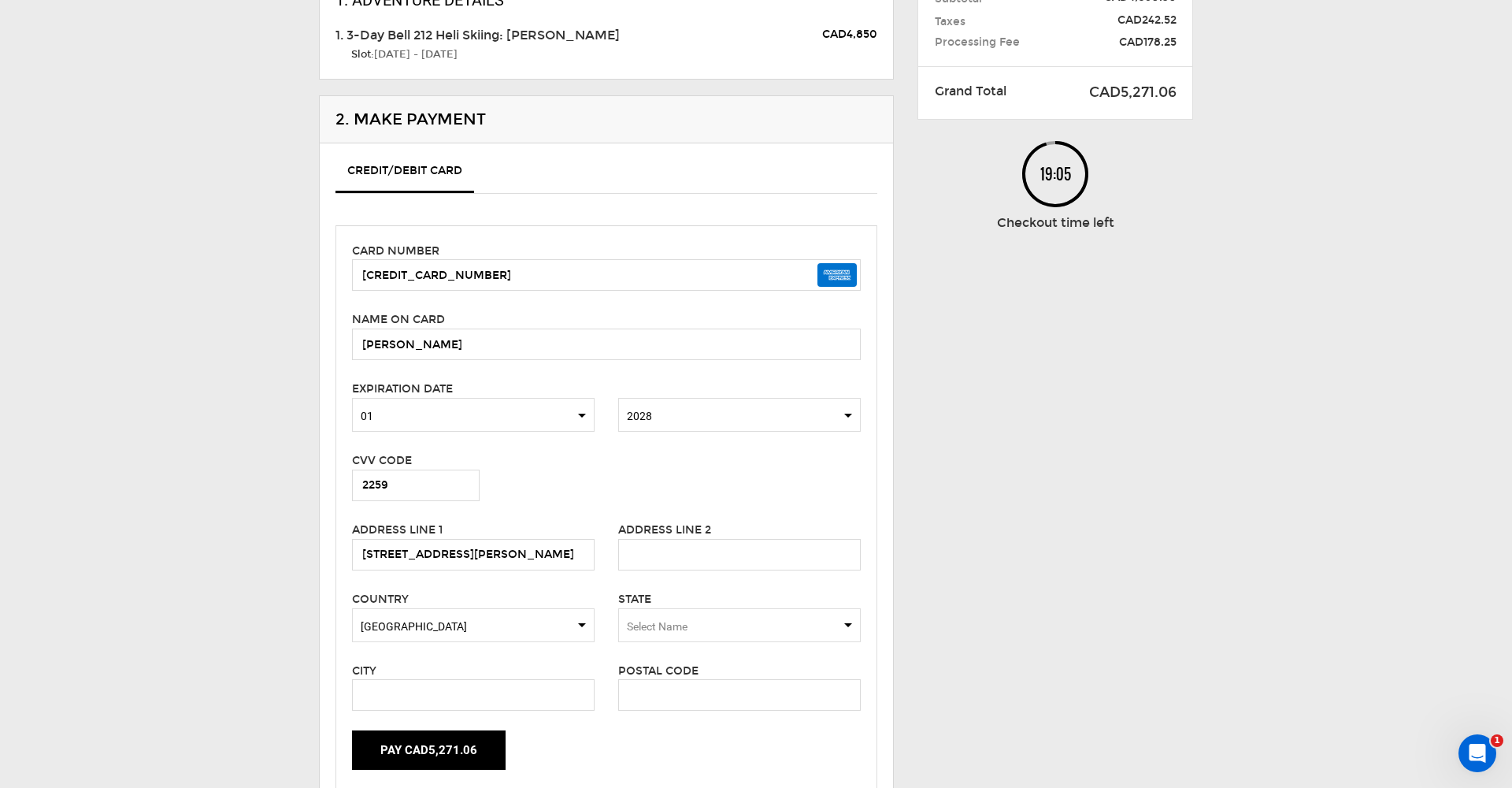
click at [721, 622] on span "Select Name" at bounding box center [739, 625] width 243 height 34
click at [688, 710] on div "[US_STATE]" at bounding box center [739, 714] width 218 height 16
type input "[GEOGRAPHIC_DATA]"
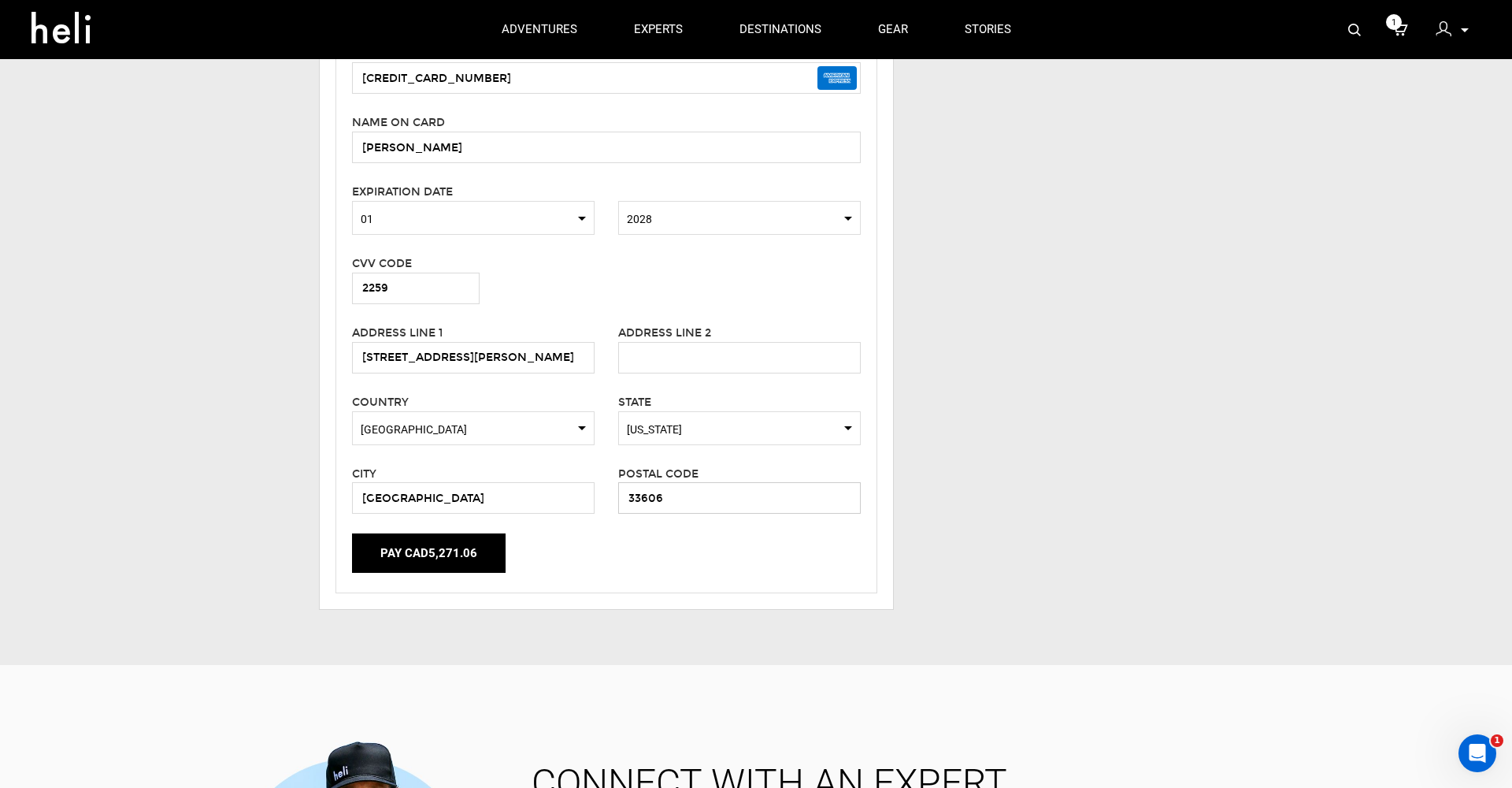
scroll to position [380, 0]
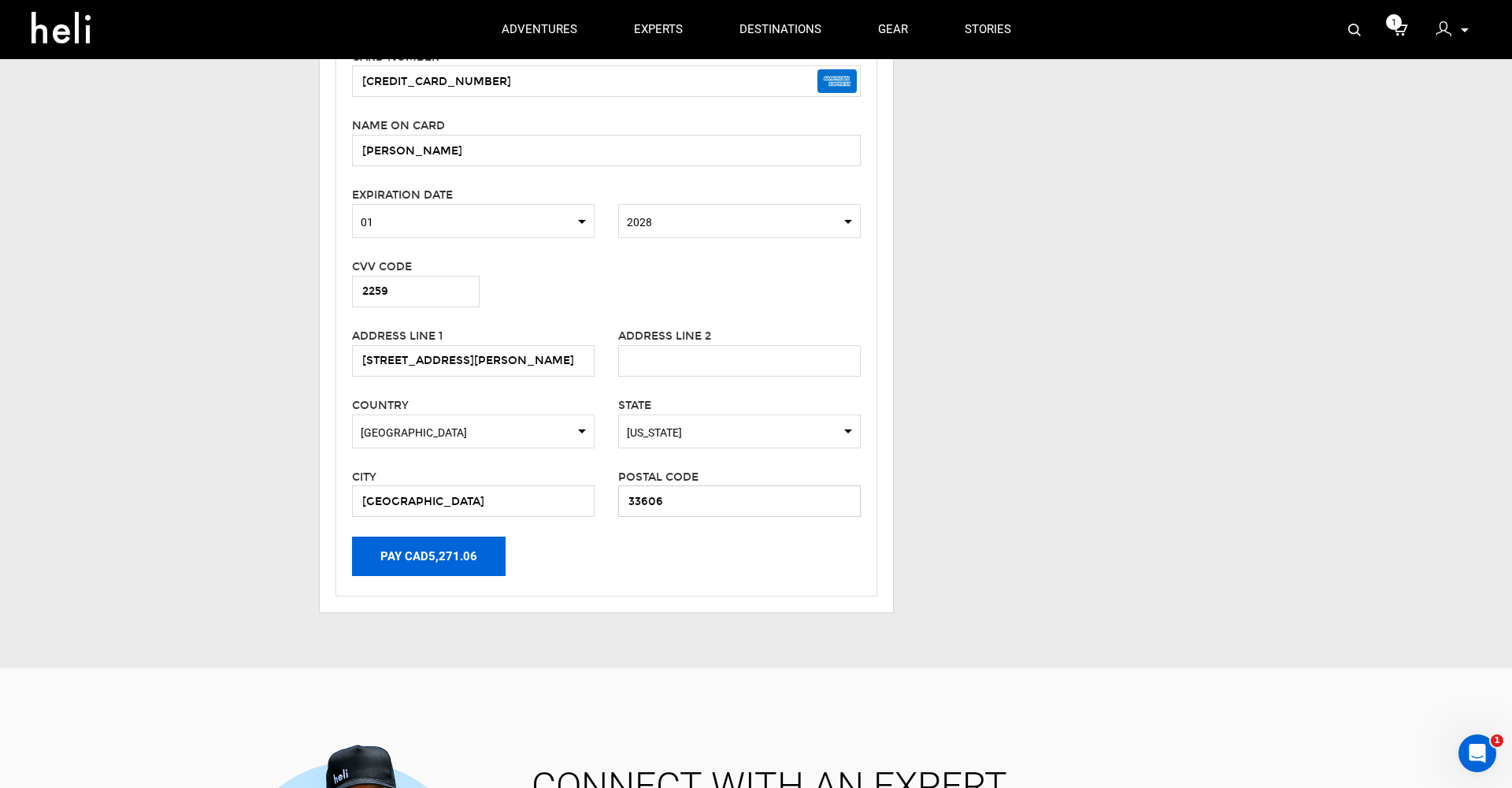
type input "33606"
click at [446, 552] on button "Pay CAD5,271.06" at bounding box center [429, 555] width 154 height 39
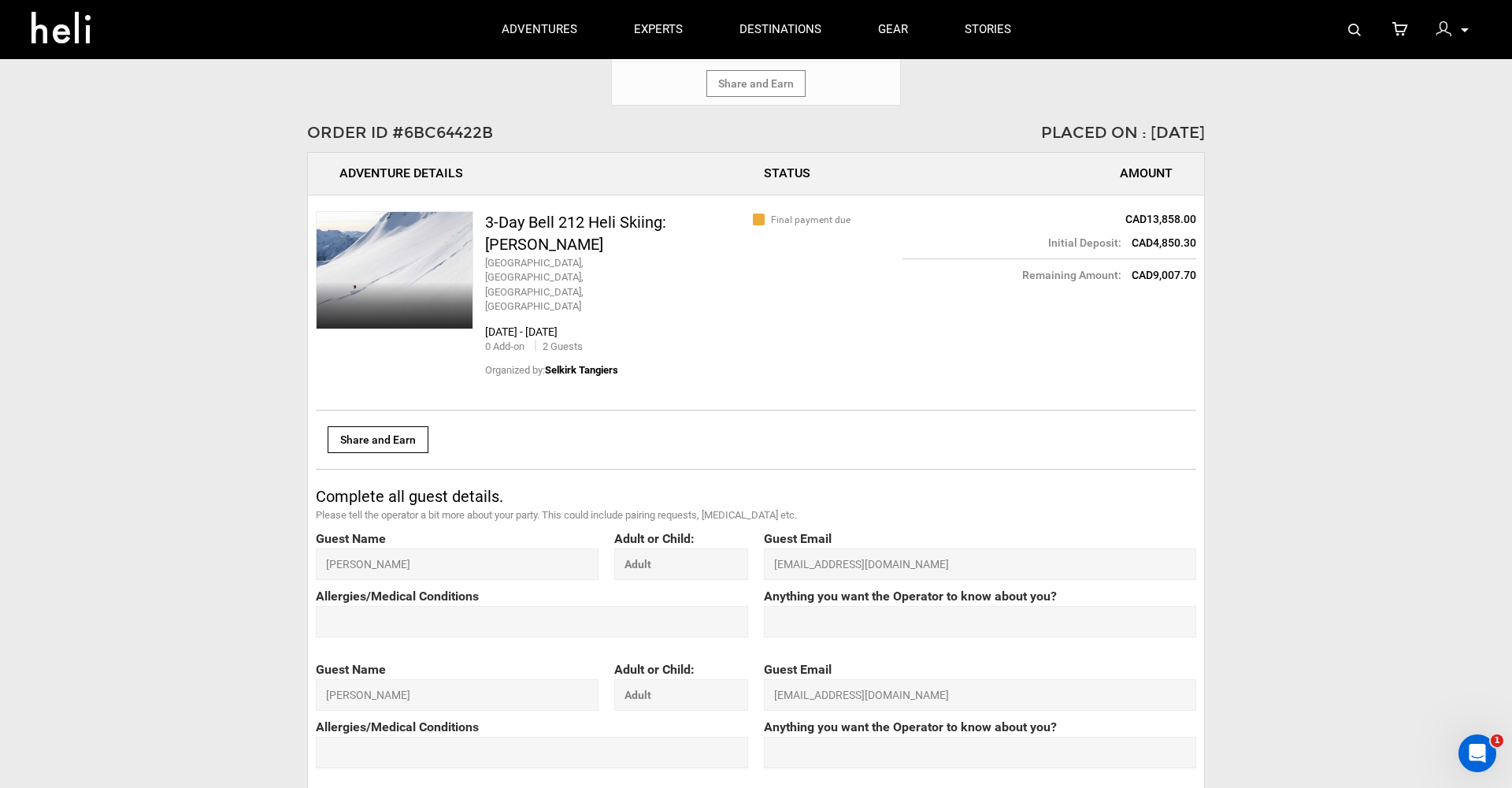
scroll to position [765, 0]
